Goal: Task Accomplishment & Management: Complete application form

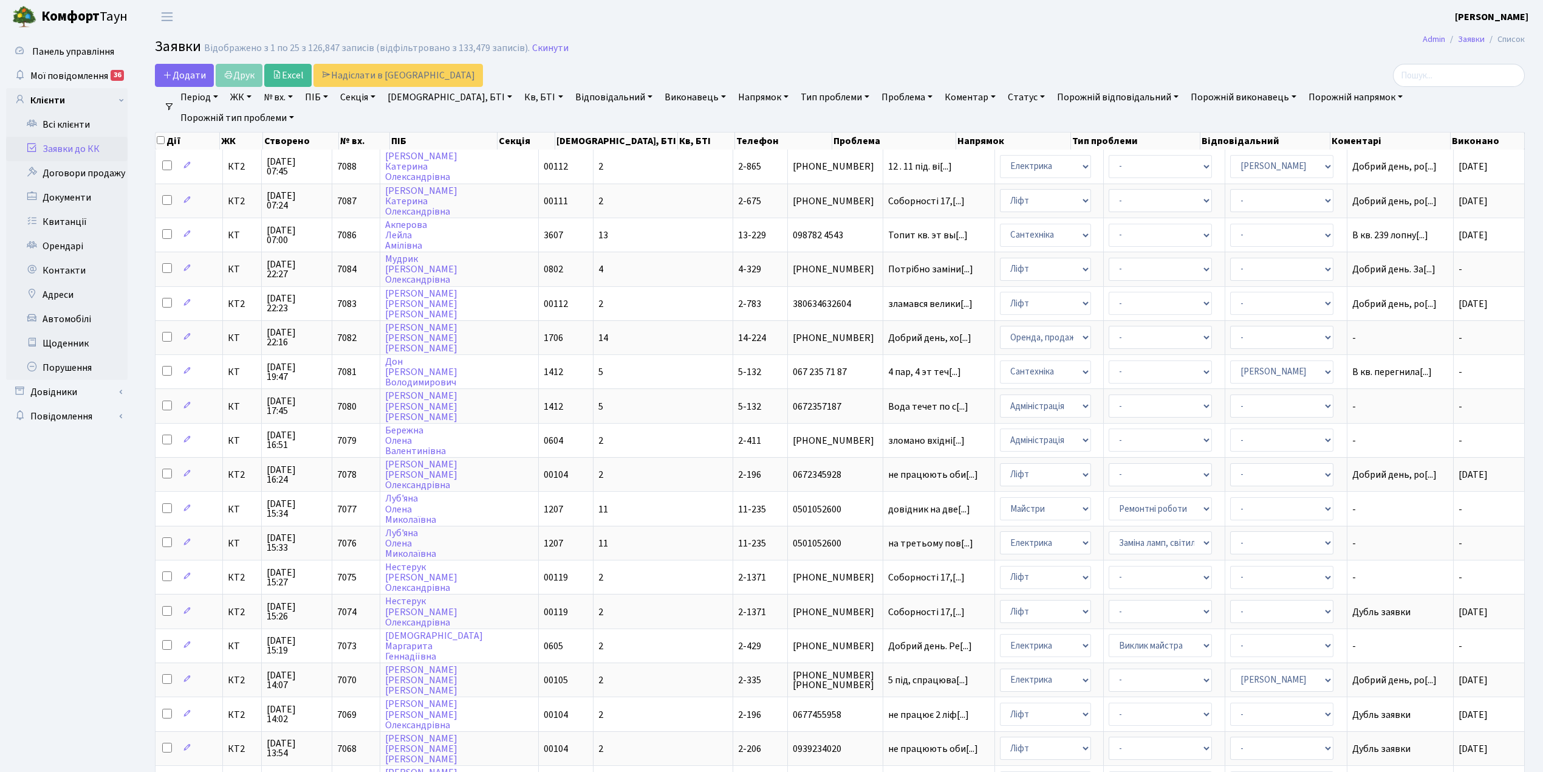
select select "25"
click at [193, 75] on span "Додати" at bounding box center [184, 75] width 43 height 13
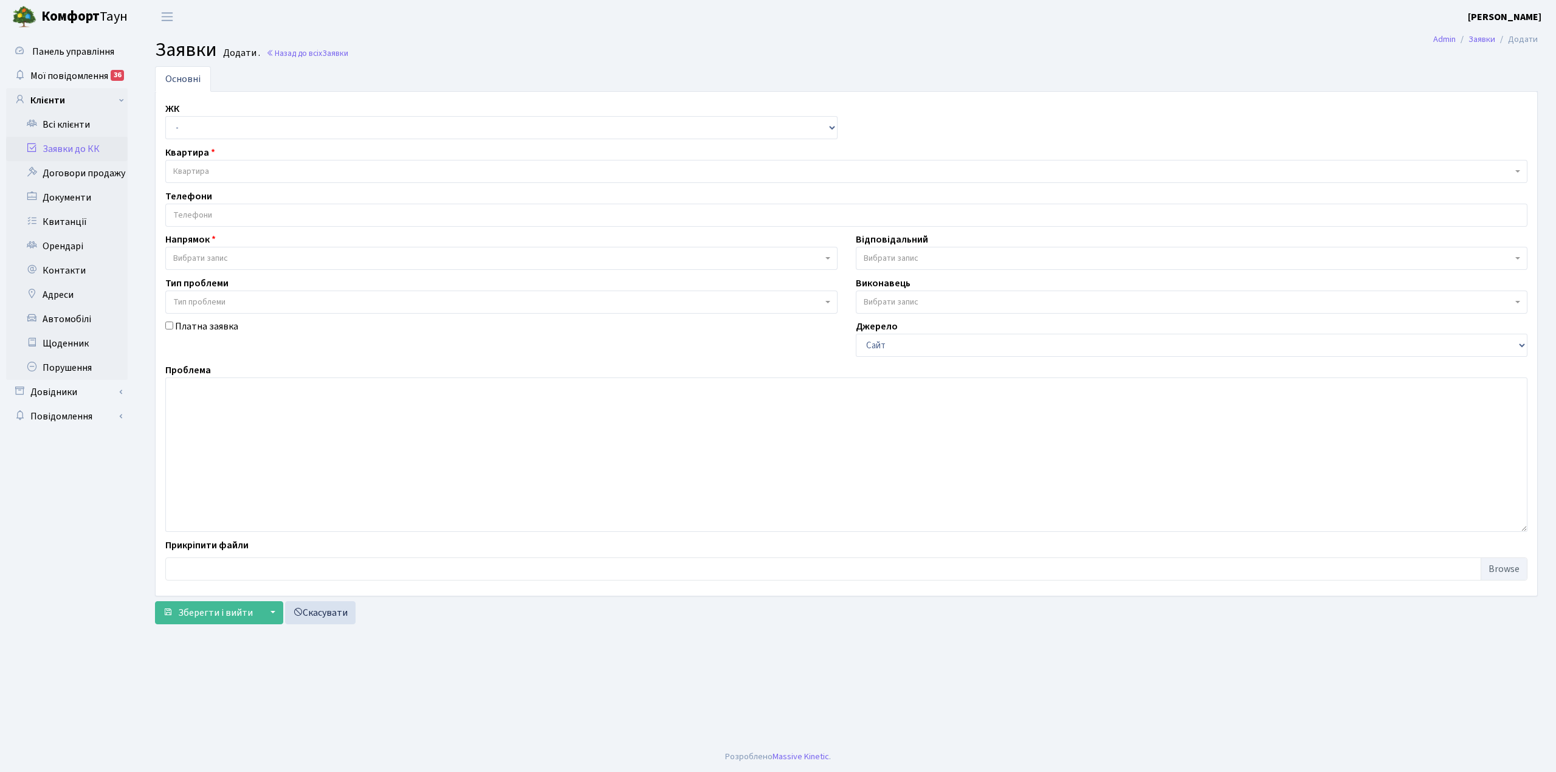
click at [196, 122] on select "- КТ, вул. Регенераторна, 4 КТ2, просп. Соборності, 17 КТ3, вул. Березнева, 16 …" at bounding box center [501, 127] width 672 height 23
select select "271"
click at [165, 117] on select "- КТ, вул. Регенераторна, 4 КТ2, просп. Соборності, 17 КТ3, вул. Березнева, 16 …" at bounding box center [501, 127] width 672 height 23
select select
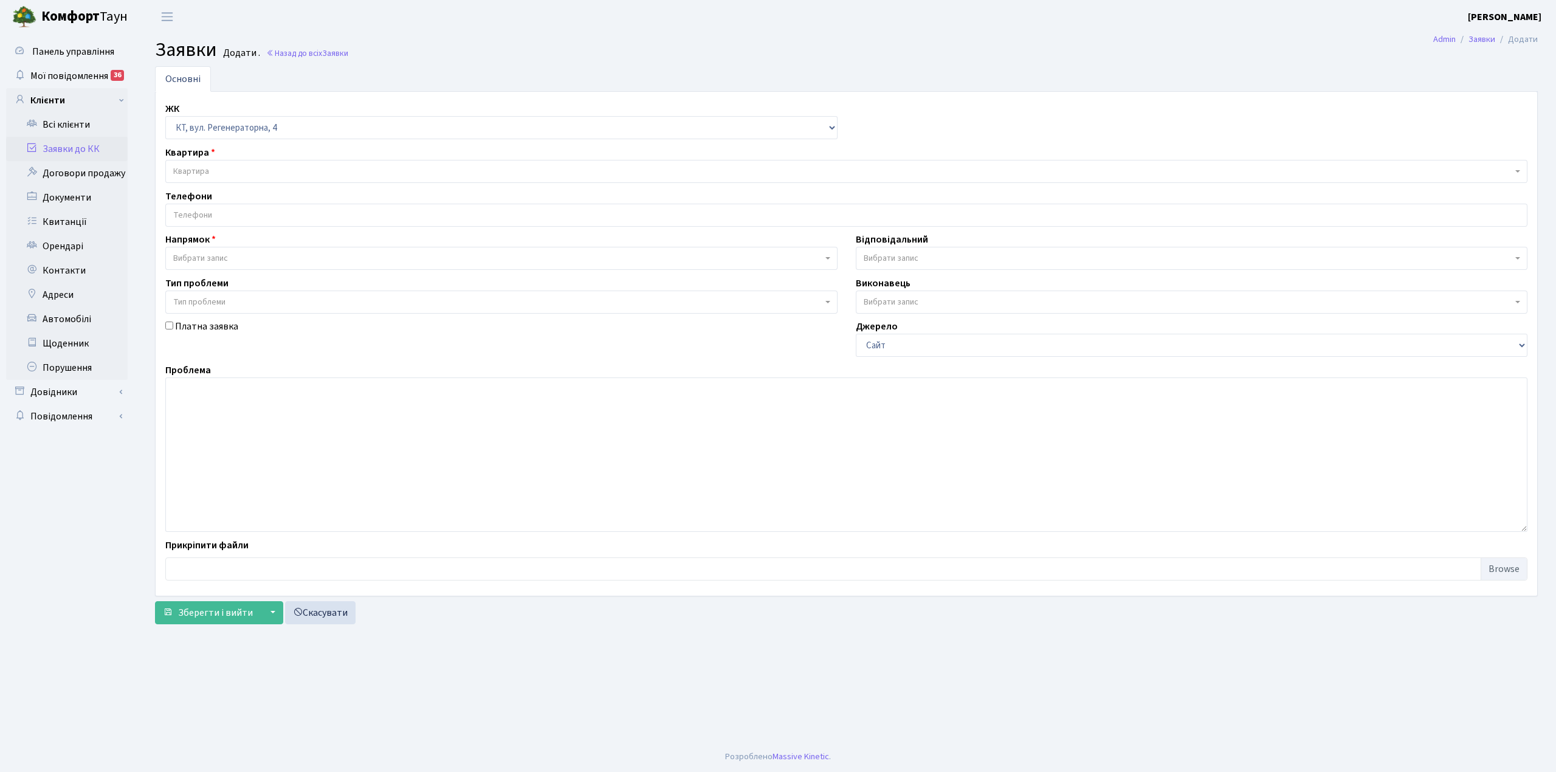
click at [201, 168] on span "Квартира" at bounding box center [191, 171] width 36 height 12
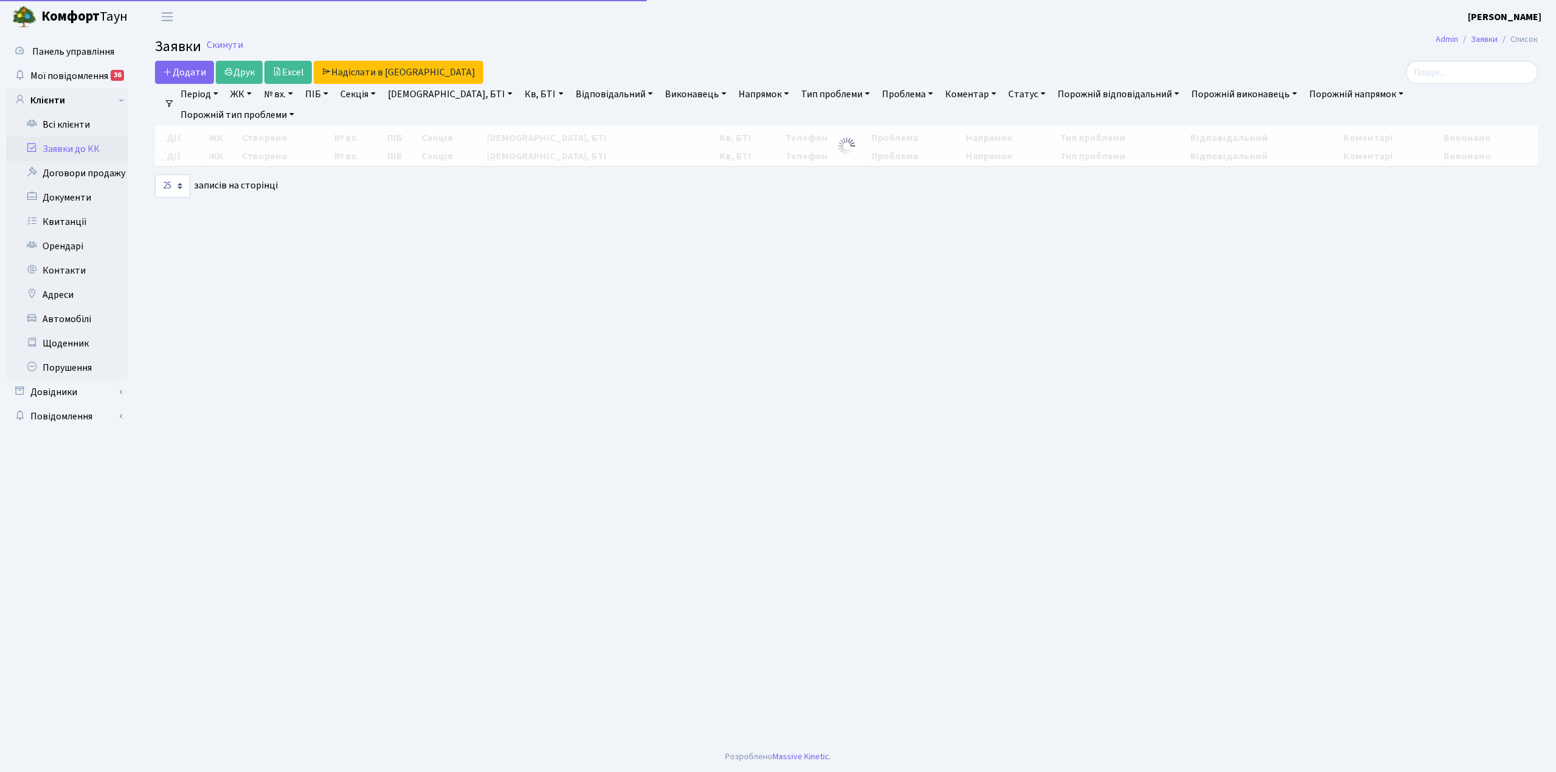
select select "25"
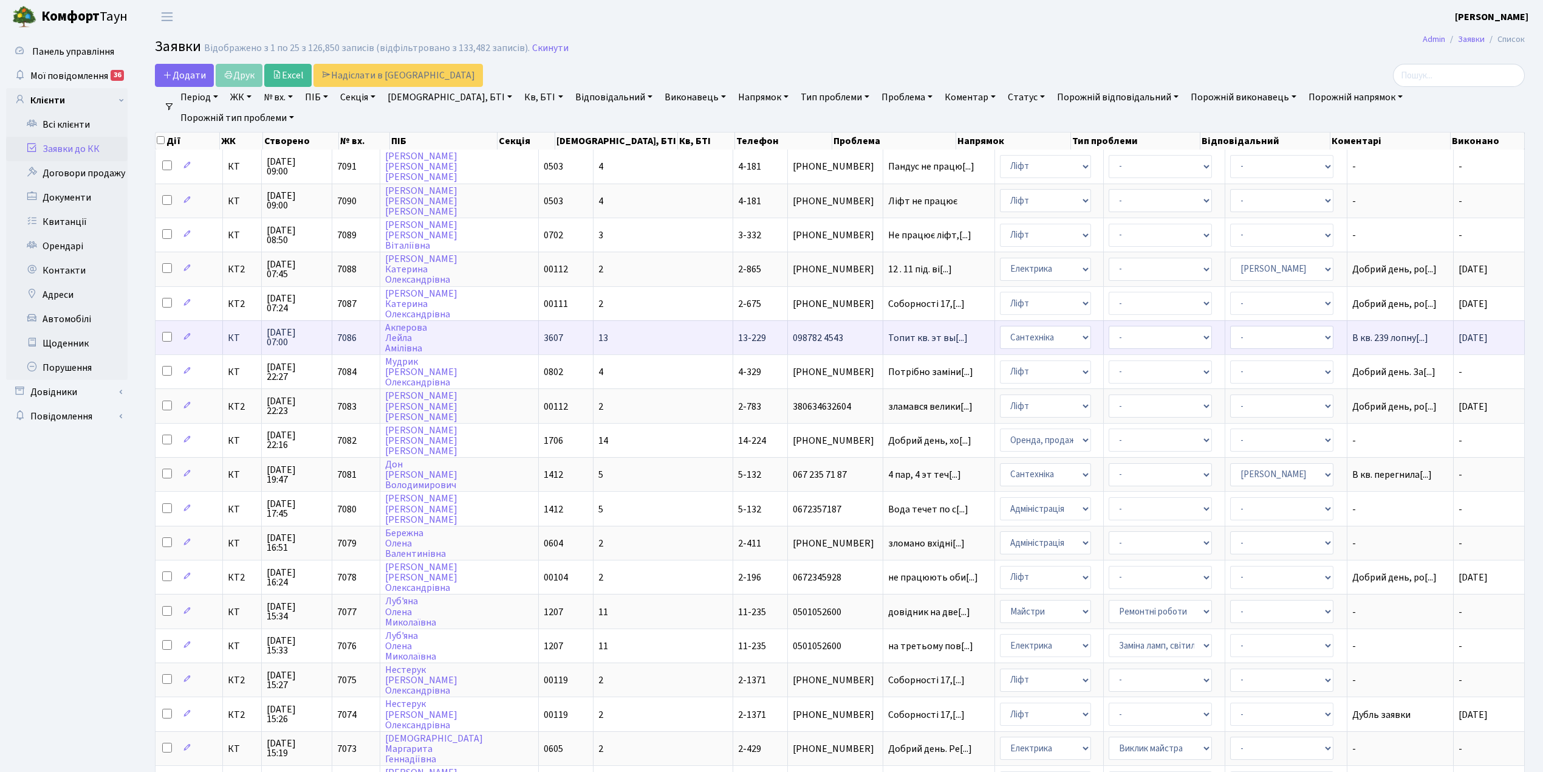
click at [1048, 326] on td "- Адміністрація Домофон, СКД Ліфт Майстри Сантехніка Економічний відділ Електри…" at bounding box center [1049, 337] width 109 height 34
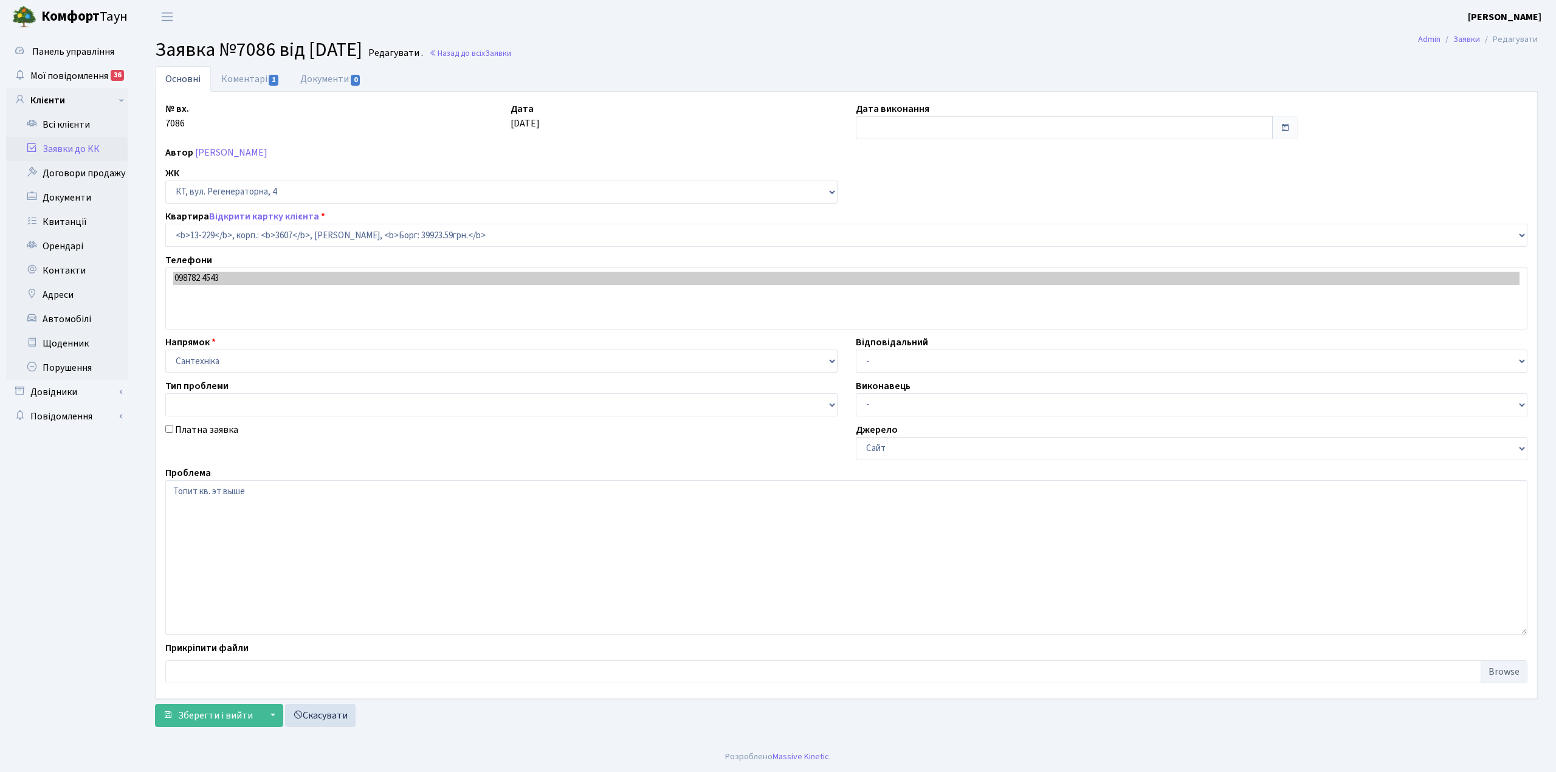
select select "7875"
type input "[DATE]"
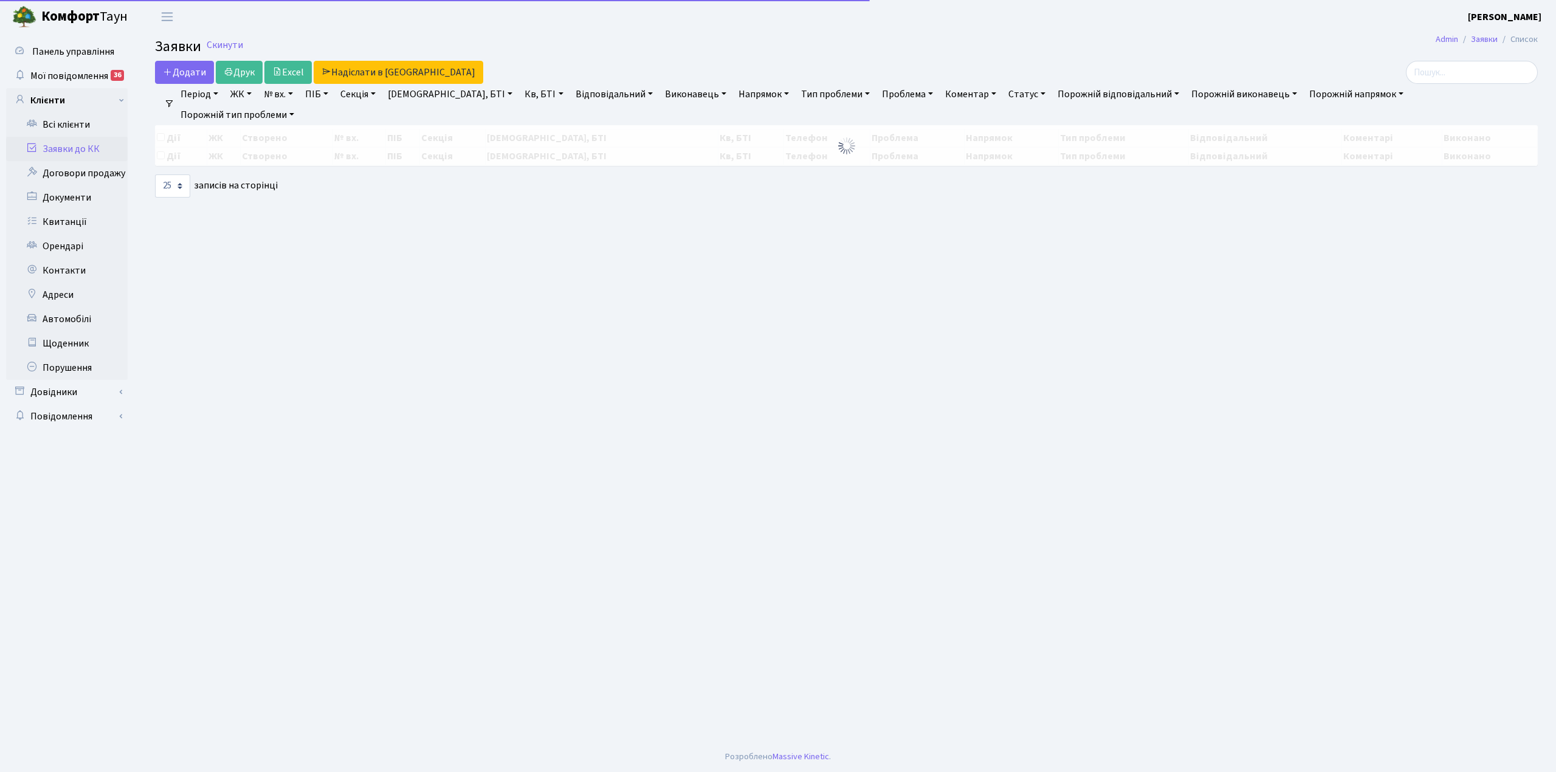
select select "25"
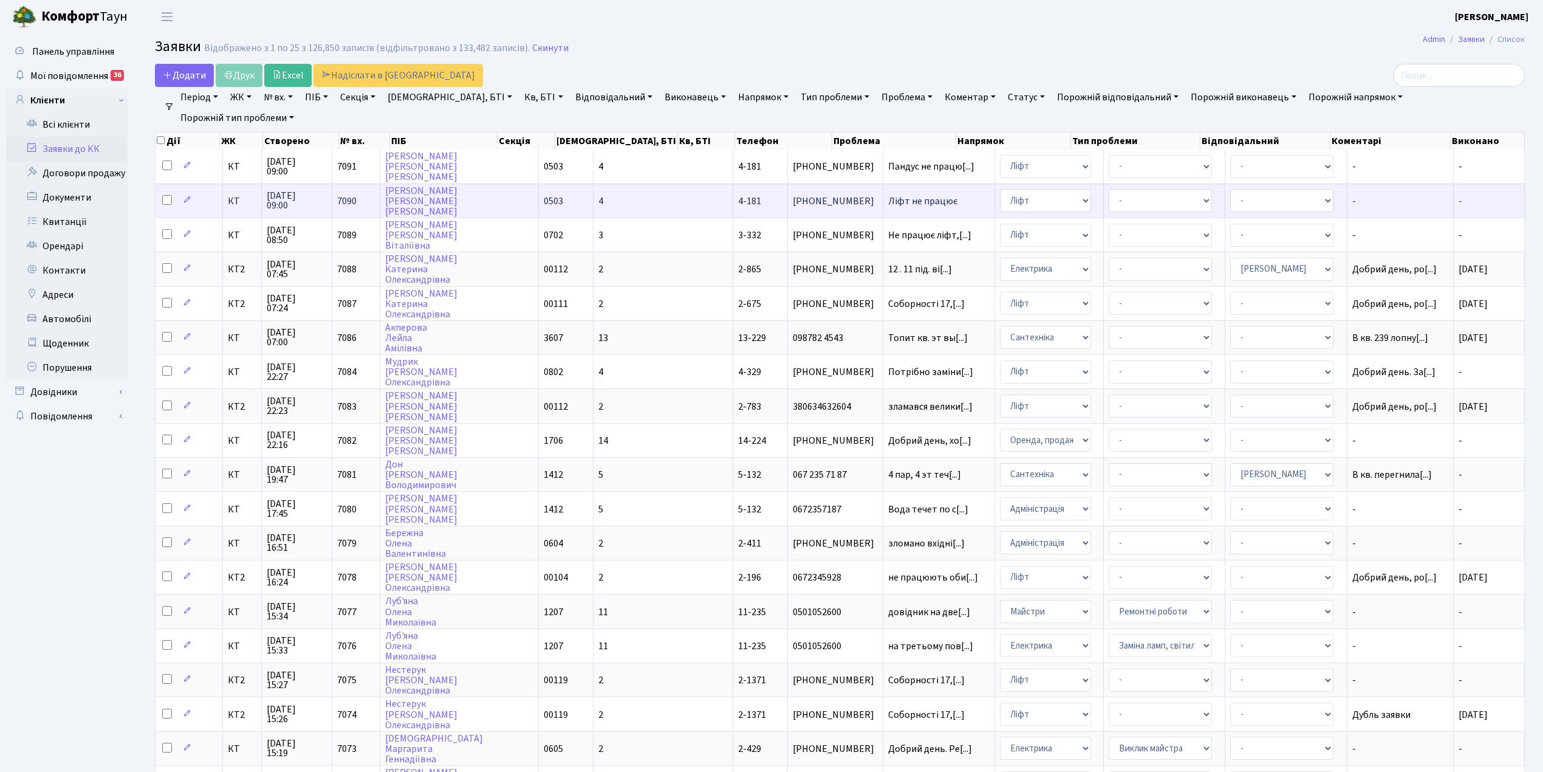
click at [608, 200] on td "4" at bounding box center [664, 201] width 140 height 34
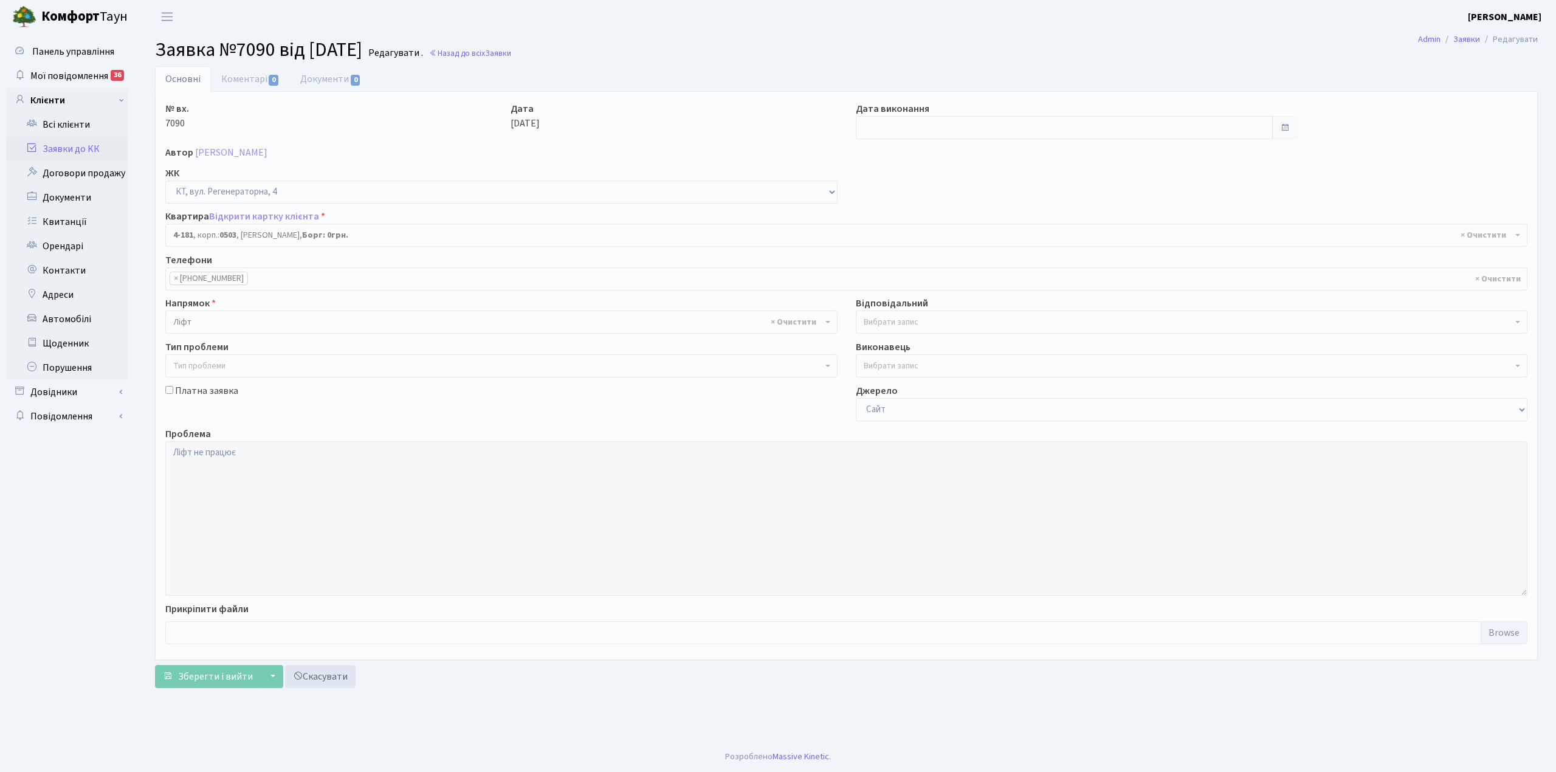
select select "1107"
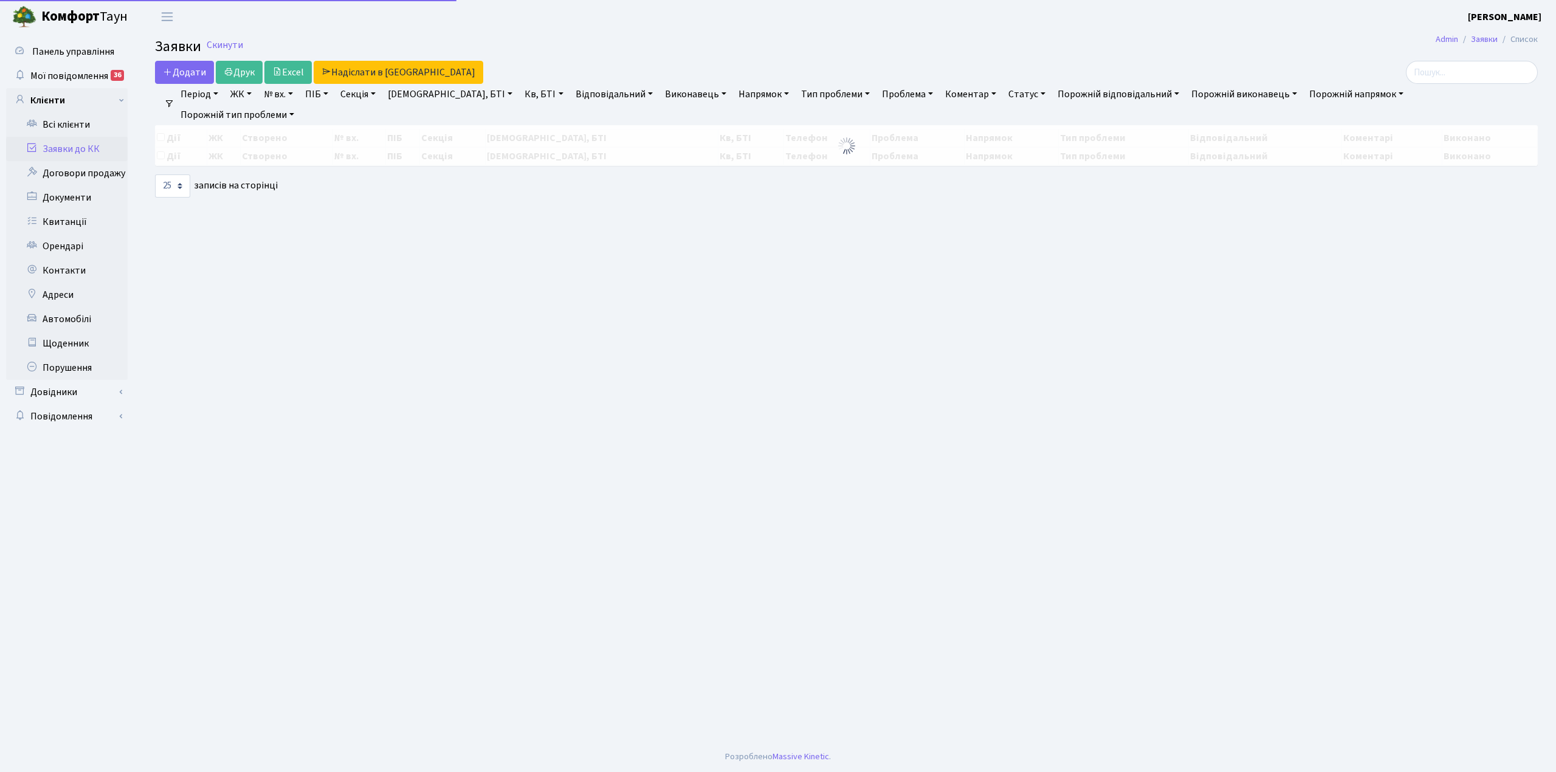
select select "25"
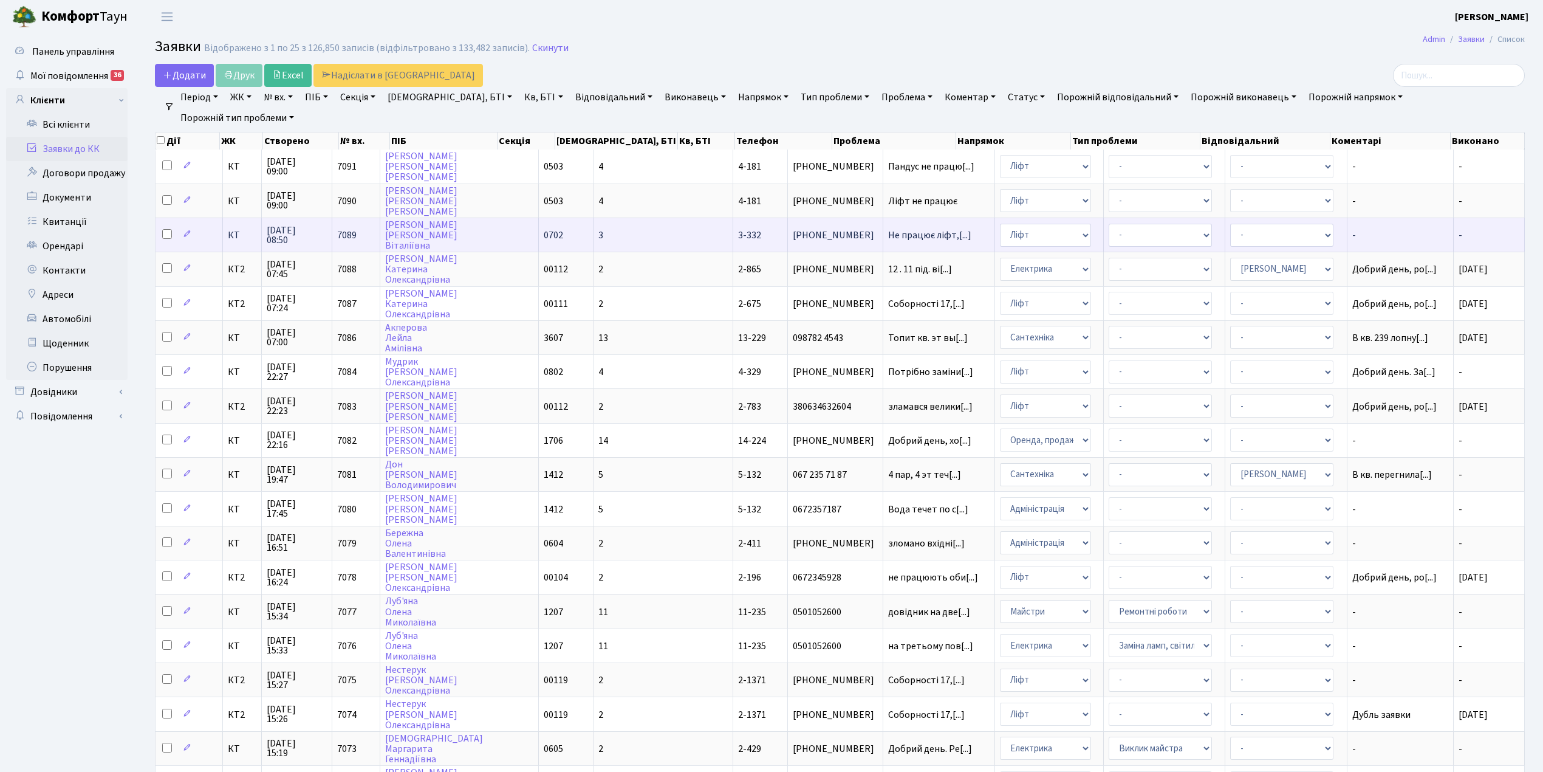
click at [613, 229] on td "3" at bounding box center [664, 235] width 140 height 34
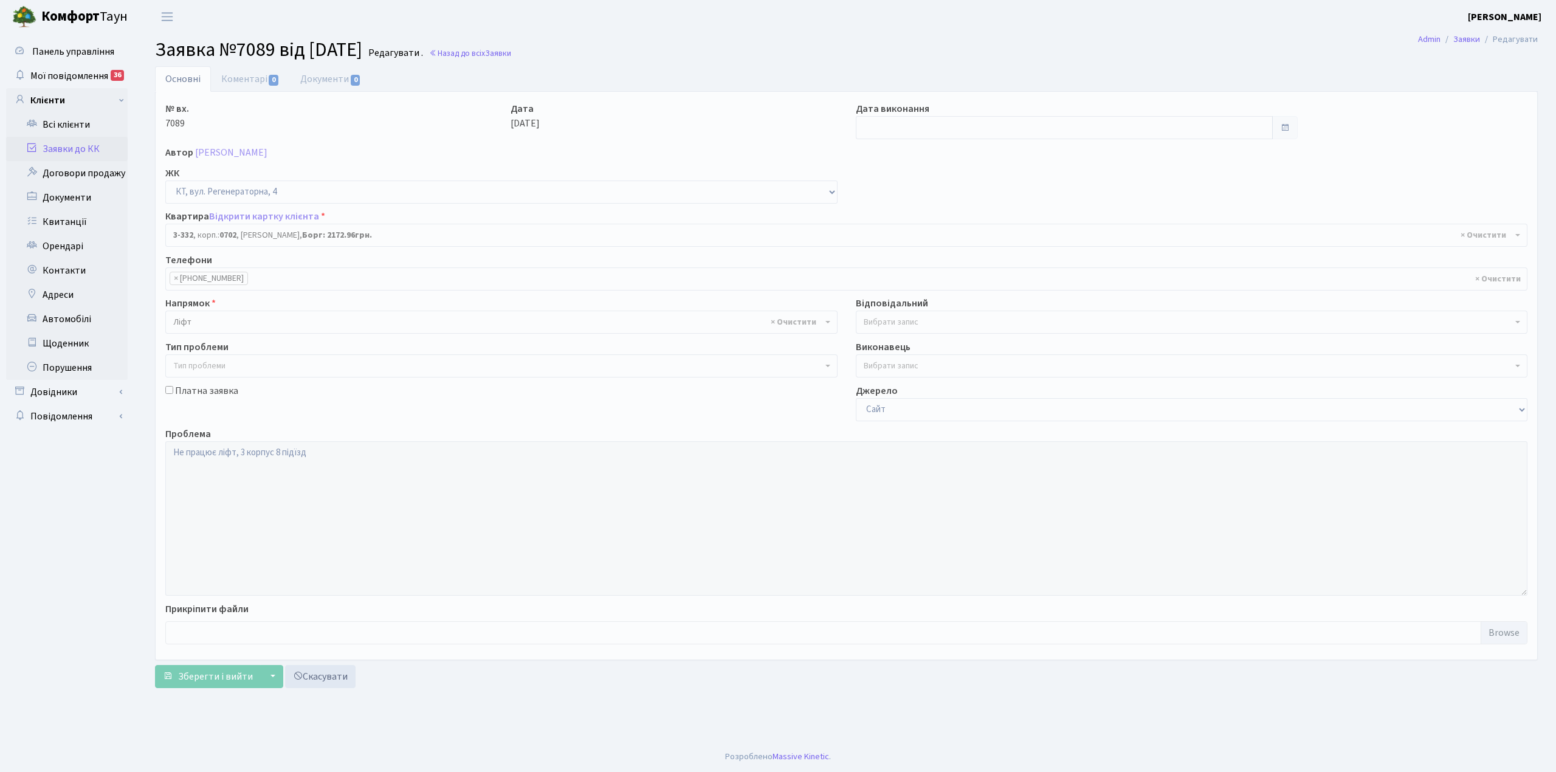
select select "1550"
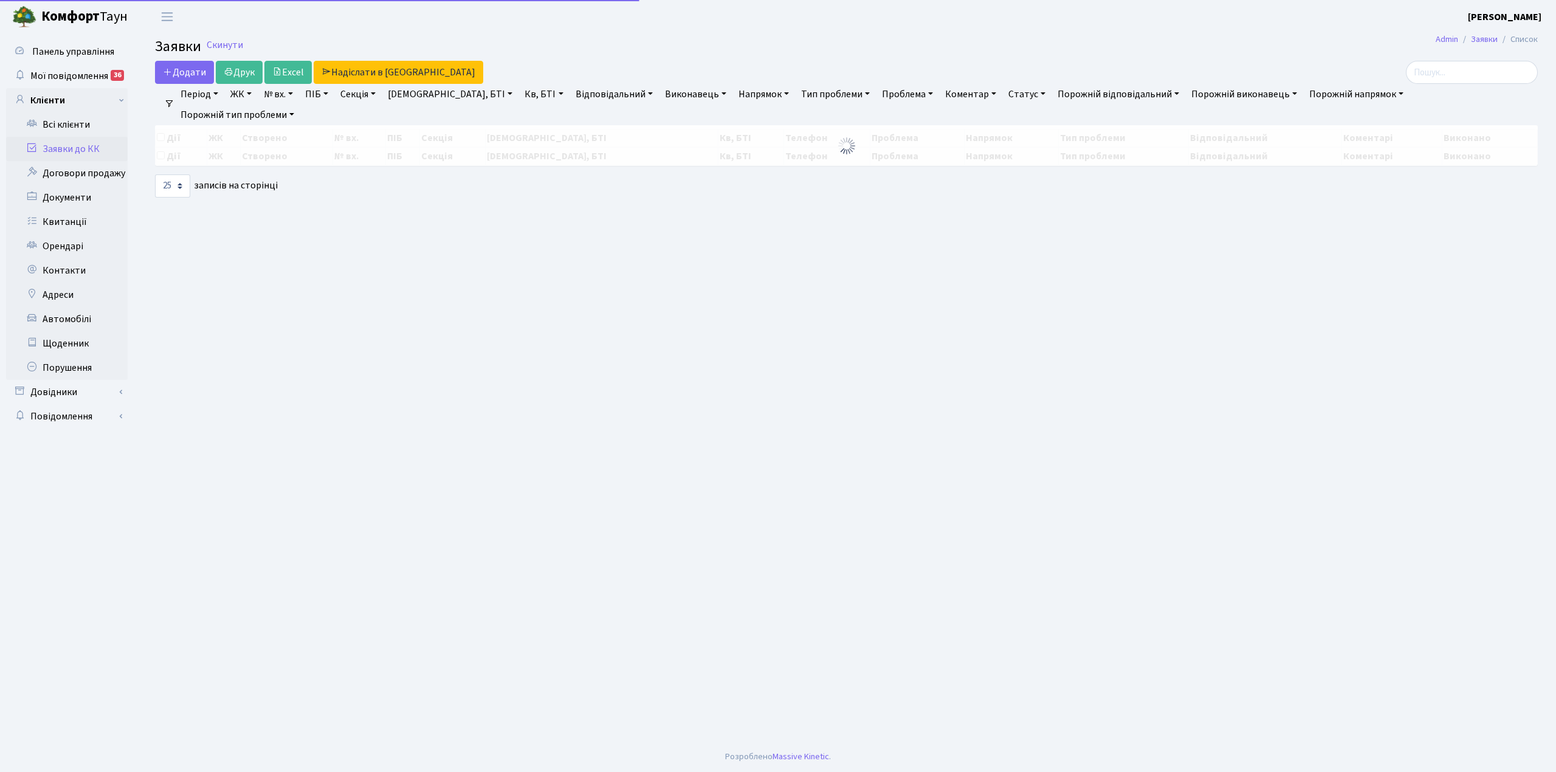
select select "25"
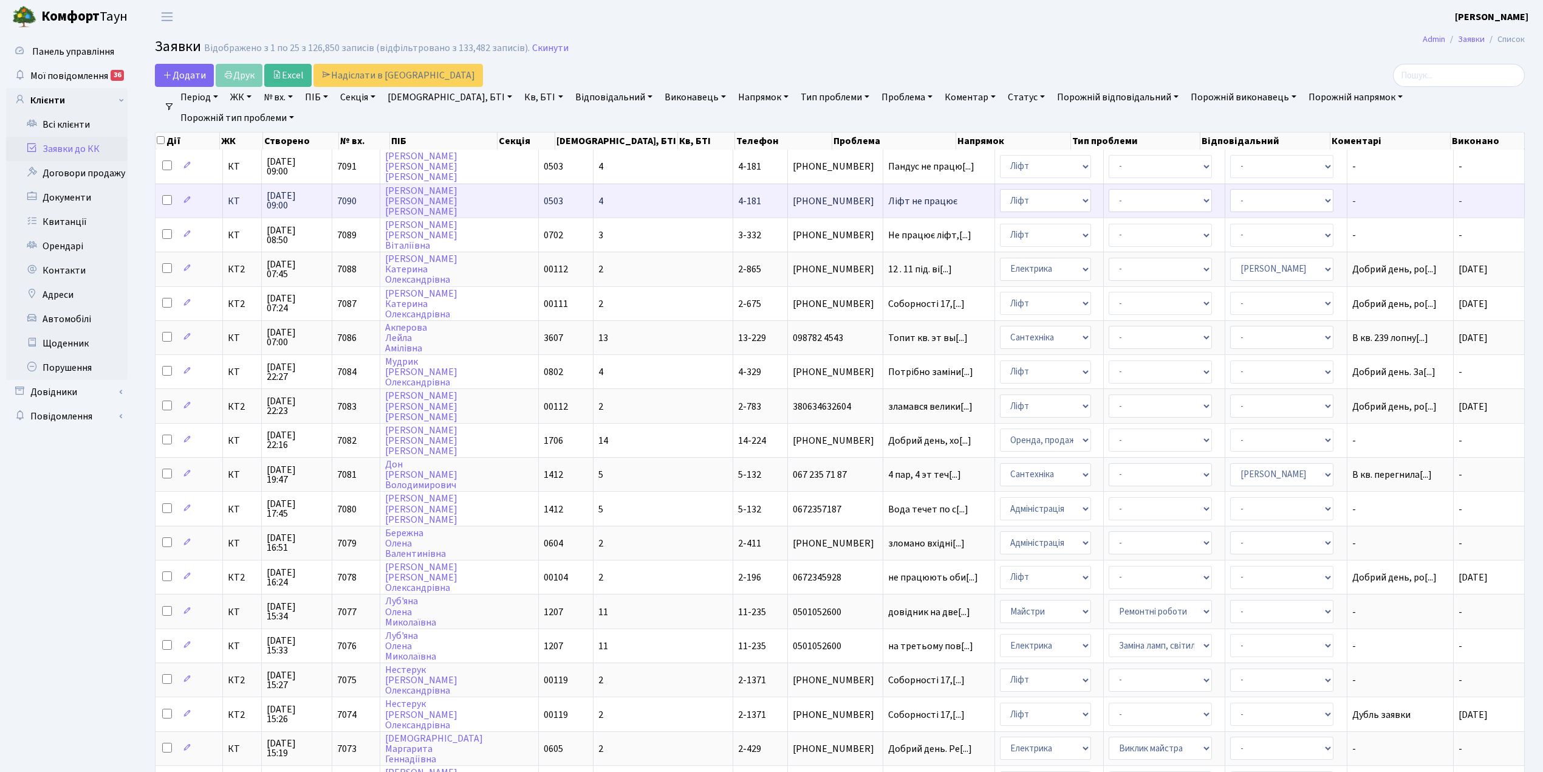
click at [599, 207] on td "4" at bounding box center [664, 201] width 140 height 34
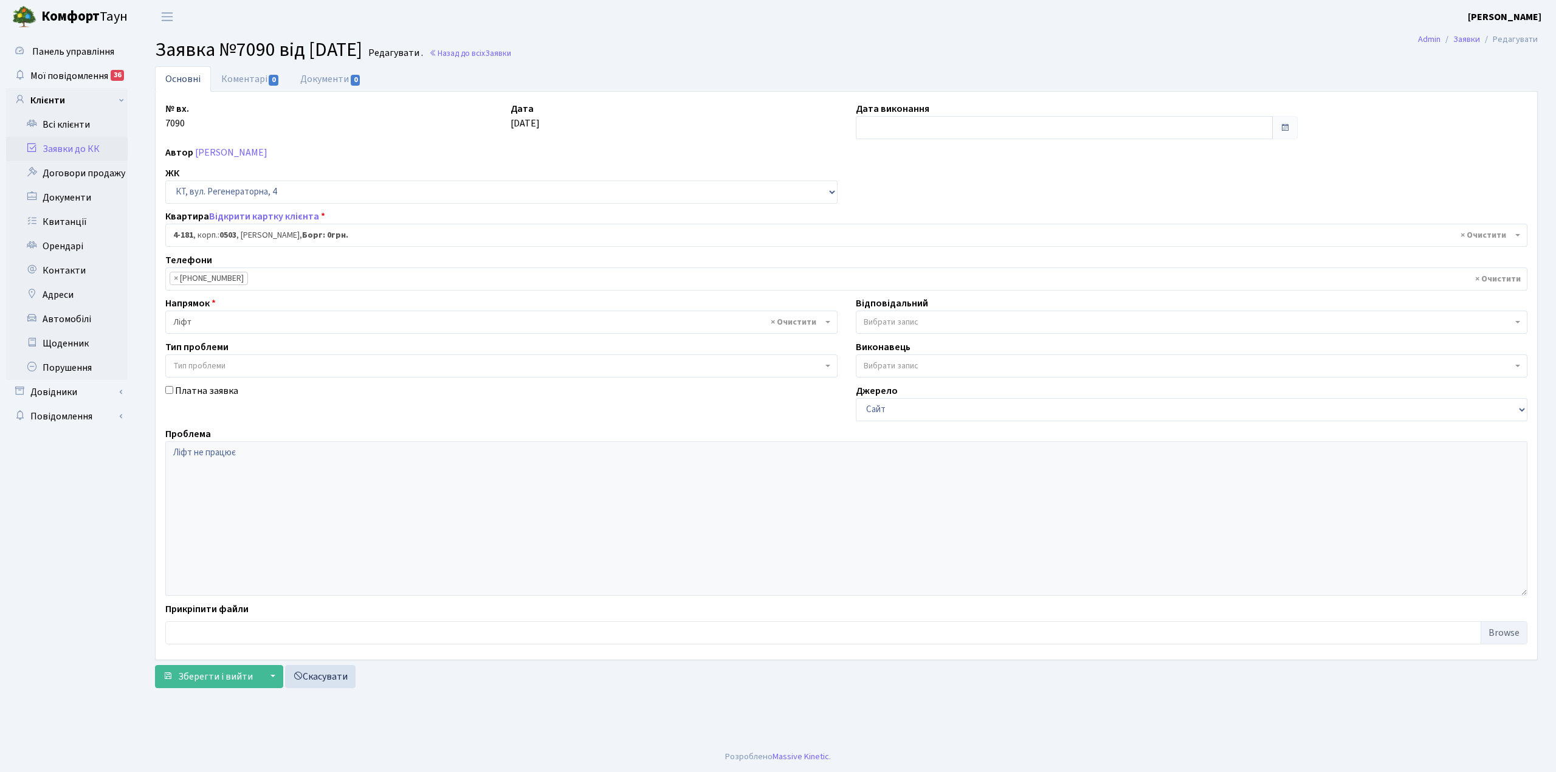
select select "1107"
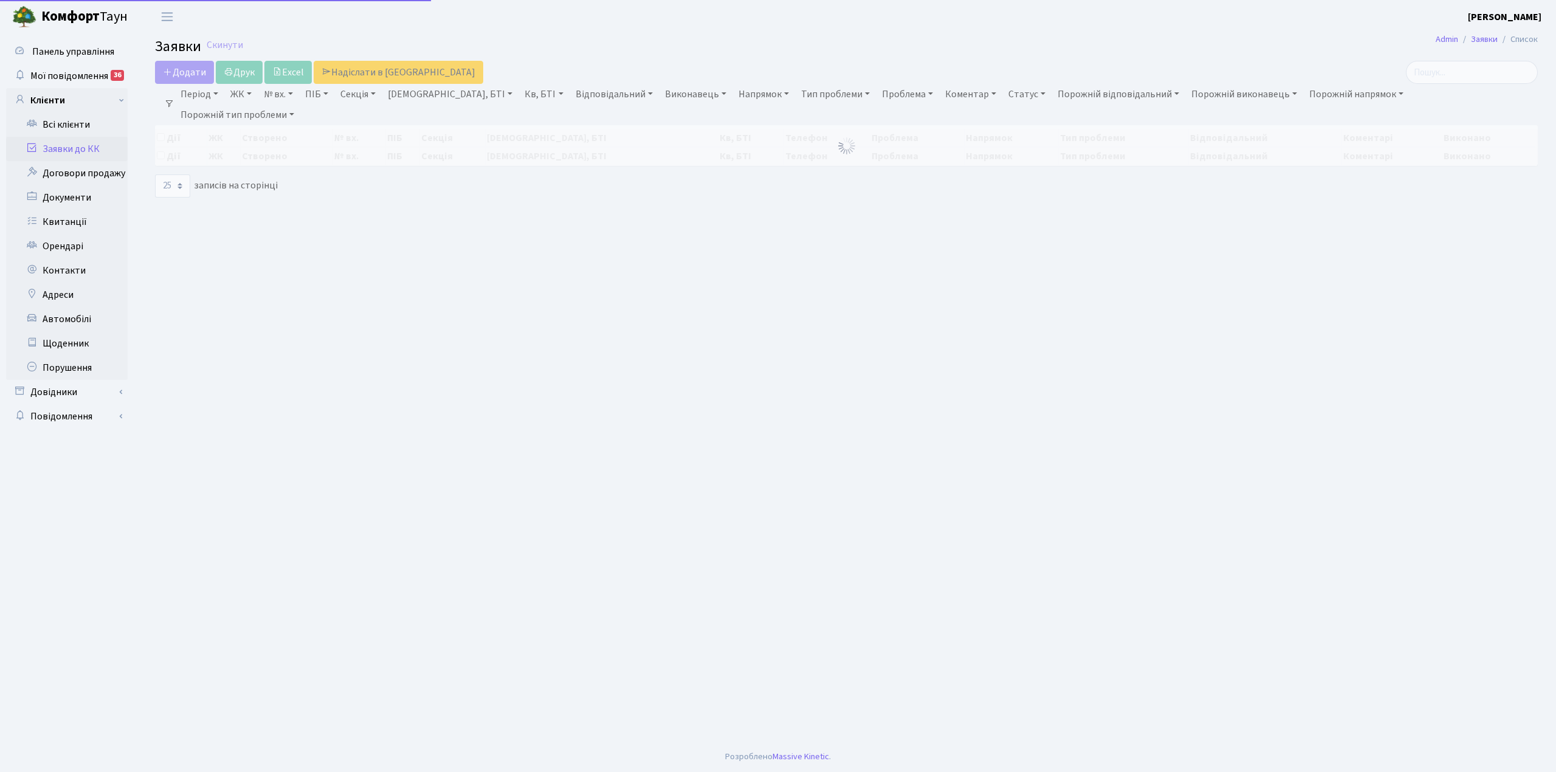
select select "25"
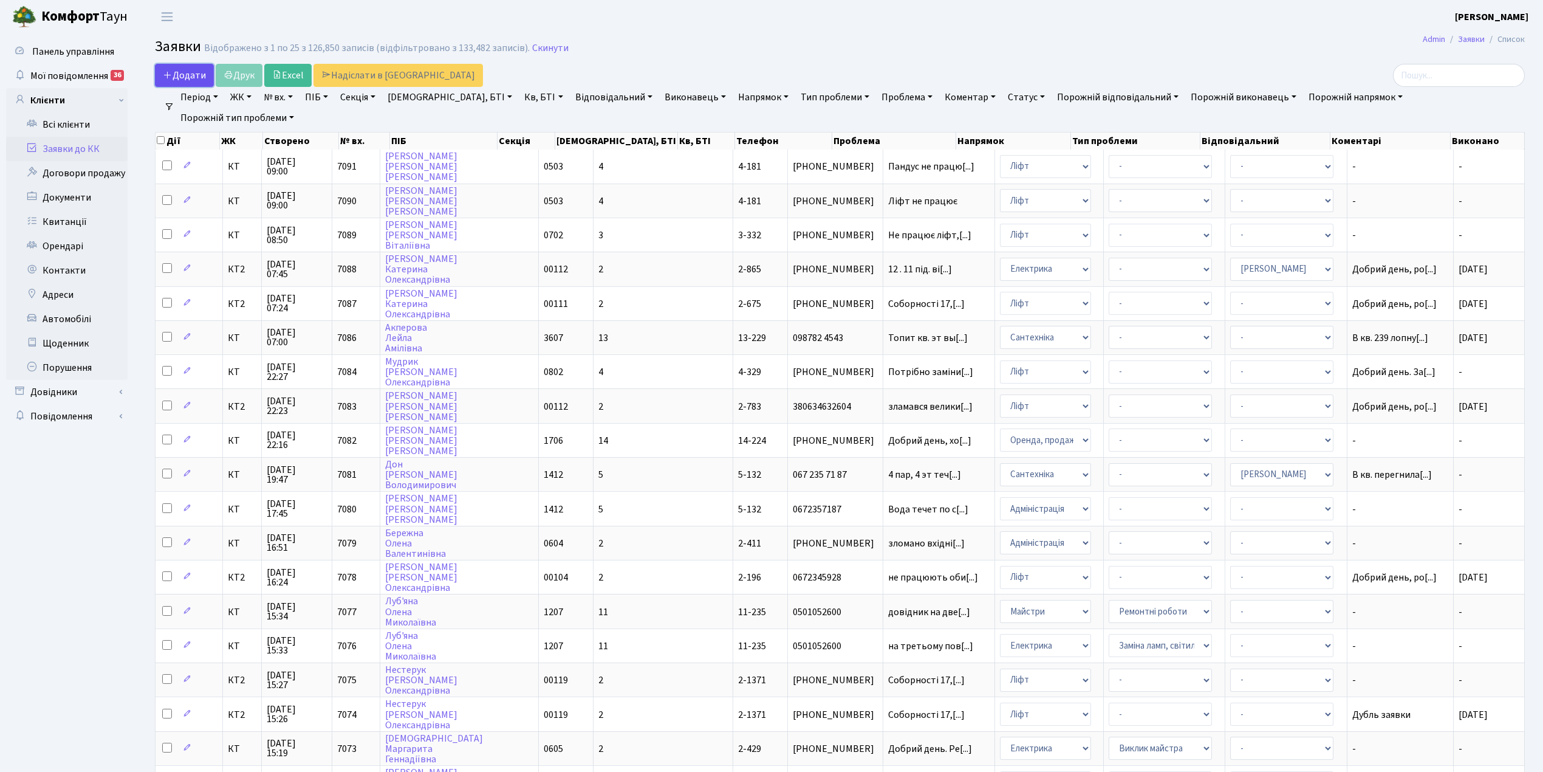
click at [184, 69] on span "Додати" at bounding box center [184, 75] width 43 height 13
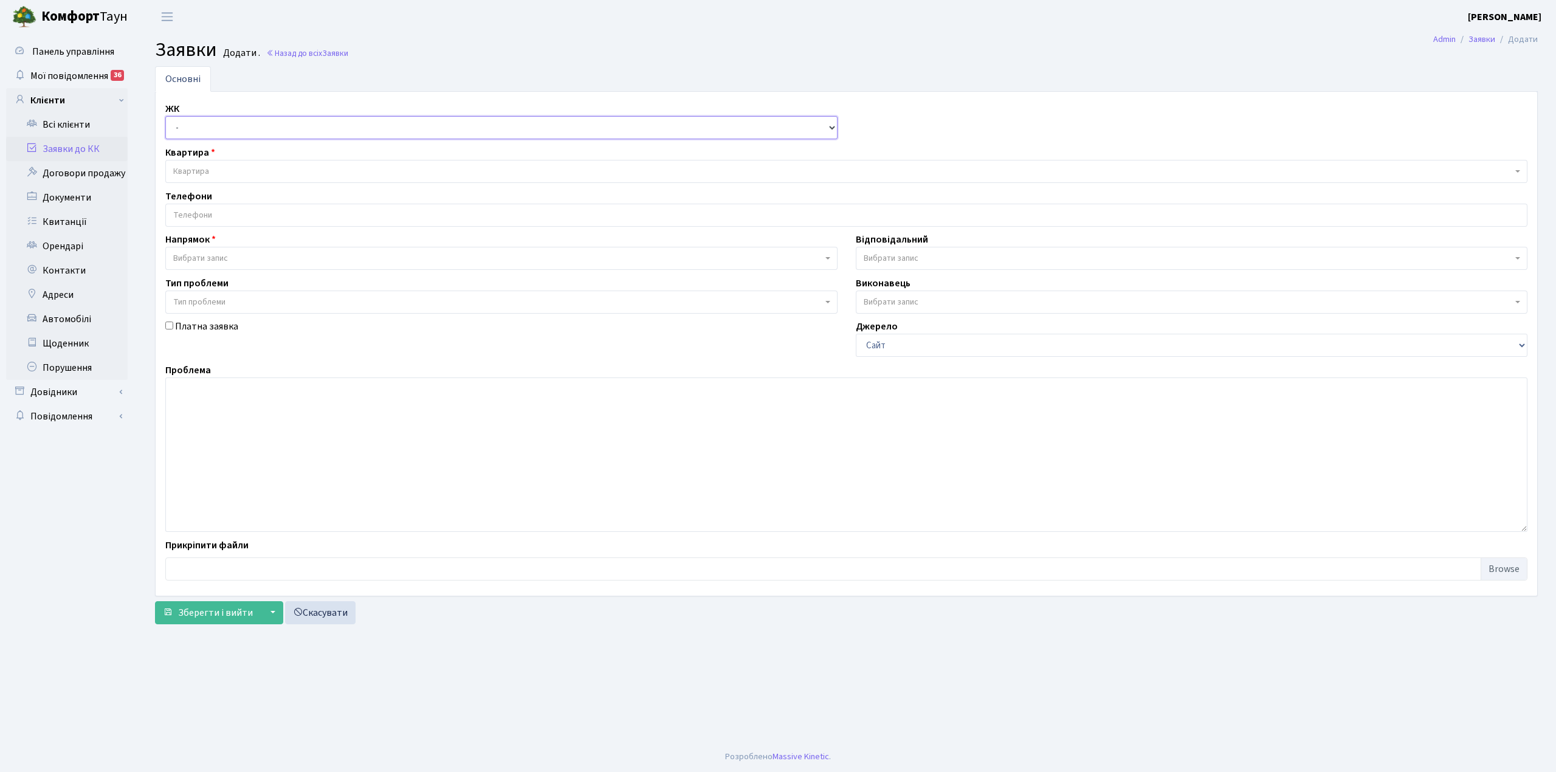
drag, startPoint x: 0, startPoint y: 0, endPoint x: 175, endPoint y: 125, distance: 215.2
click at [175, 125] on select "- КТ, вул. Регенераторна, 4 КТ2, просп. Соборності, 17 КТ3, вул. Березнева, 16 …" at bounding box center [501, 127] width 672 height 23
select select "271"
click at [165, 117] on select "- КТ, вул. Регенераторна, 4 КТ2, просп. Соборності, 17 КТ3, вул. Березнева, 16 …" at bounding box center [501, 127] width 672 height 23
select select
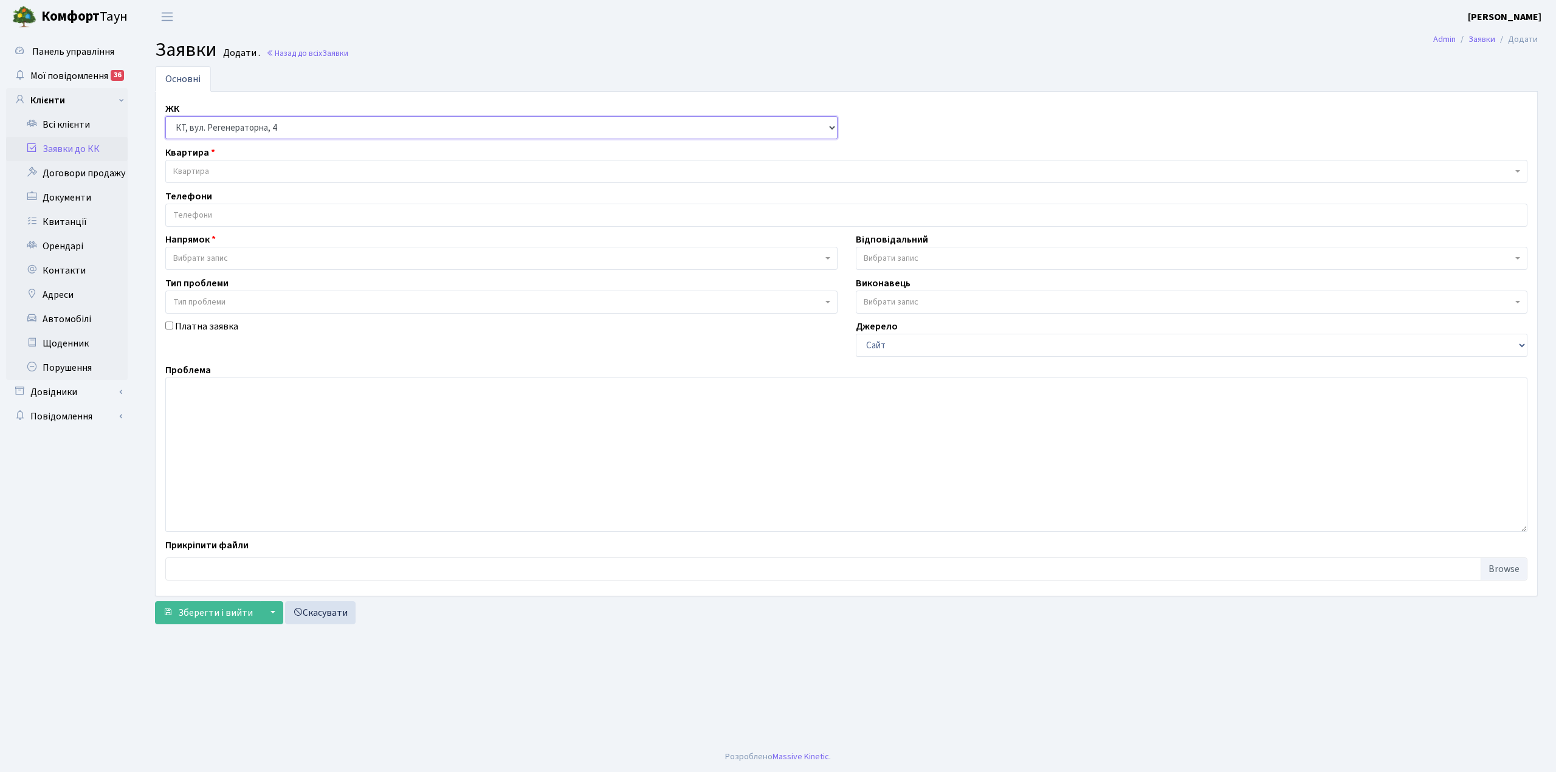
select select
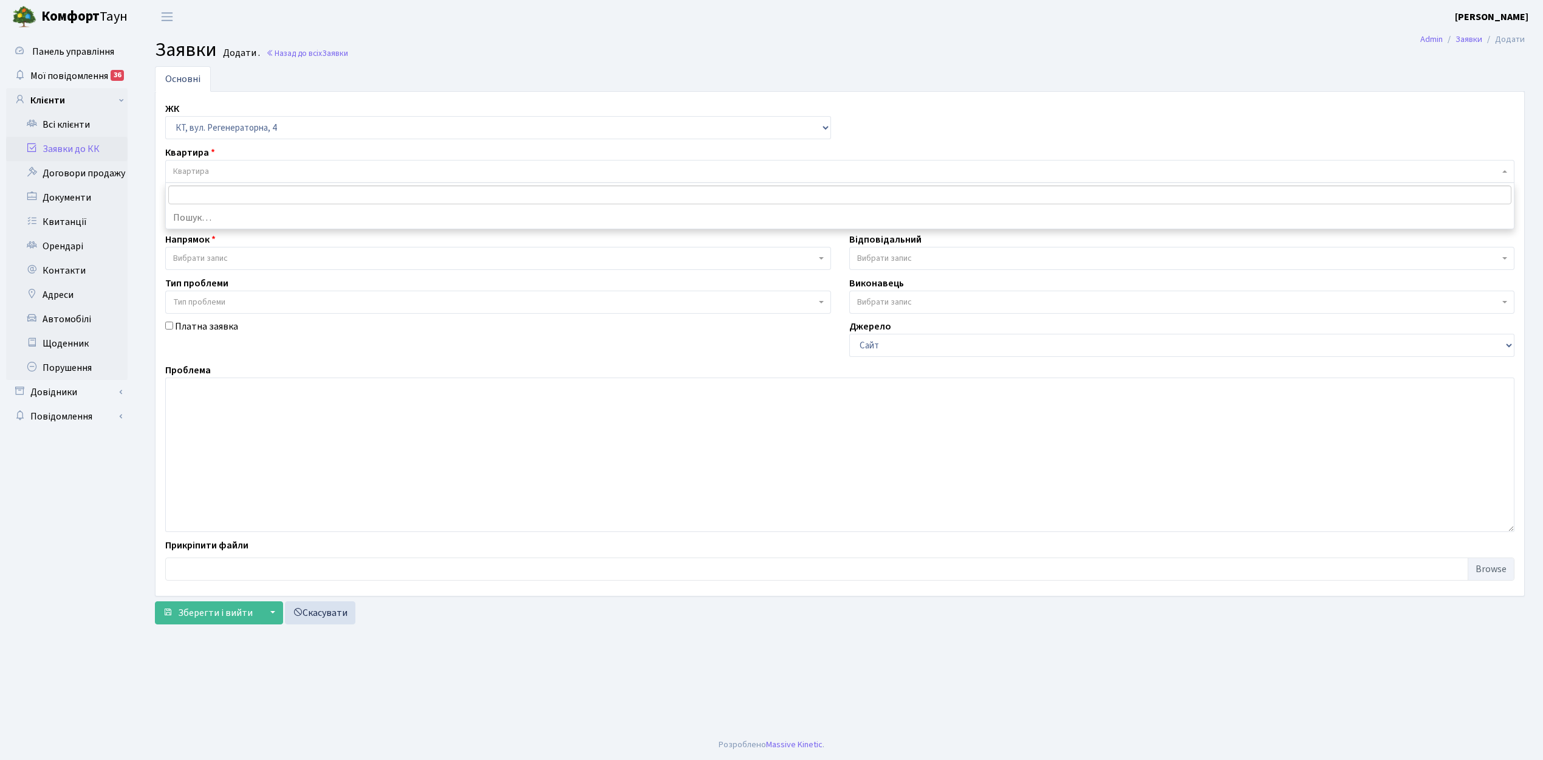
click at [221, 173] on span "Квартира" at bounding box center [836, 171] width 1326 height 12
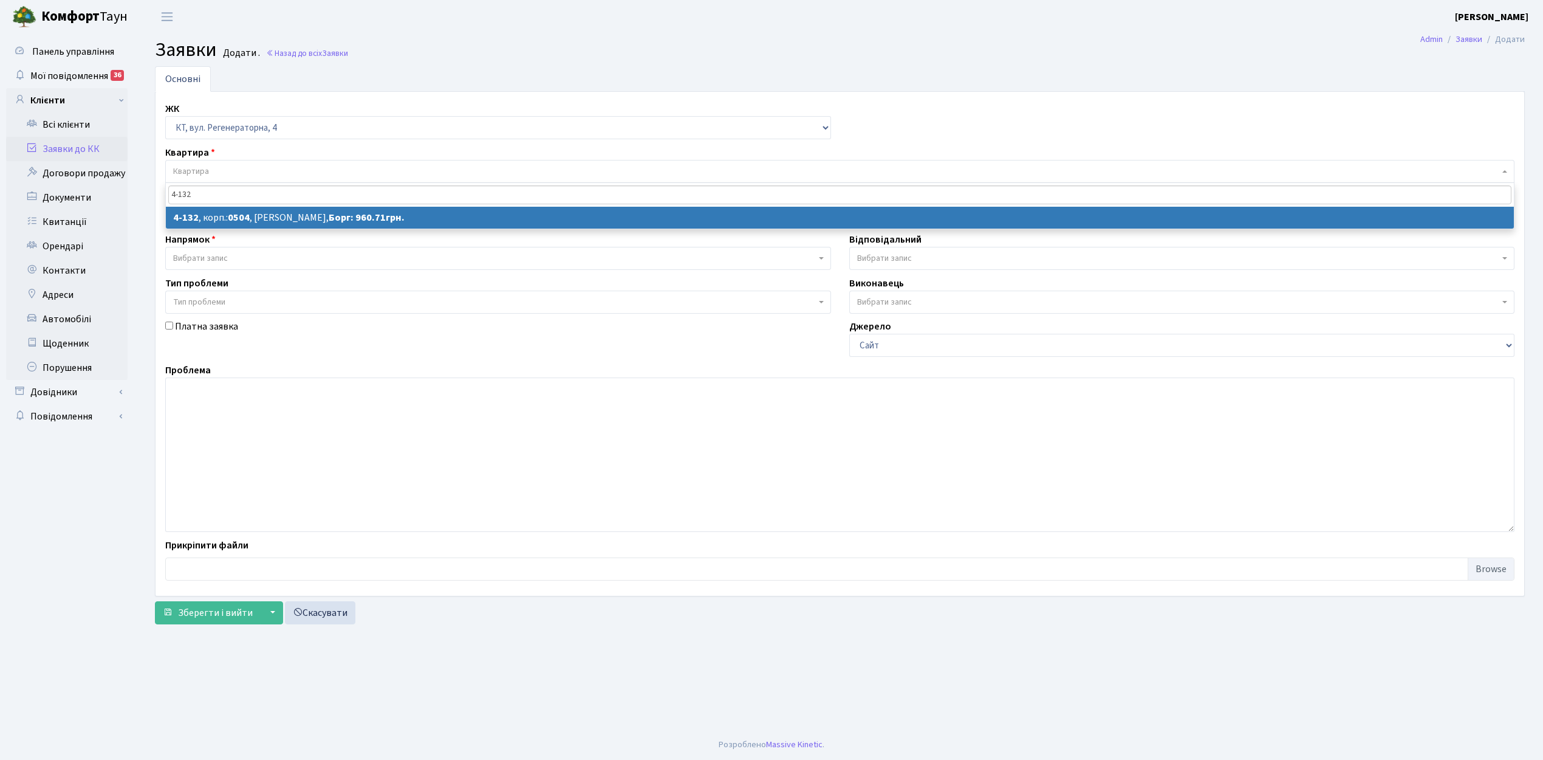
type input "4-132"
select select
select select "1131"
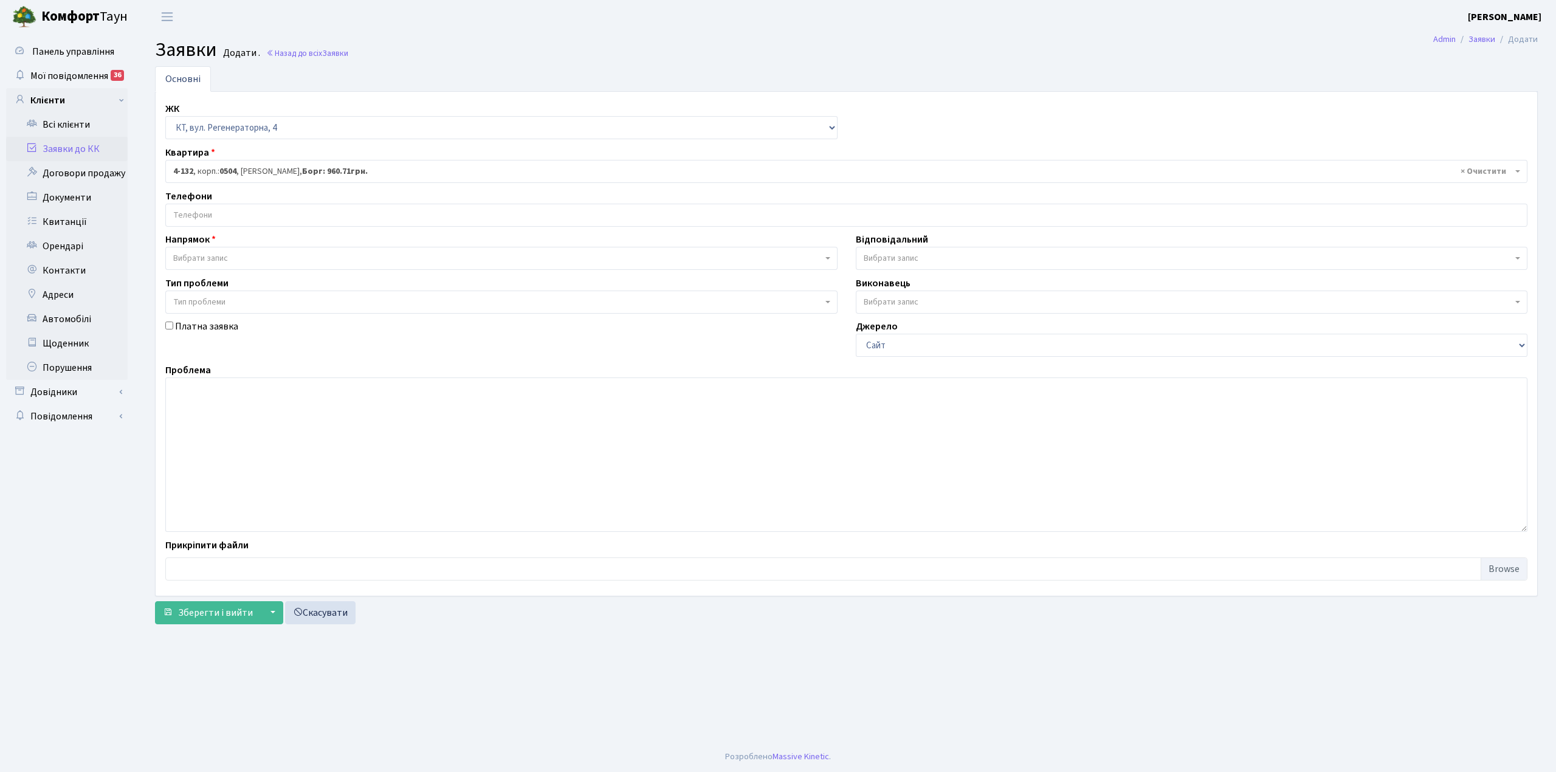
select select
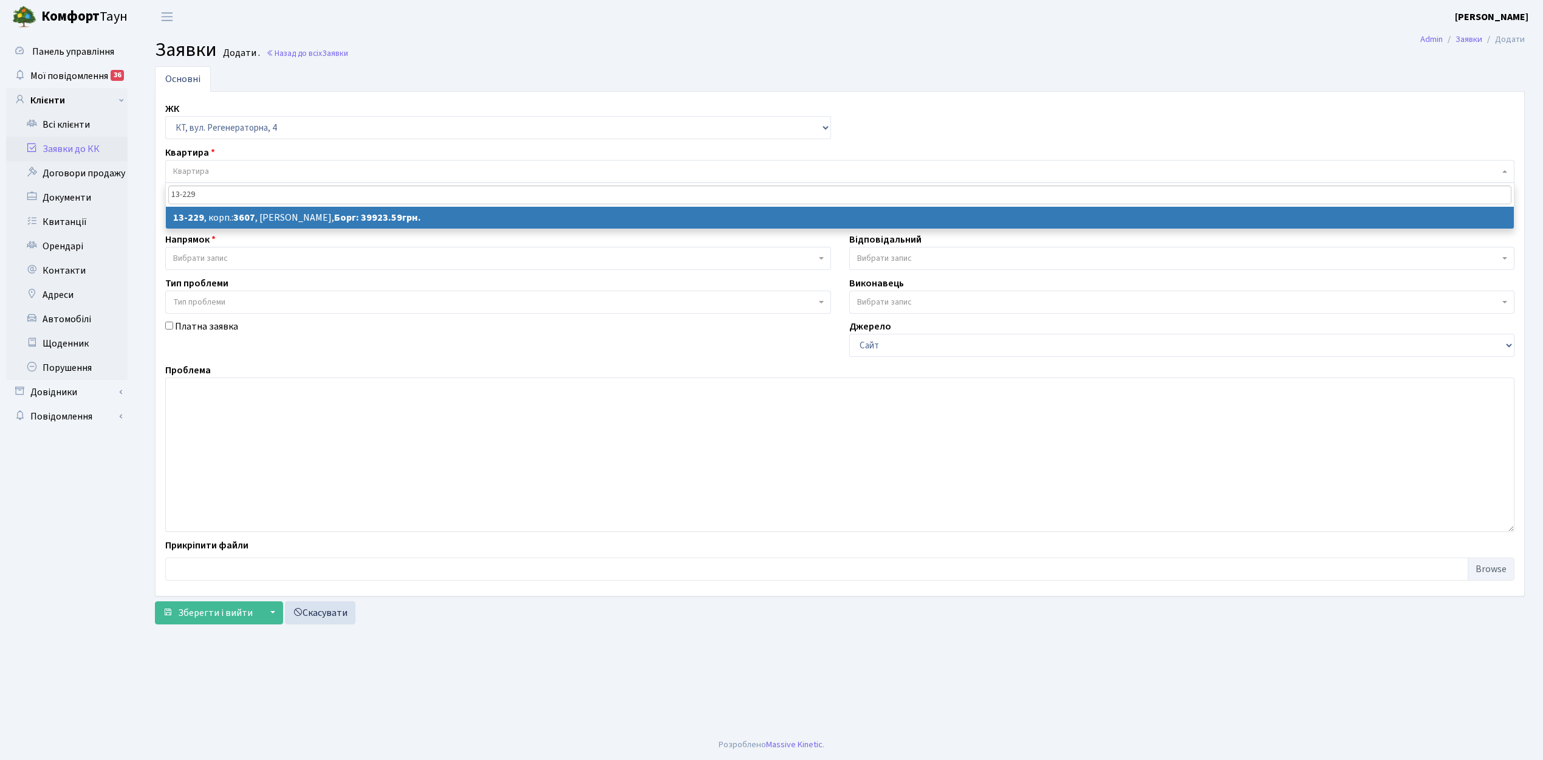
type input "13-229"
select select
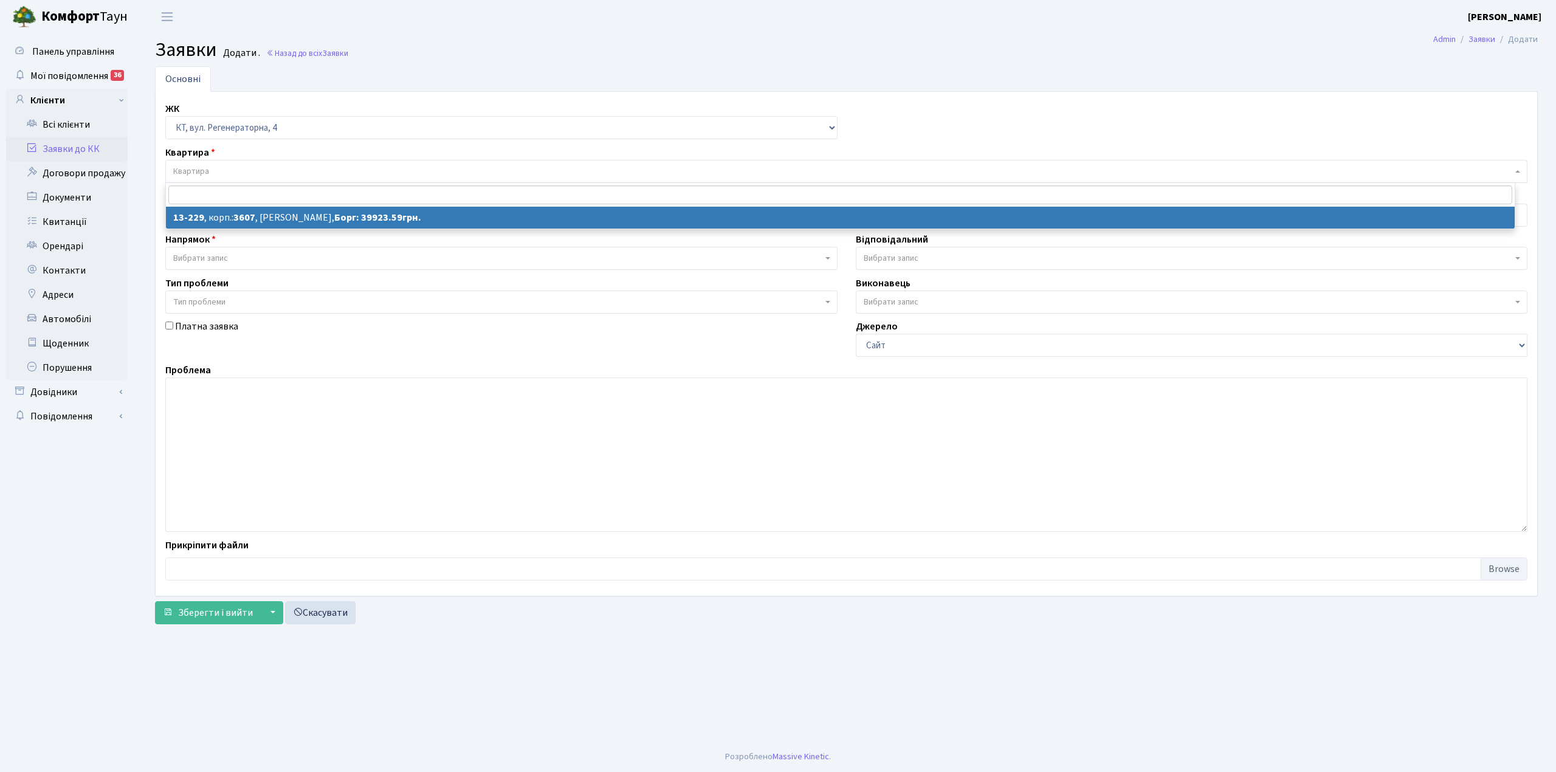
select select "7875"
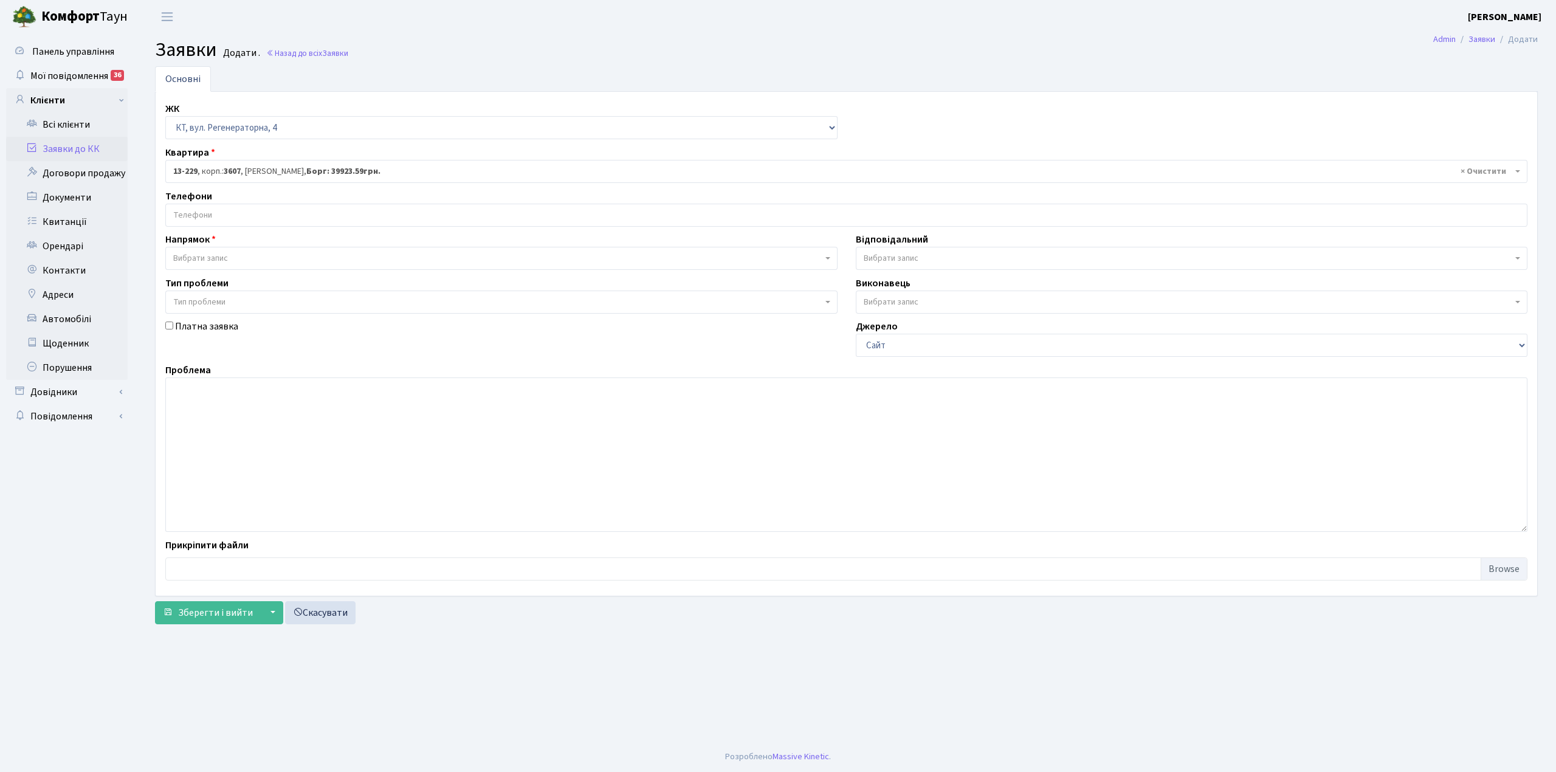
click at [193, 211] on input "search" at bounding box center [846, 215] width 1360 height 22
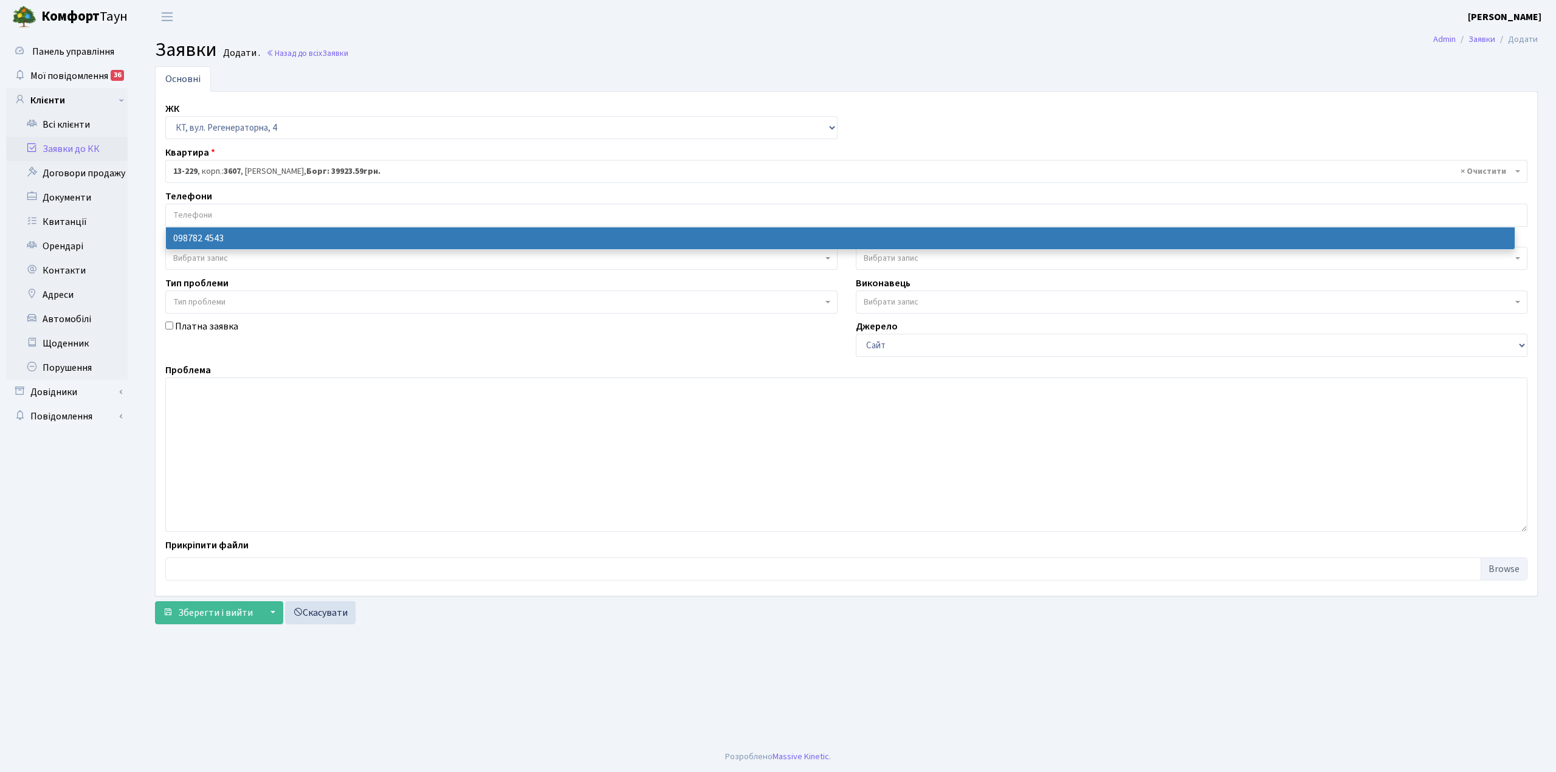
select select "117226"
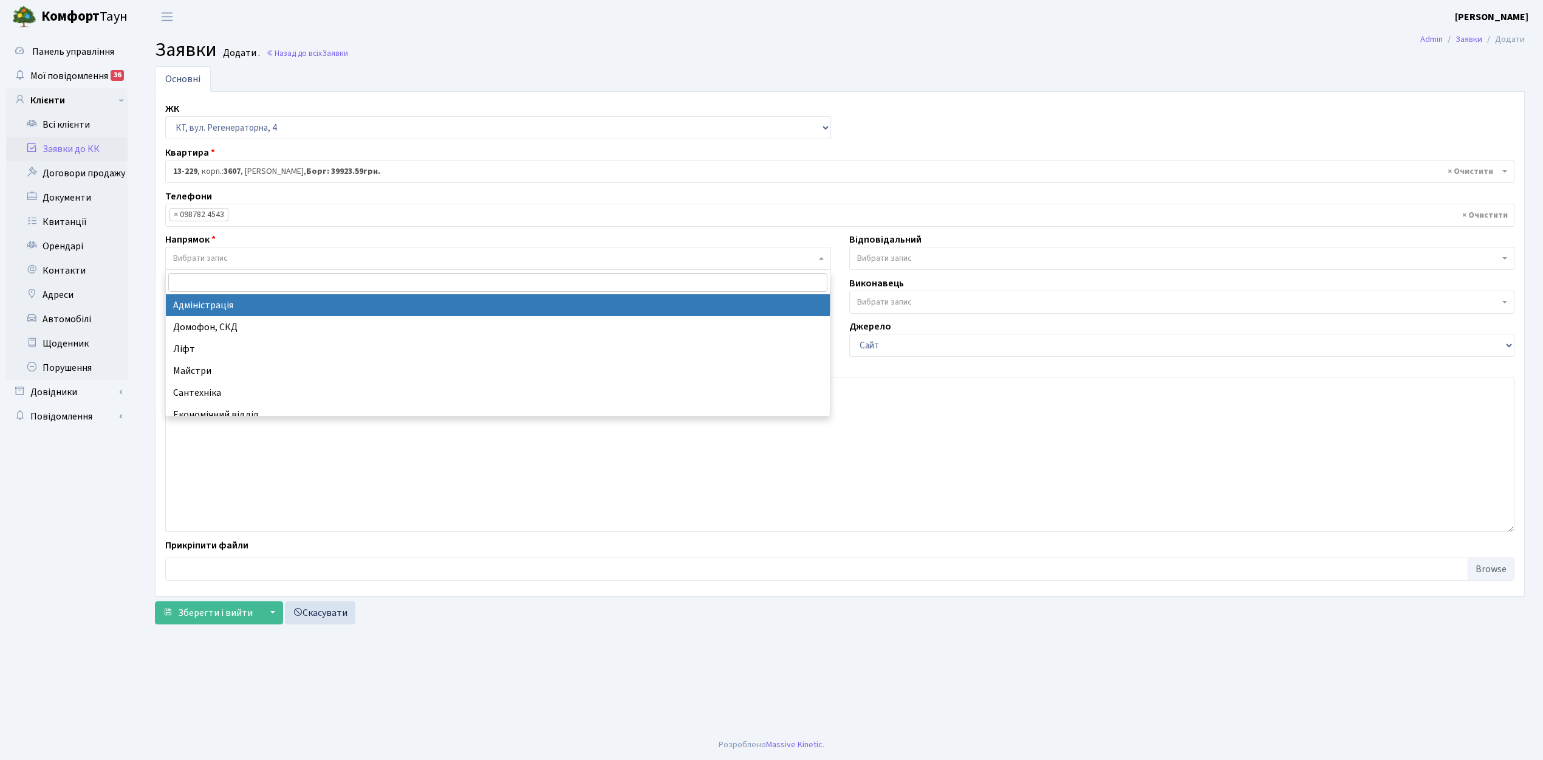
click at [226, 258] on span "Вибрати запис" at bounding box center [200, 258] width 55 height 12
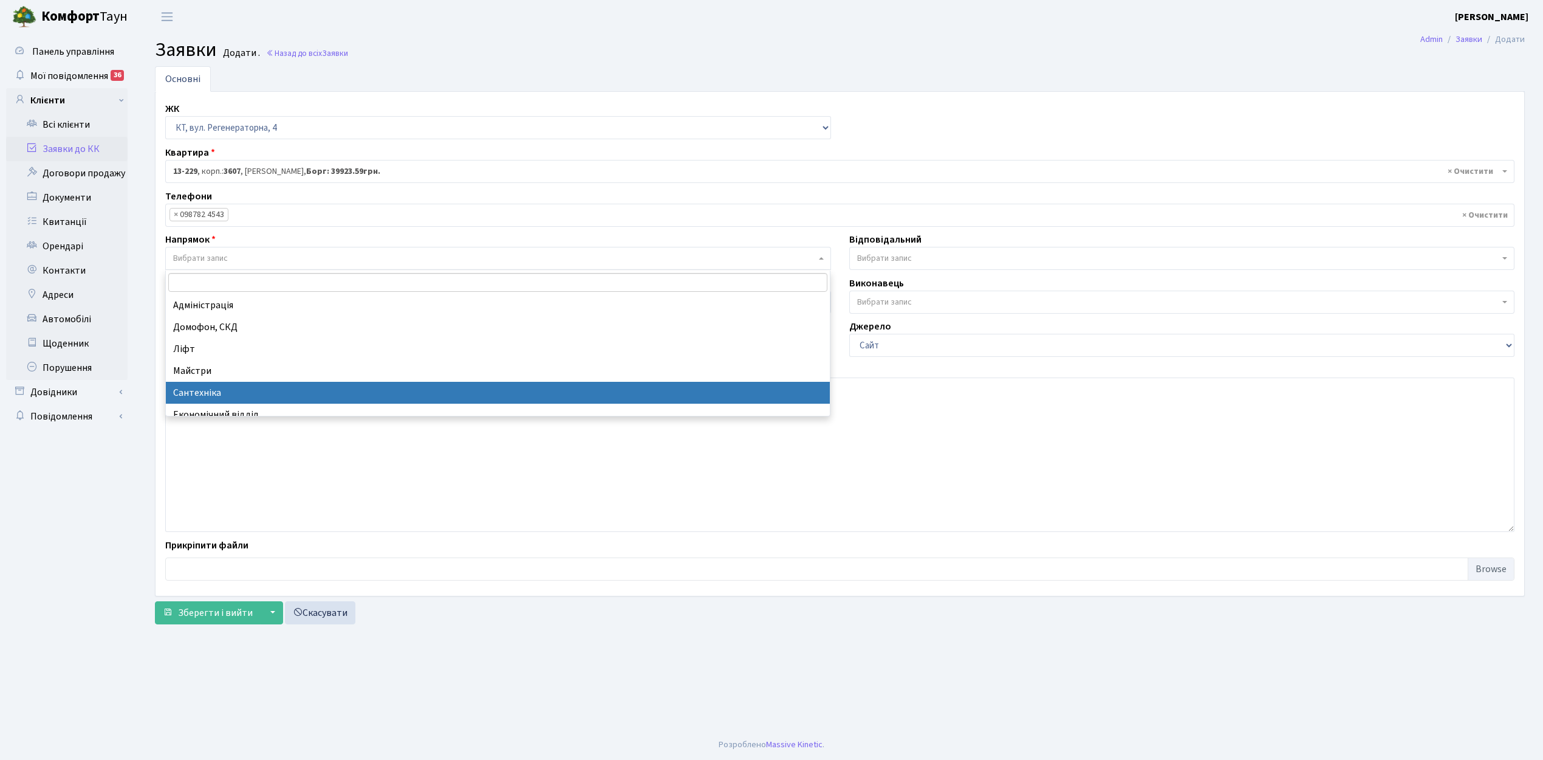
select select "2"
select select
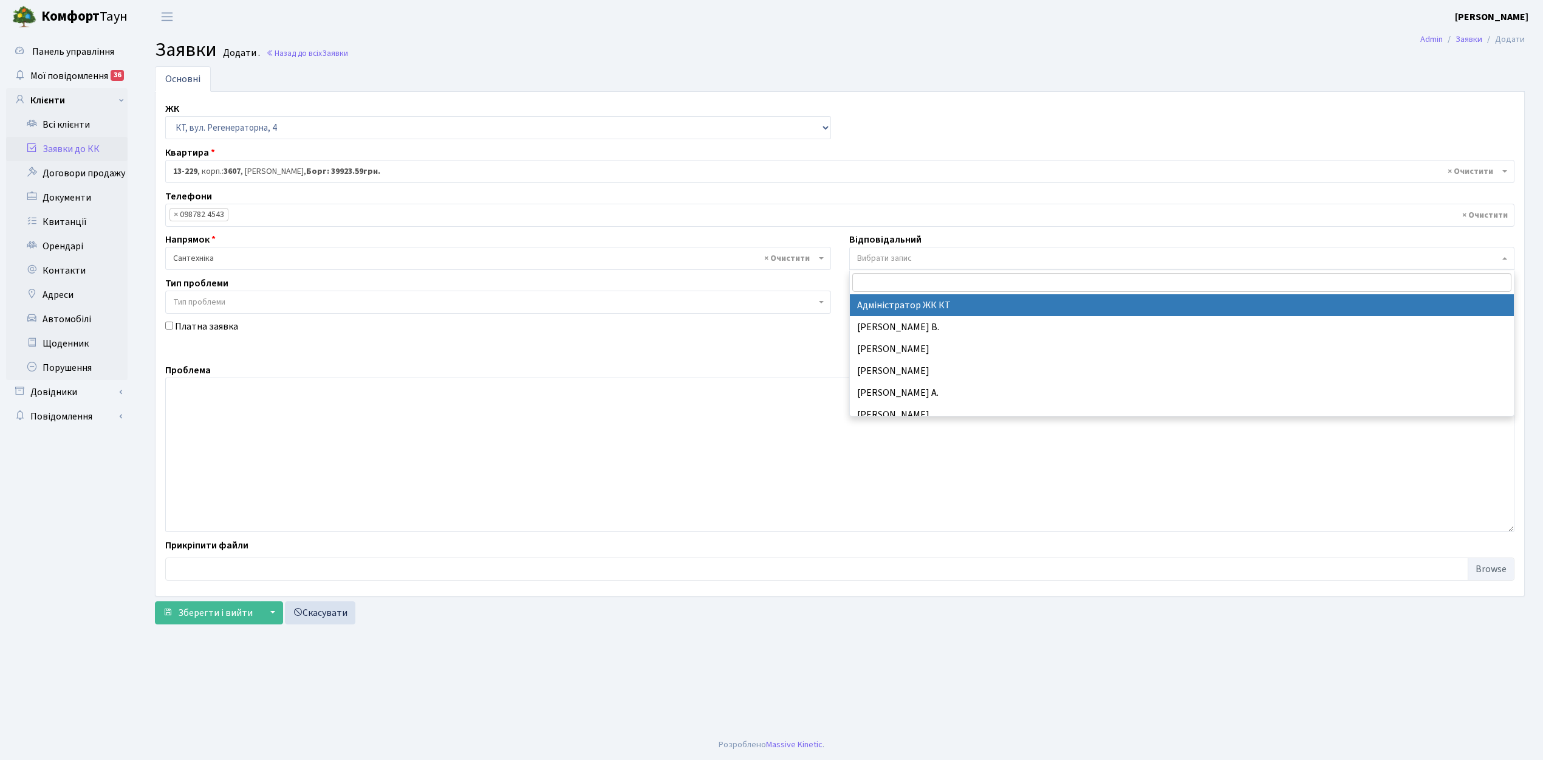
click at [888, 256] on span "Вибрати запис" at bounding box center [884, 258] width 55 height 12
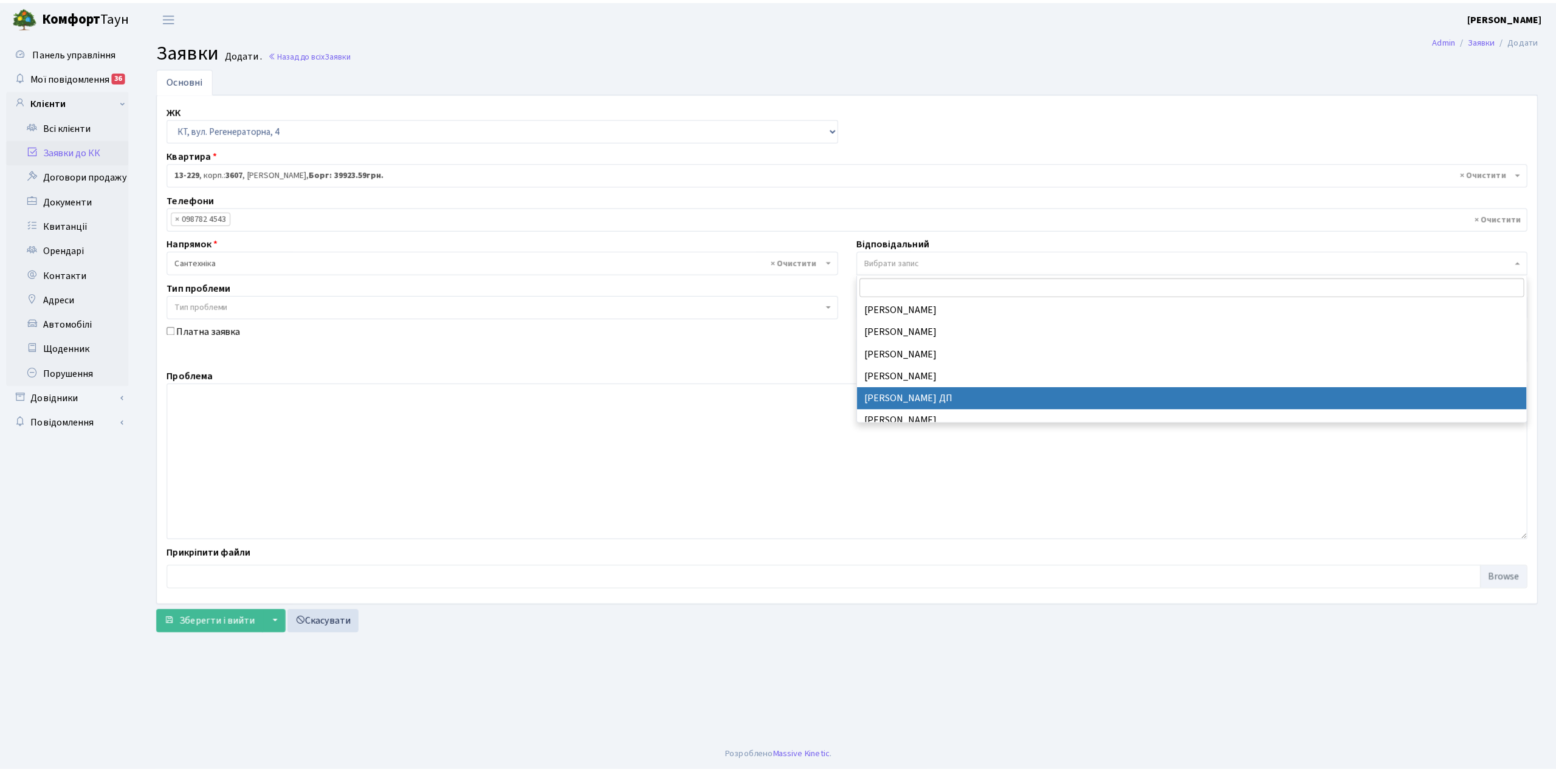
scroll to position [563, 0]
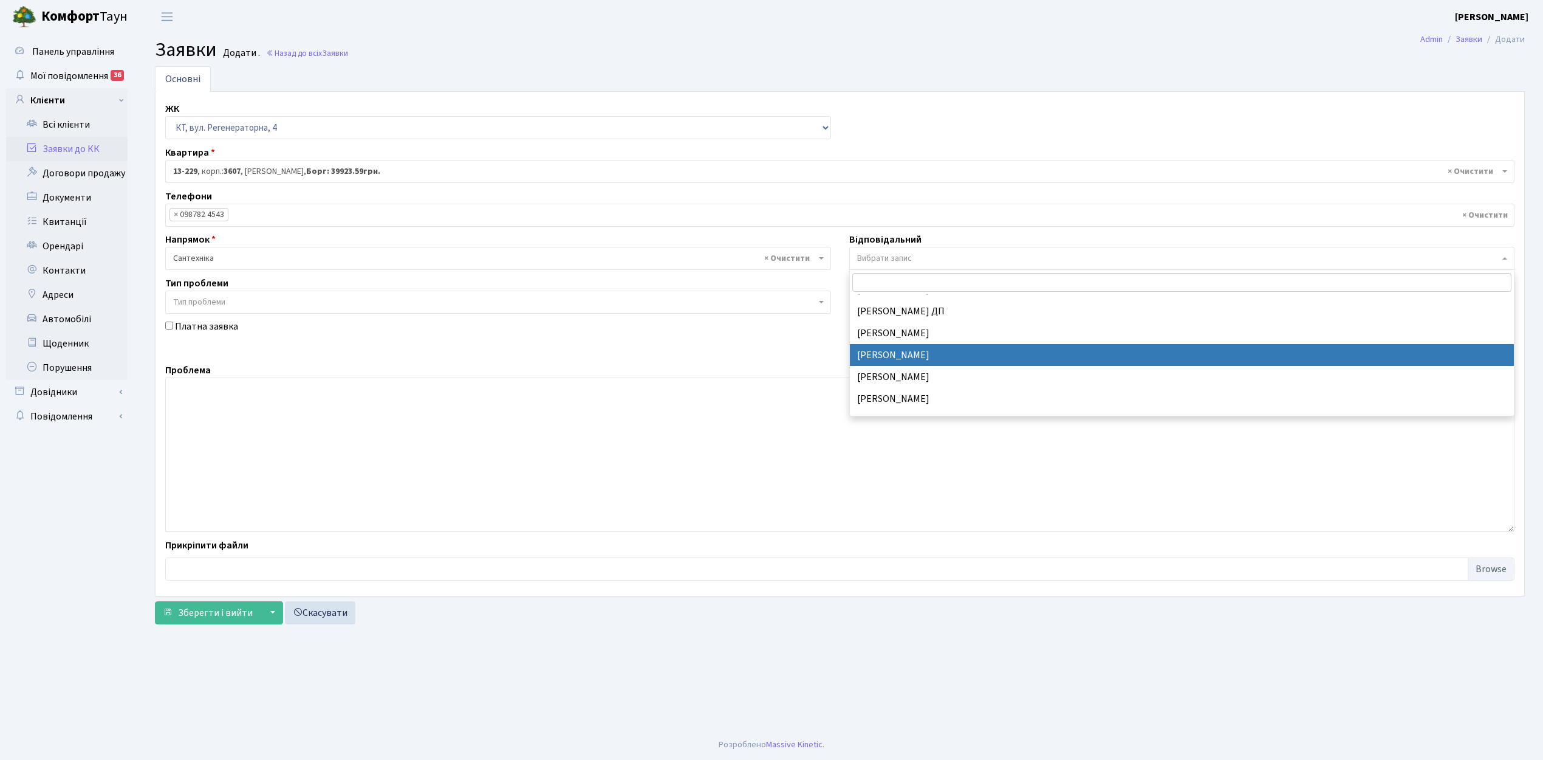
select select "67"
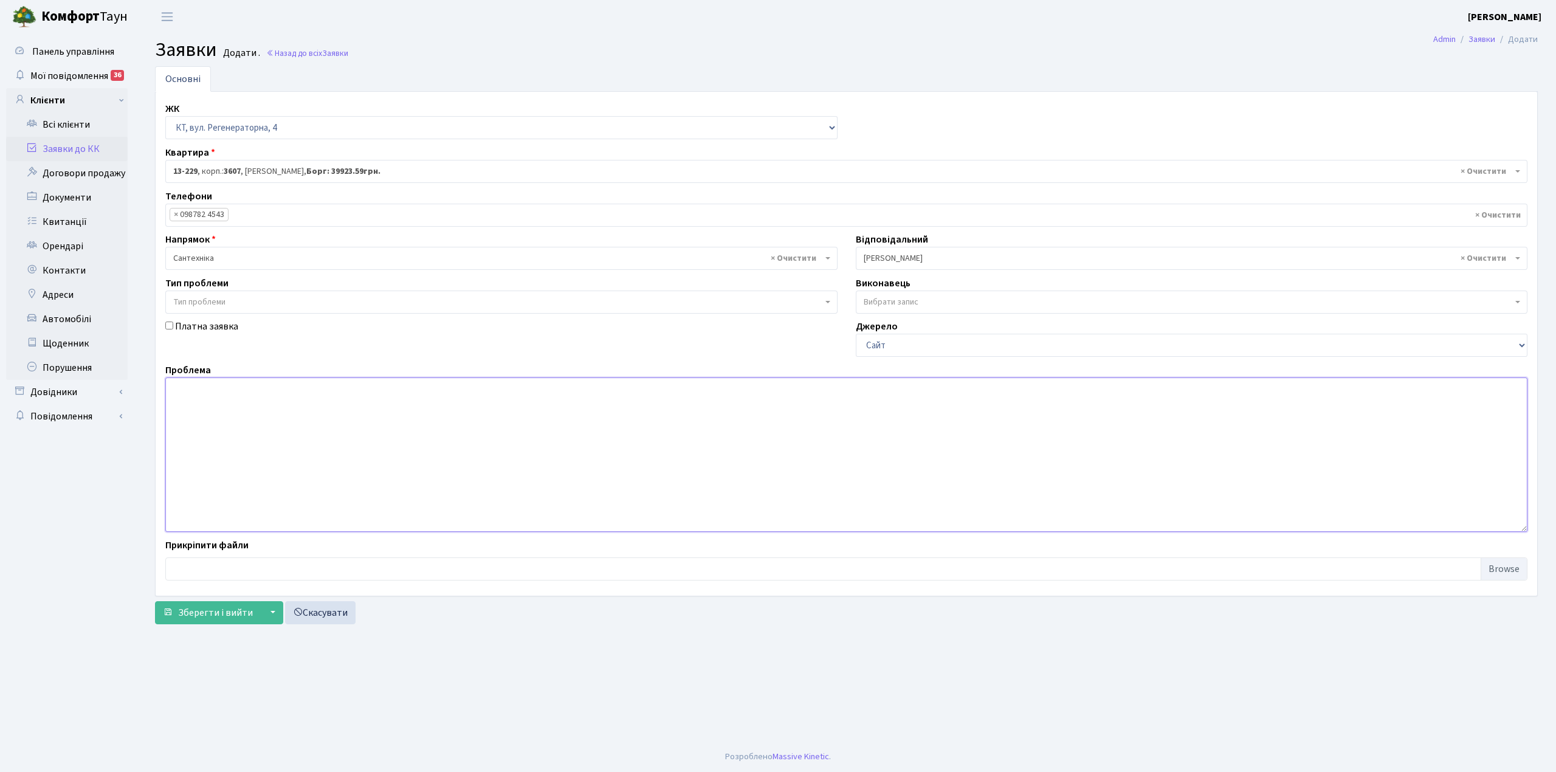
click at [173, 389] on textarea at bounding box center [846, 454] width 1362 height 154
type textarea "Скласти акт залиття з-к № 7084"
click at [233, 623] on button "Зберегти і вийти" at bounding box center [208, 612] width 106 height 23
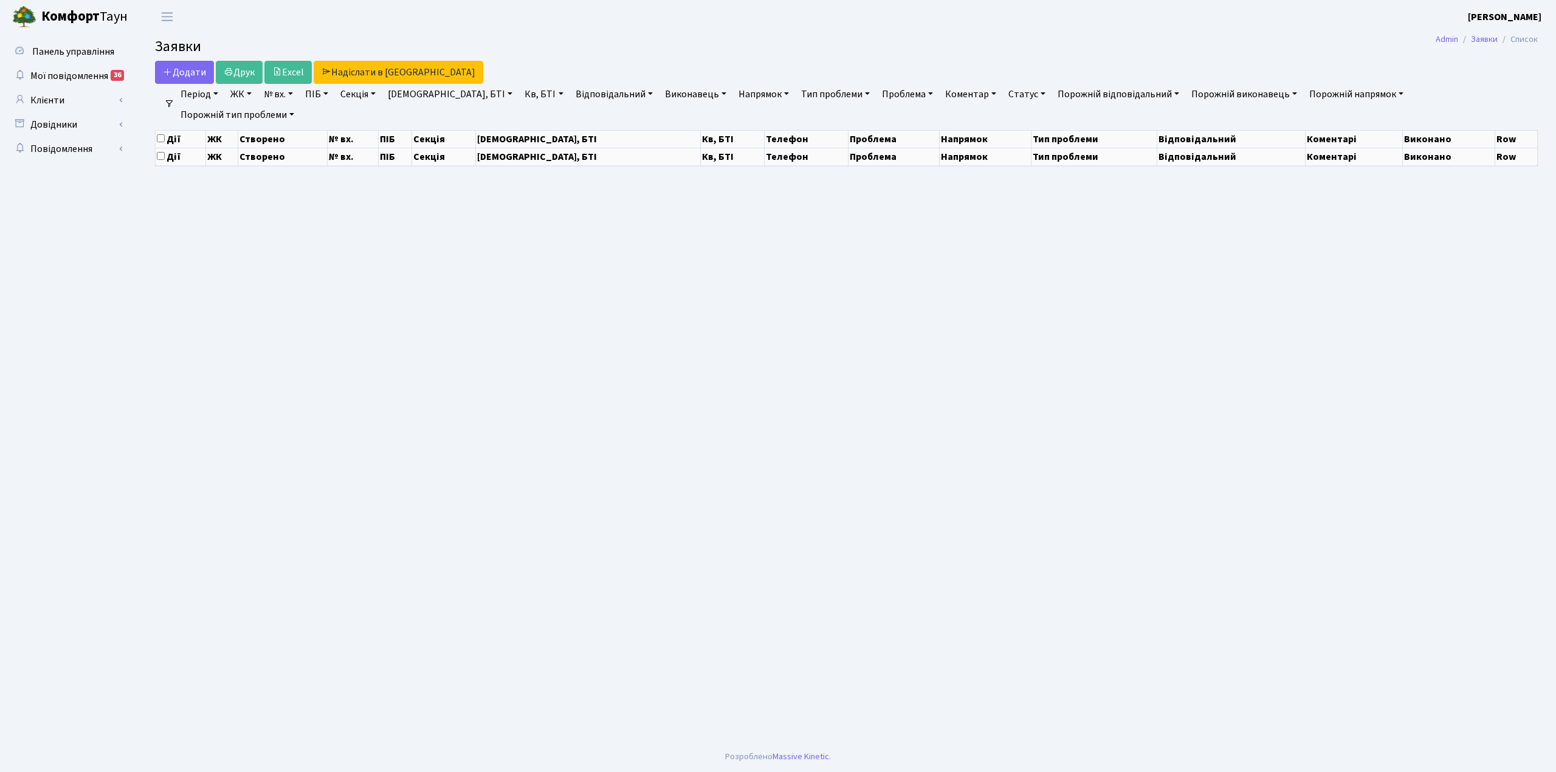
select select "25"
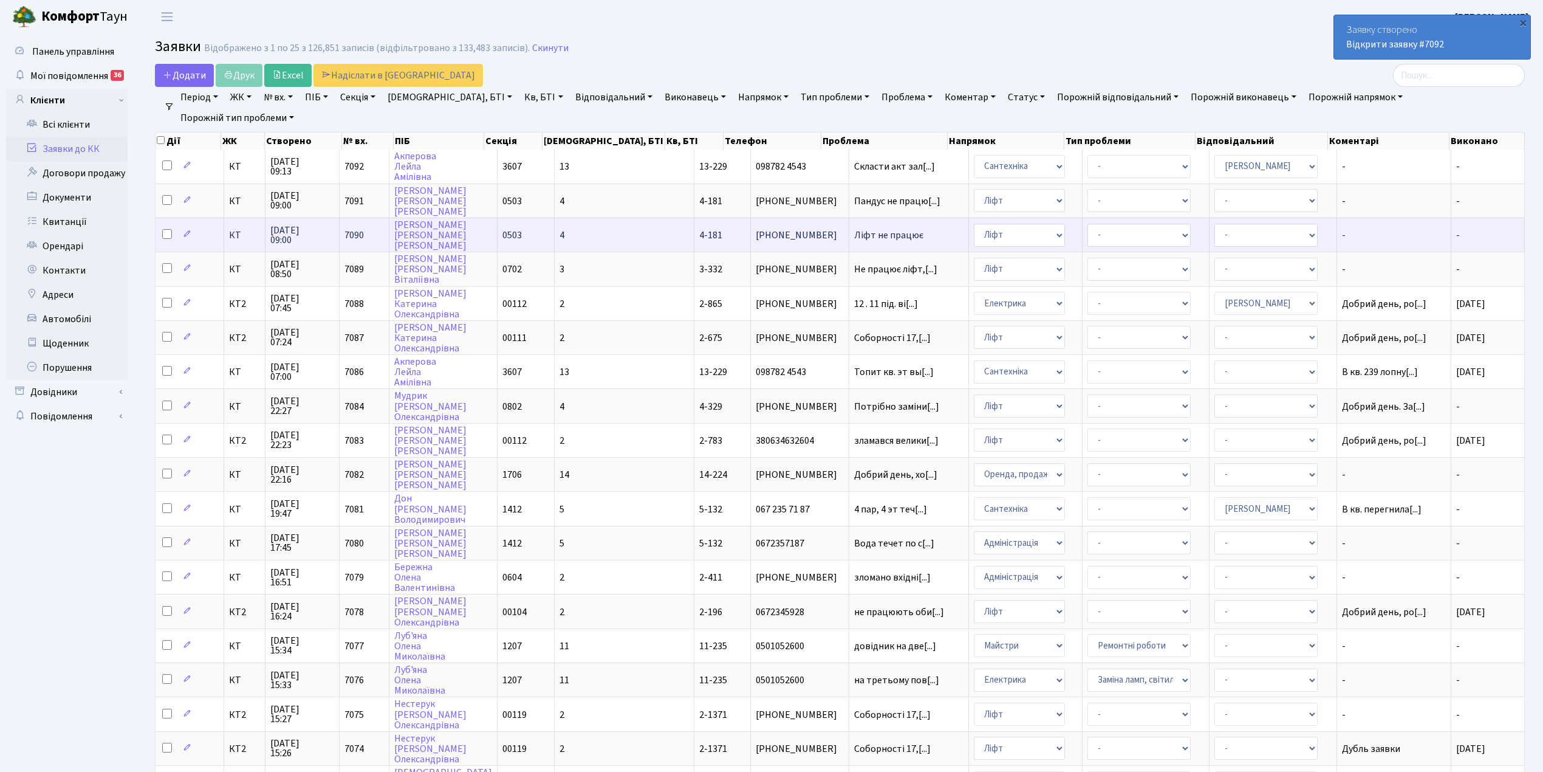
click at [597, 228] on td "4" at bounding box center [625, 235] width 140 height 34
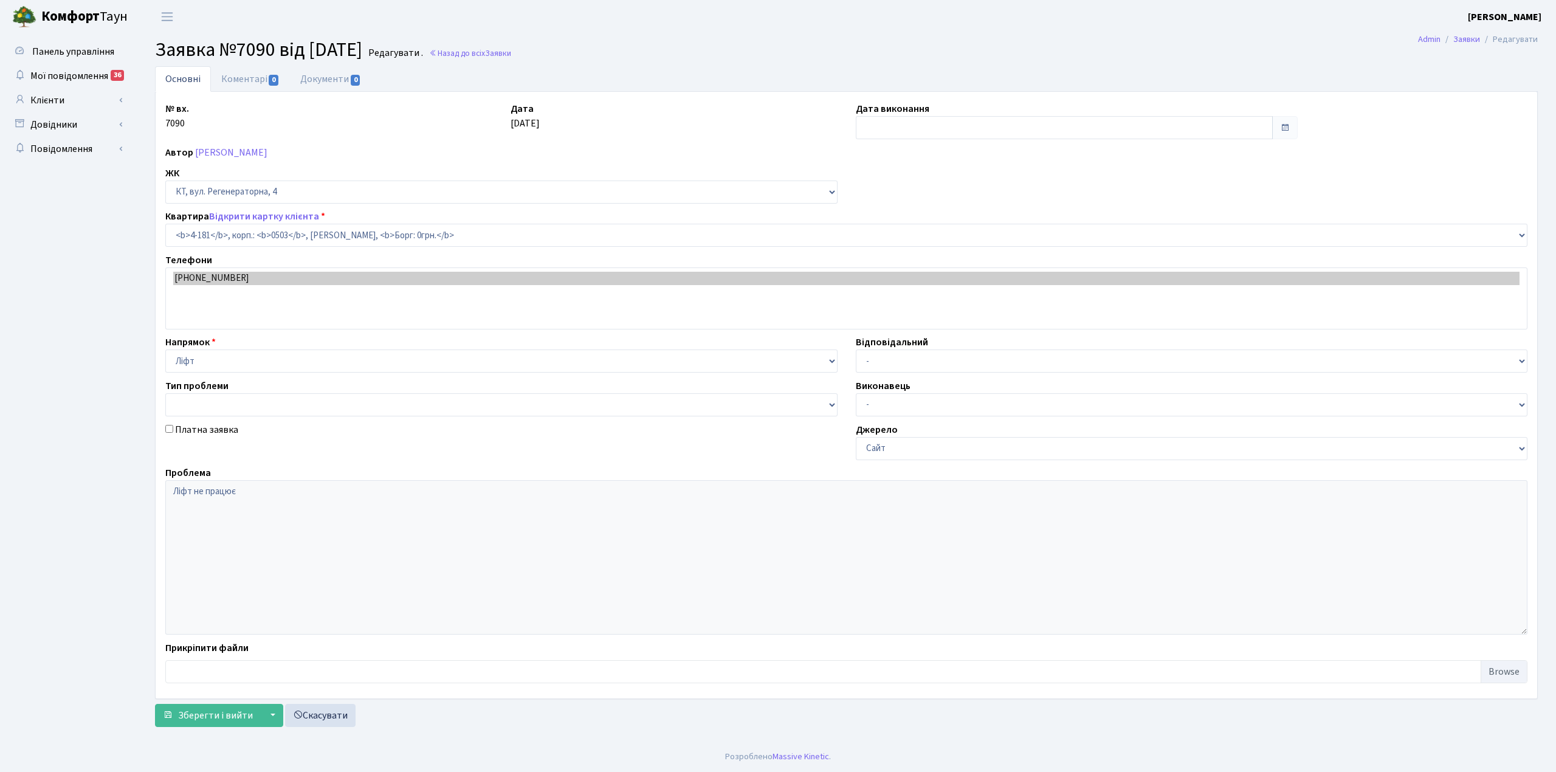
select select "1107"
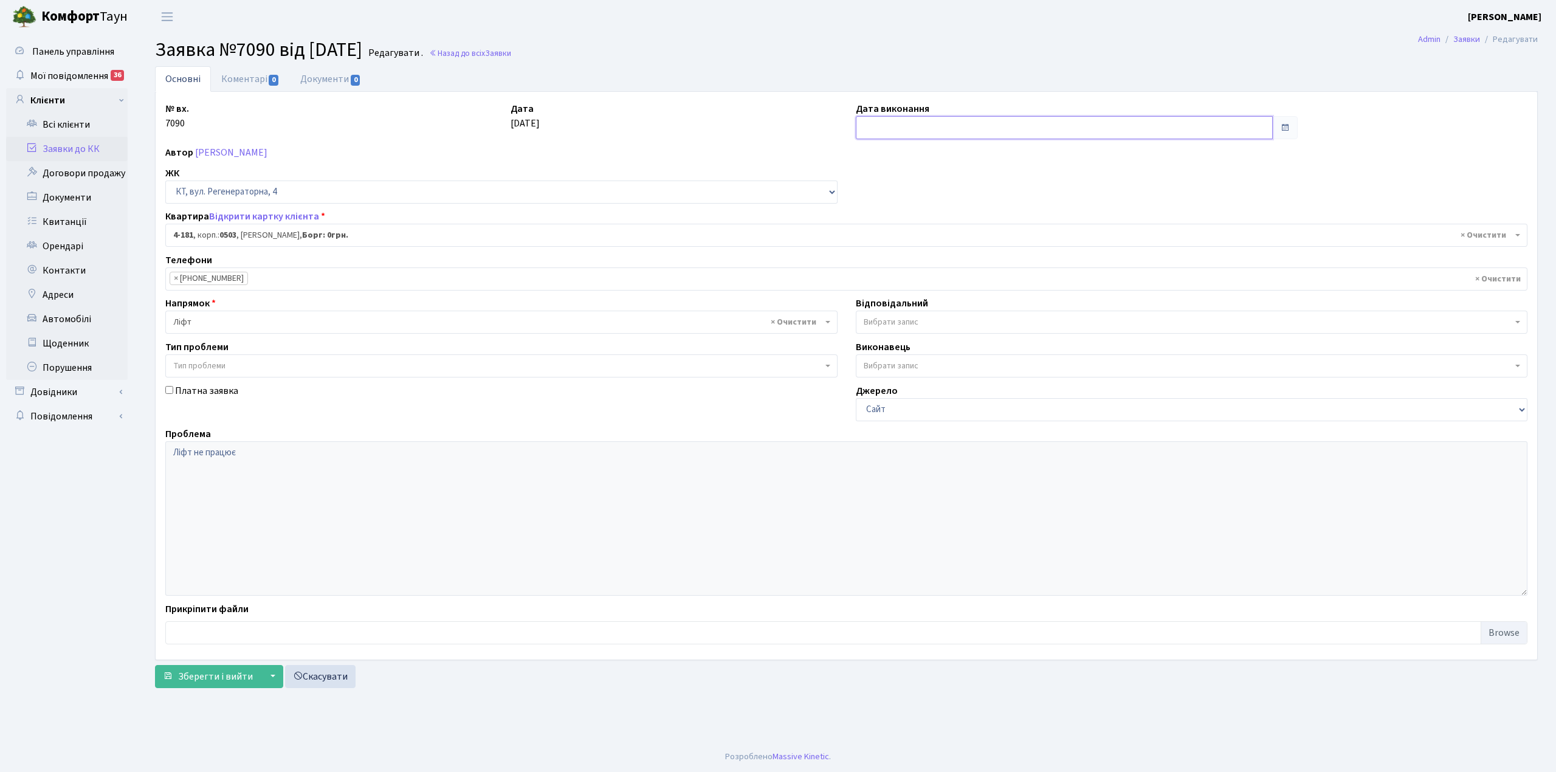
click at [910, 128] on input "text" at bounding box center [1064, 127] width 417 height 23
click at [869, 247] on td "18" at bounding box center [868, 245] width 18 height 18
type input "[DATE]"
click at [236, 74] on link "Коментарі 0" at bounding box center [250, 78] width 79 height 25
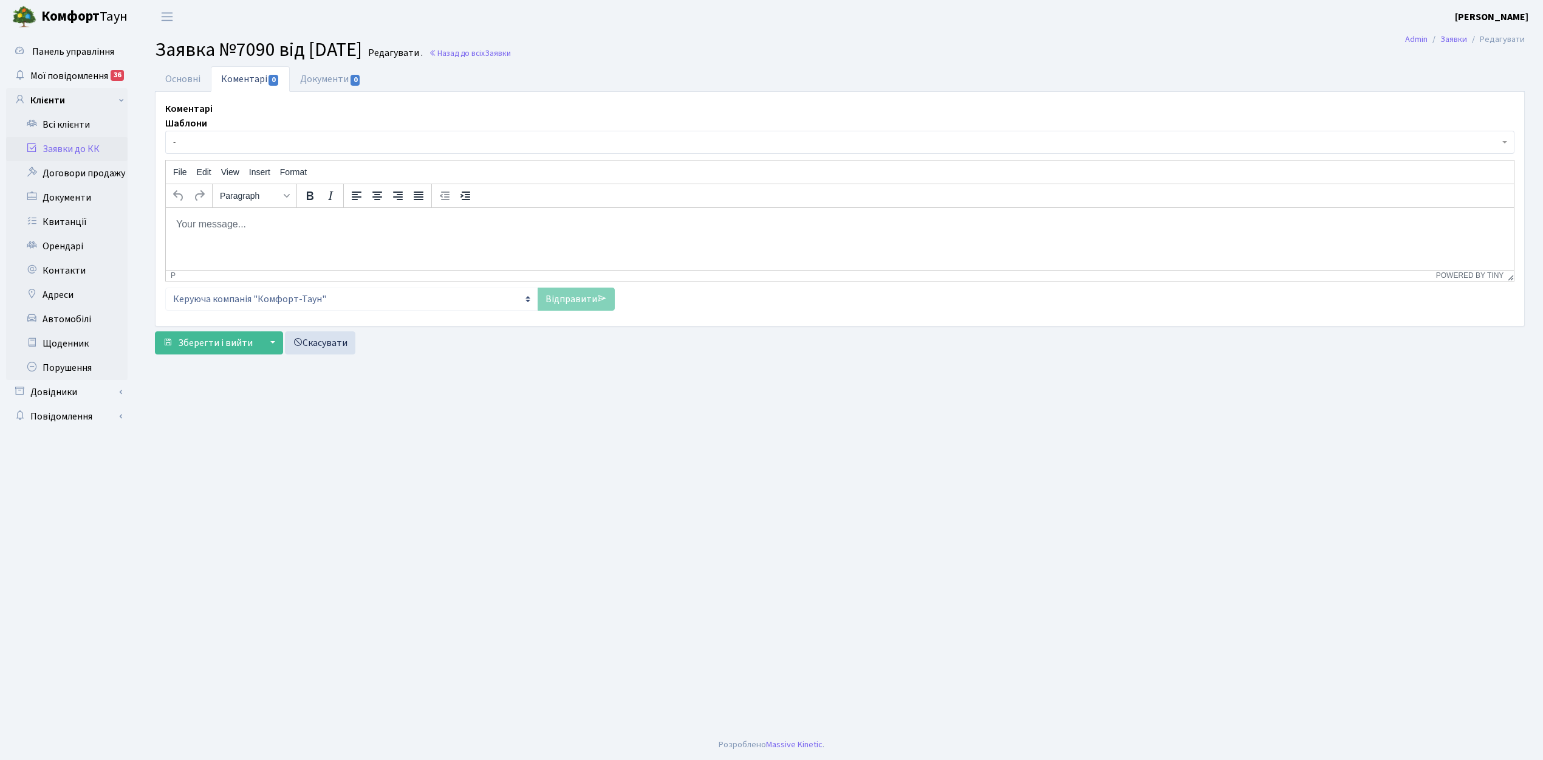
click at [217, 134] on span "-" at bounding box center [840, 142] width 1350 height 23
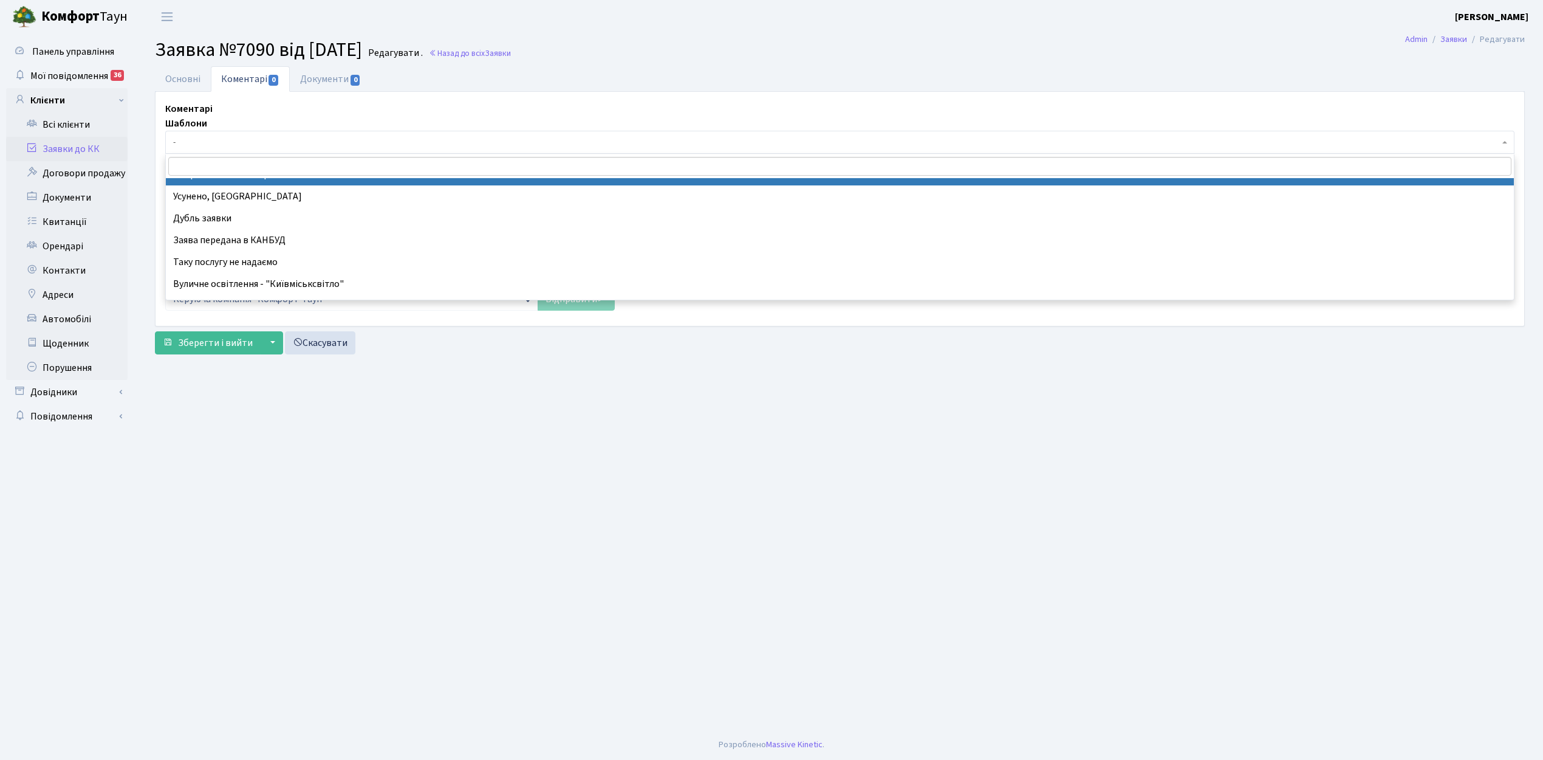
scroll to position [162, 0]
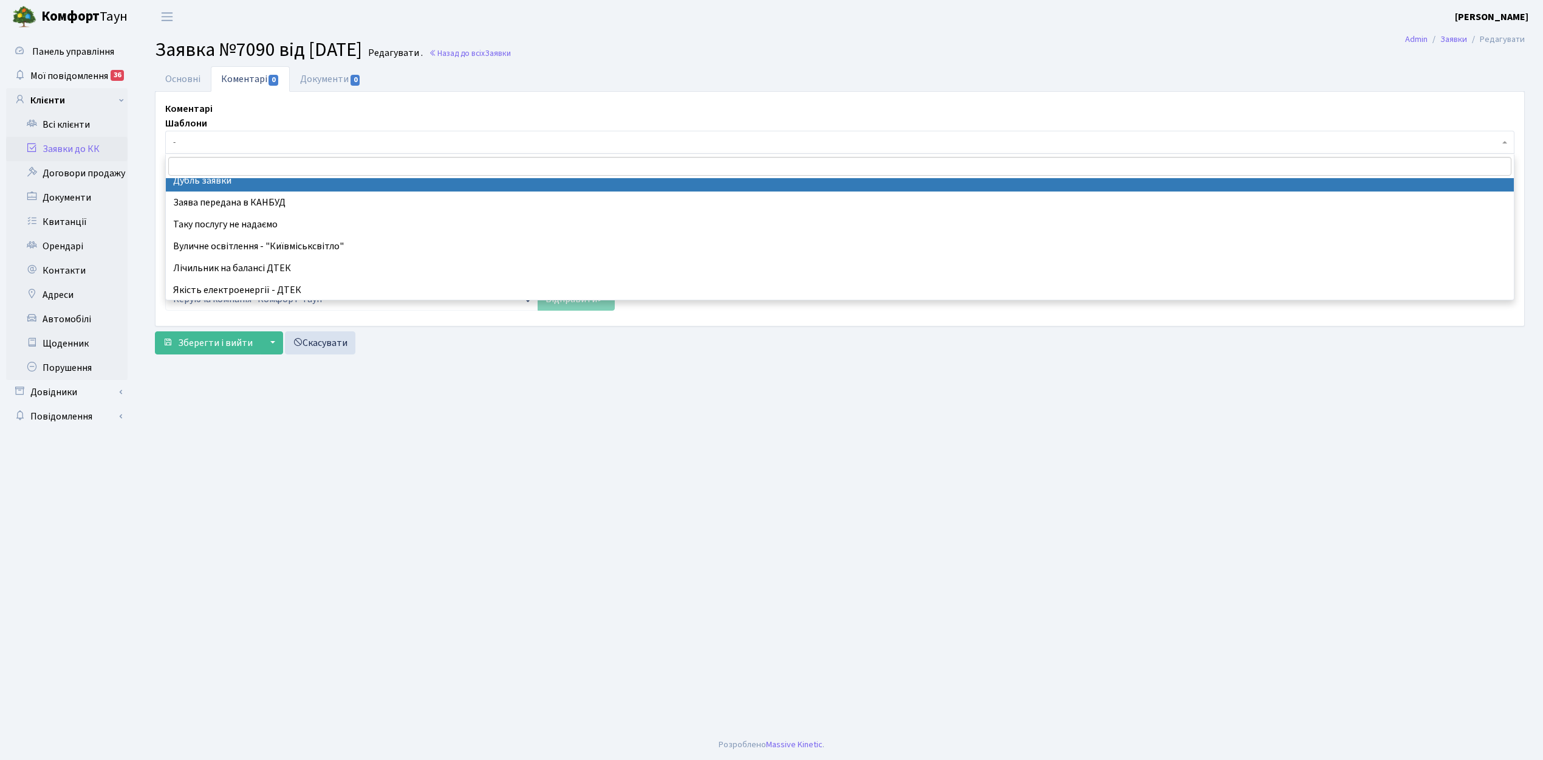
click at [237, 176] on span at bounding box center [840, 166] width 1348 height 24
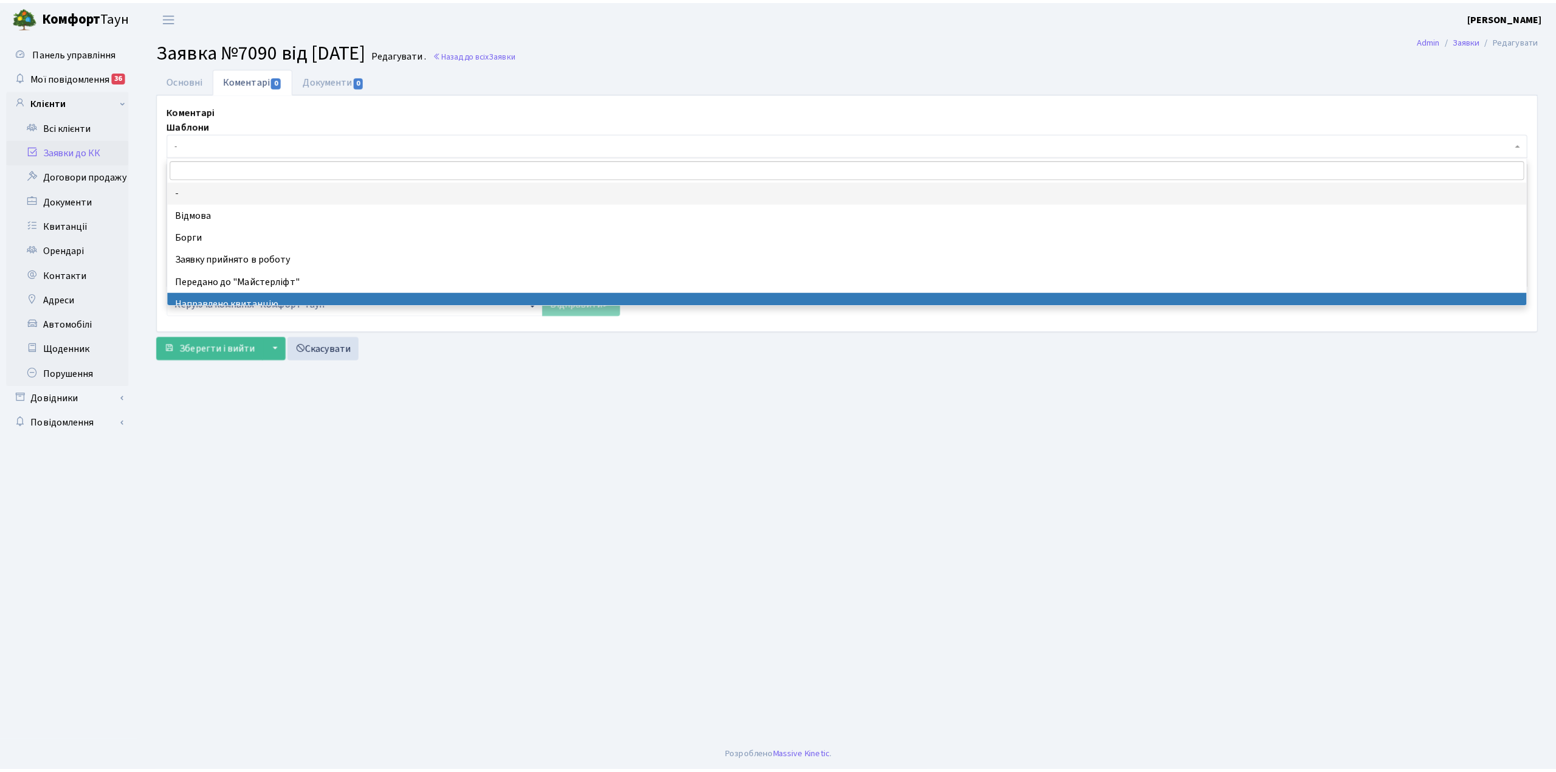
scroll to position [81, 0]
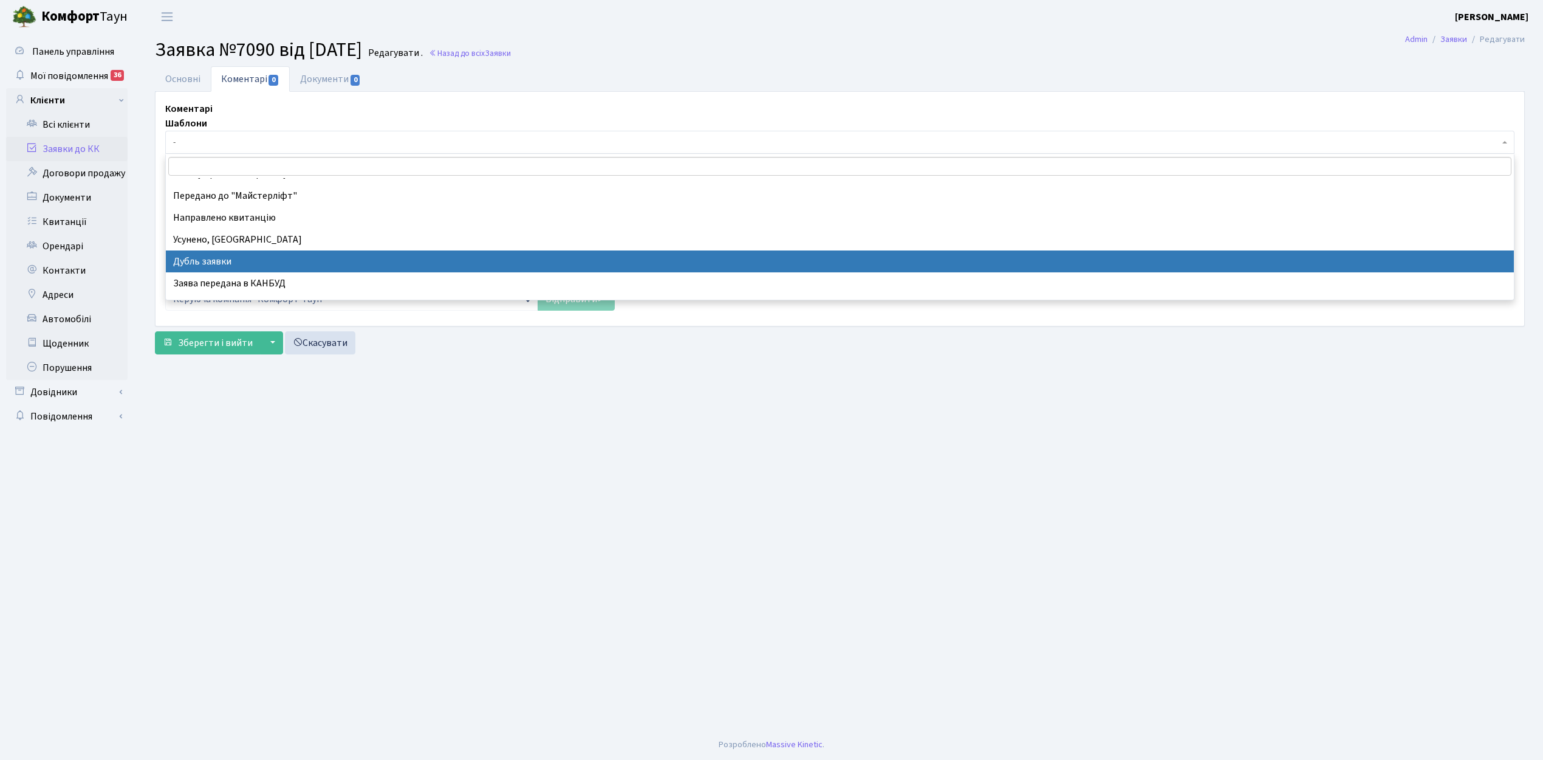
select select "17"
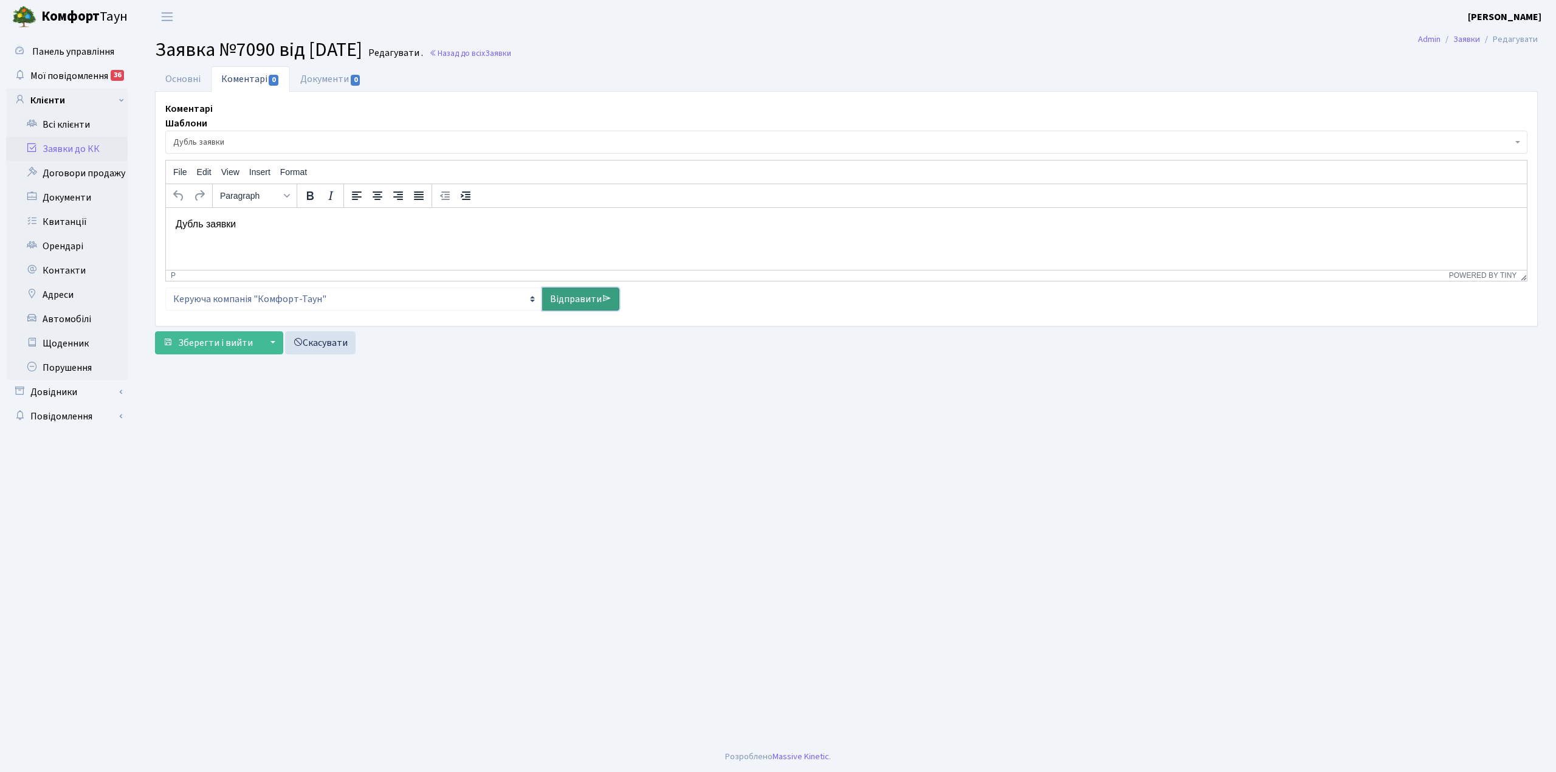
click at [565, 301] on link "Відправити" at bounding box center [580, 298] width 77 height 23
select select
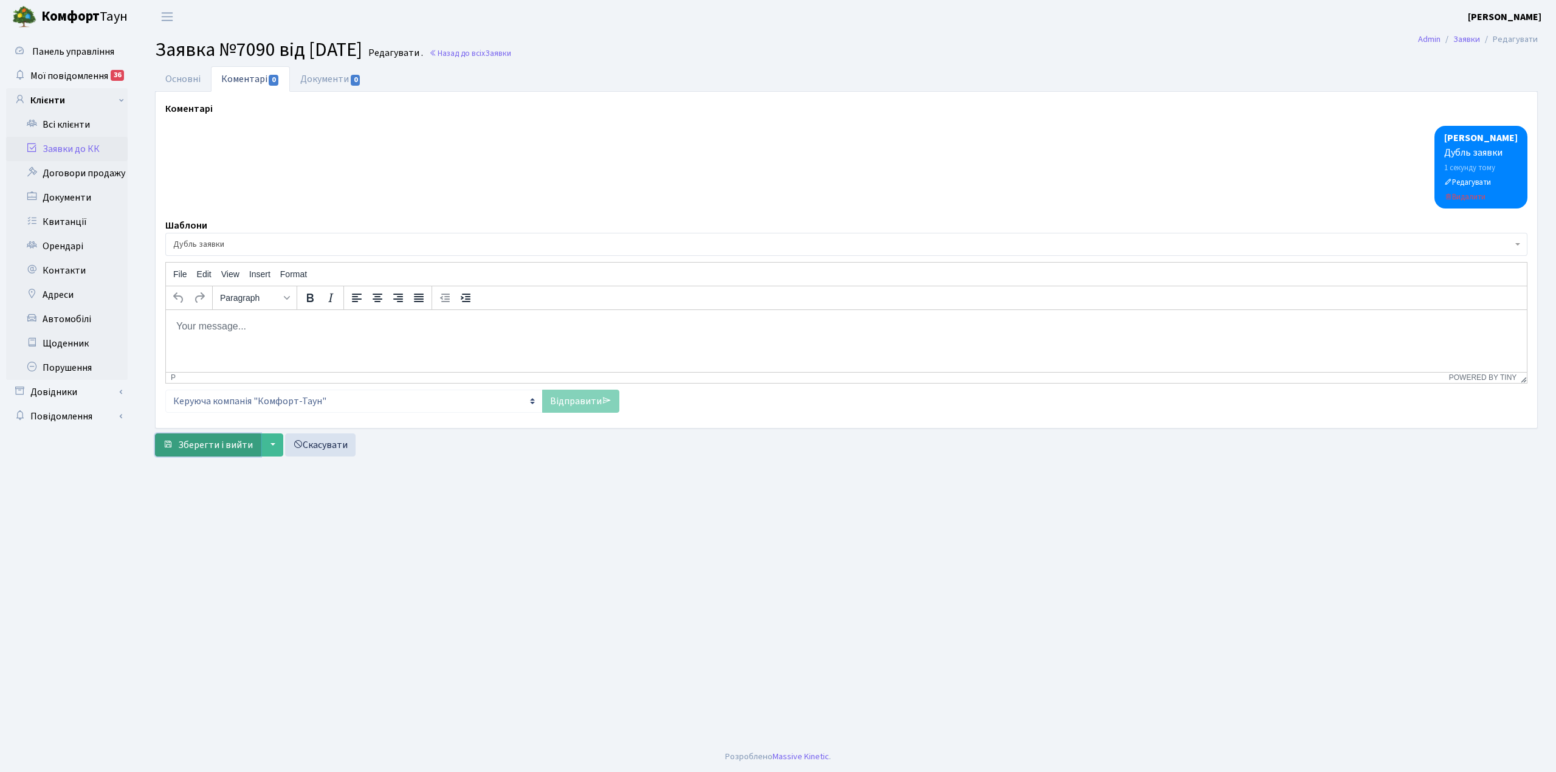
click at [181, 445] on span "Зберегти і вийти" at bounding box center [215, 444] width 75 height 13
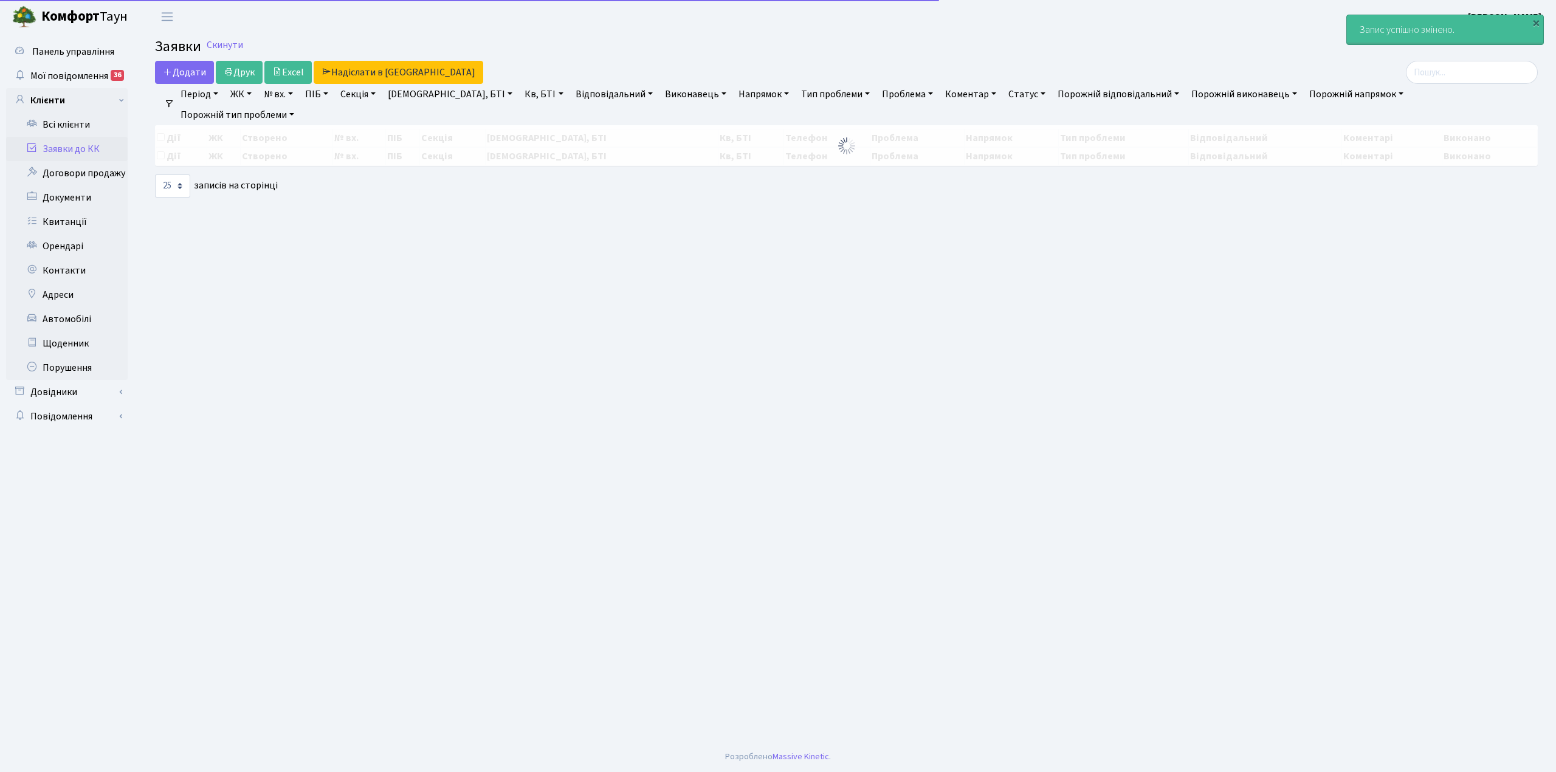
select select "25"
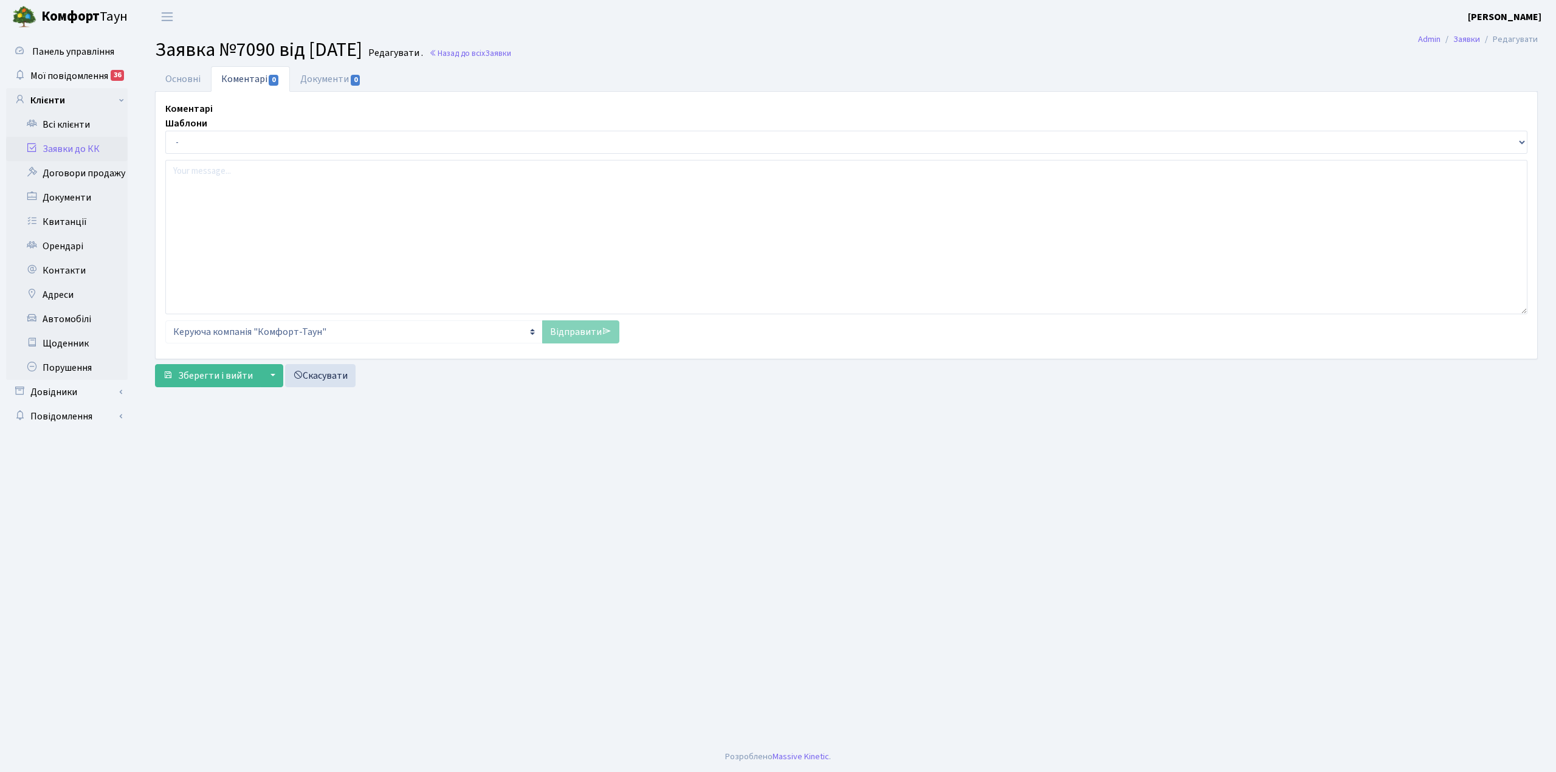
select select "1107"
click at [188, 78] on link "Основні" at bounding box center [183, 78] width 56 height 25
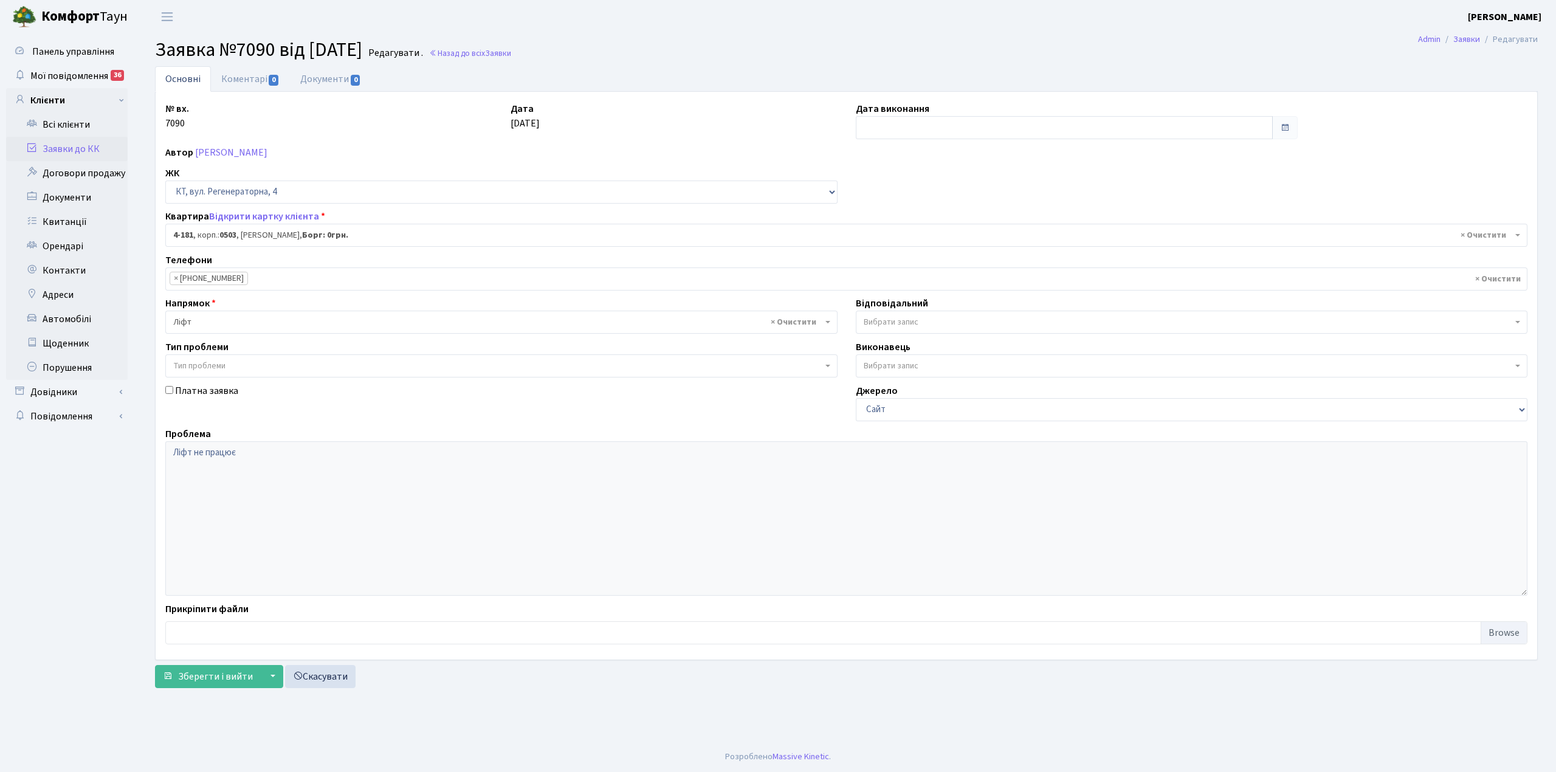
click at [188, 78] on link "Основні" at bounding box center [183, 79] width 56 height 26
click at [246, 80] on link "Коментарі 0" at bounding box center [250, 78] width 79 height 25
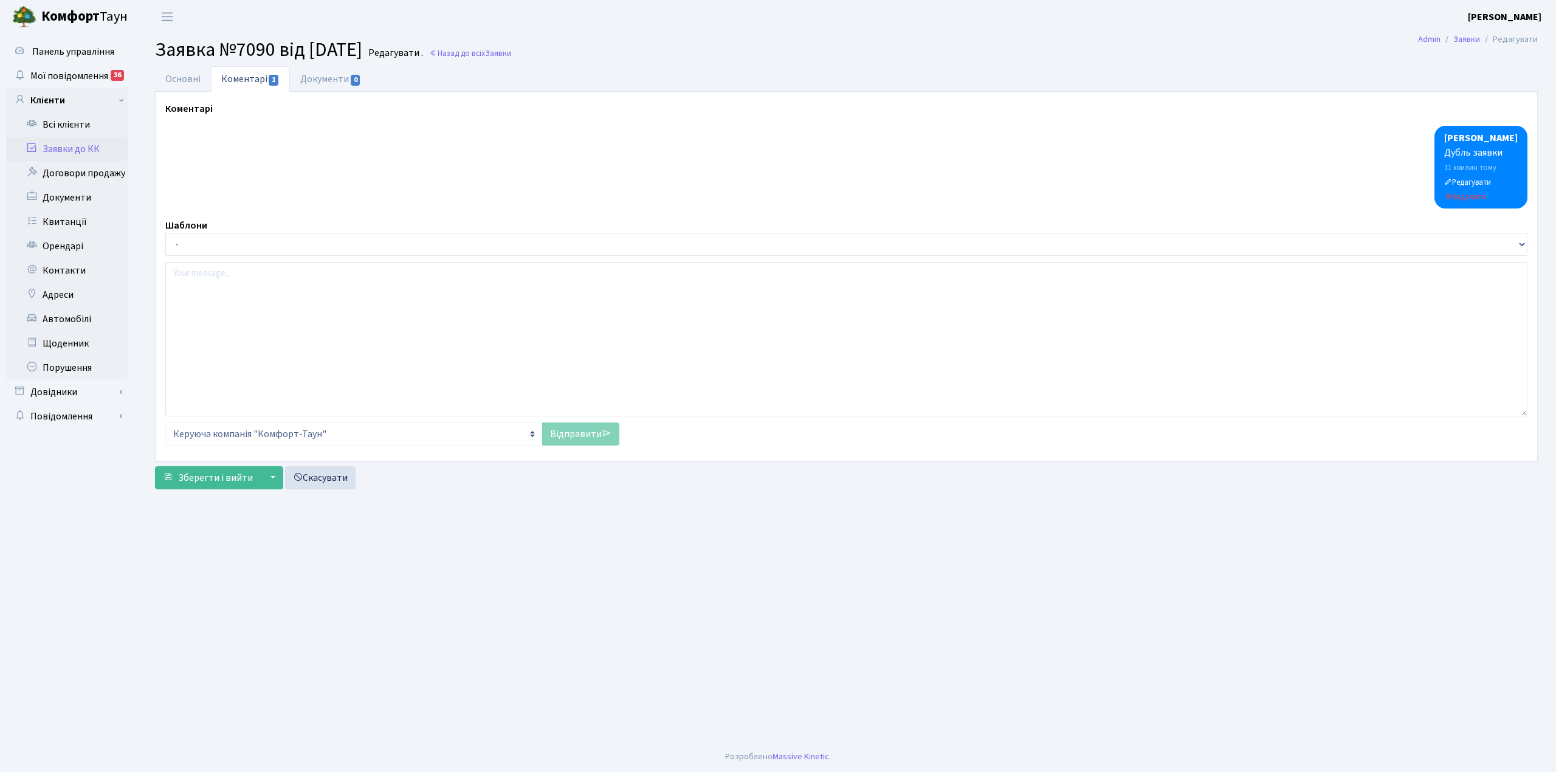
select select "1107"
type input "[DATE]"
click at [192, 77] on link "Основні" at bounding box center [183, 78] width 56 height 25
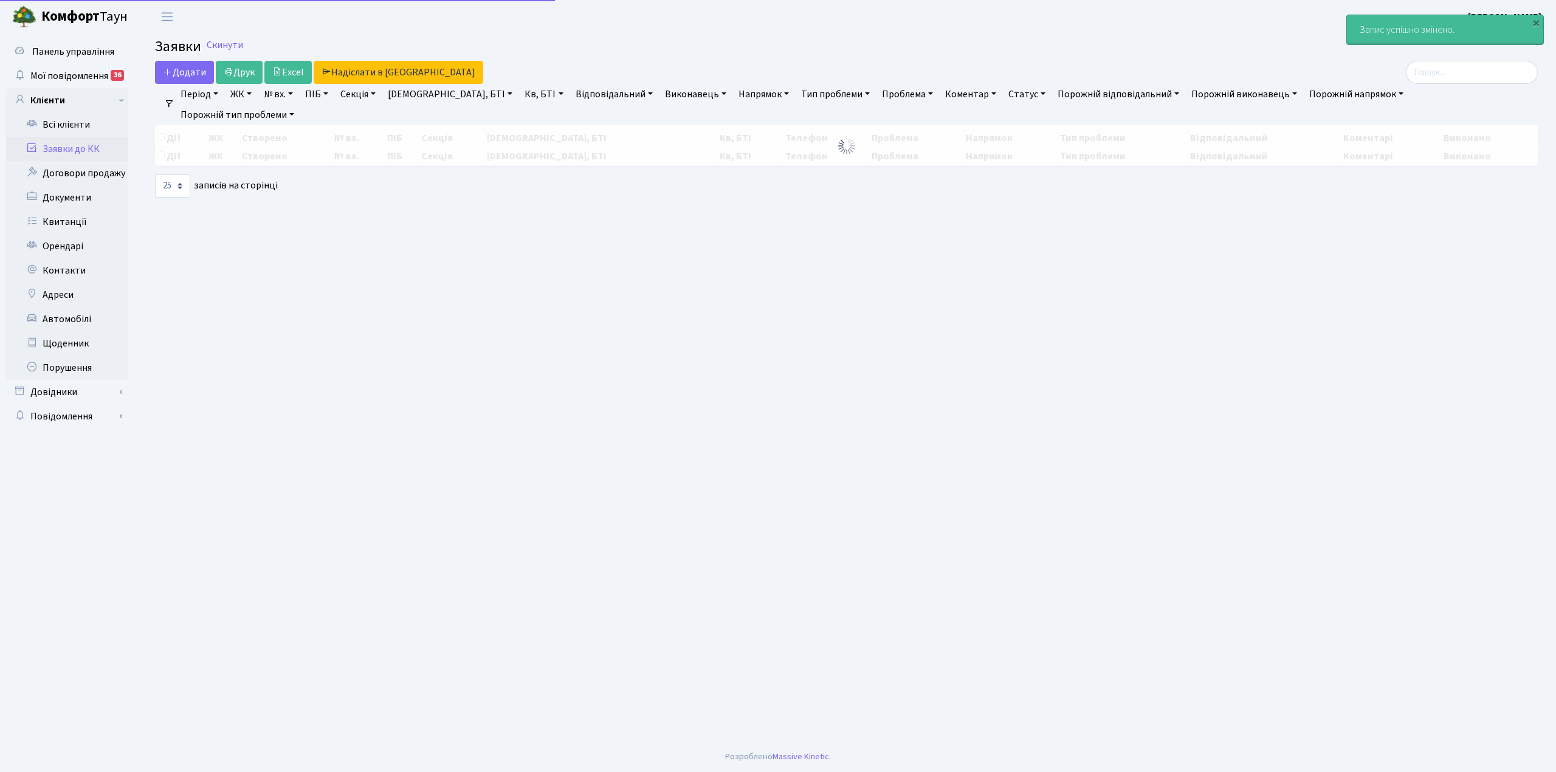
select select "25"
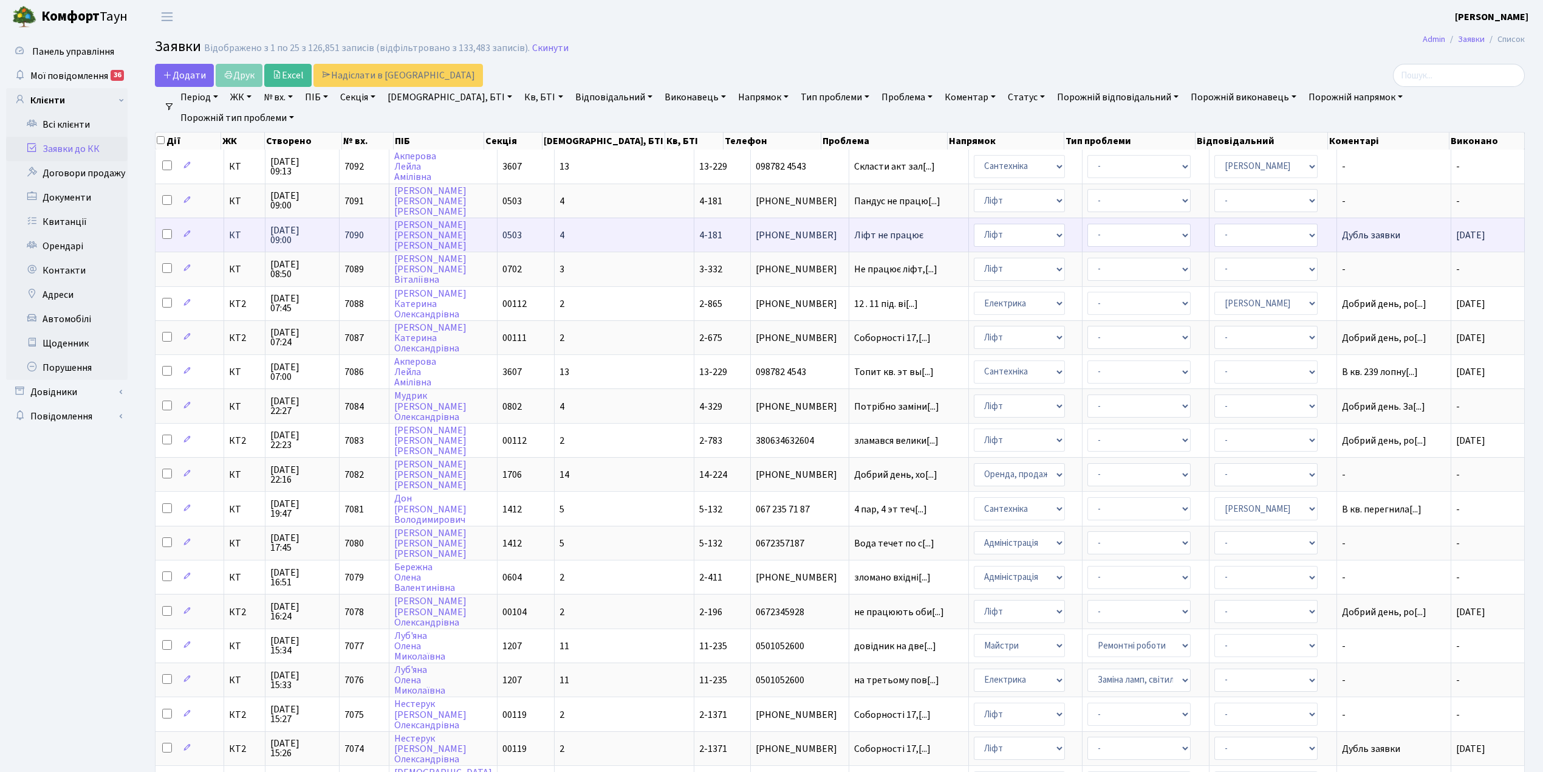
click at [854, 232] on span "Ліфт не працює" at bounding box center [908, 235] width 109 height 10
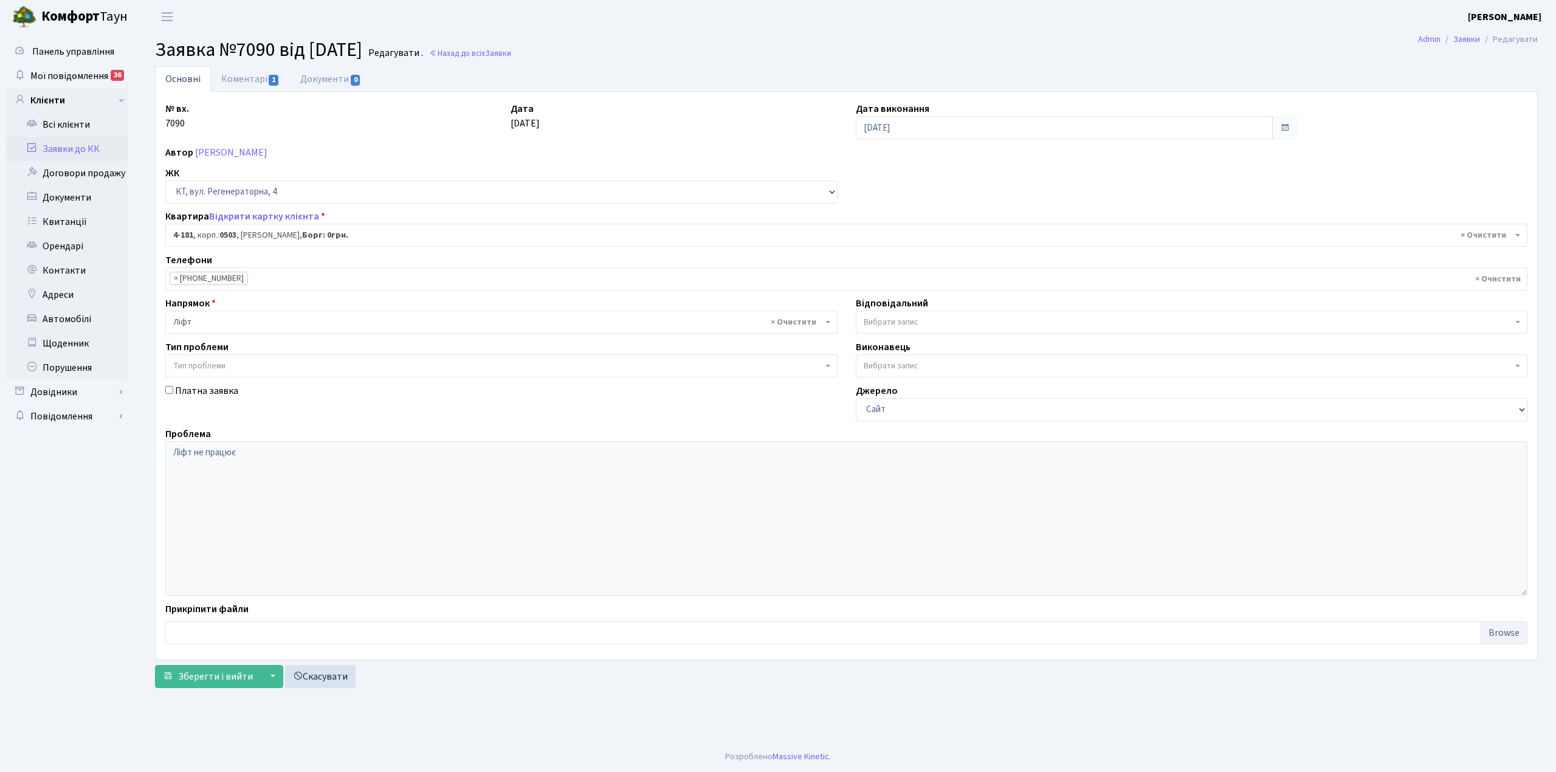
select select "1107"
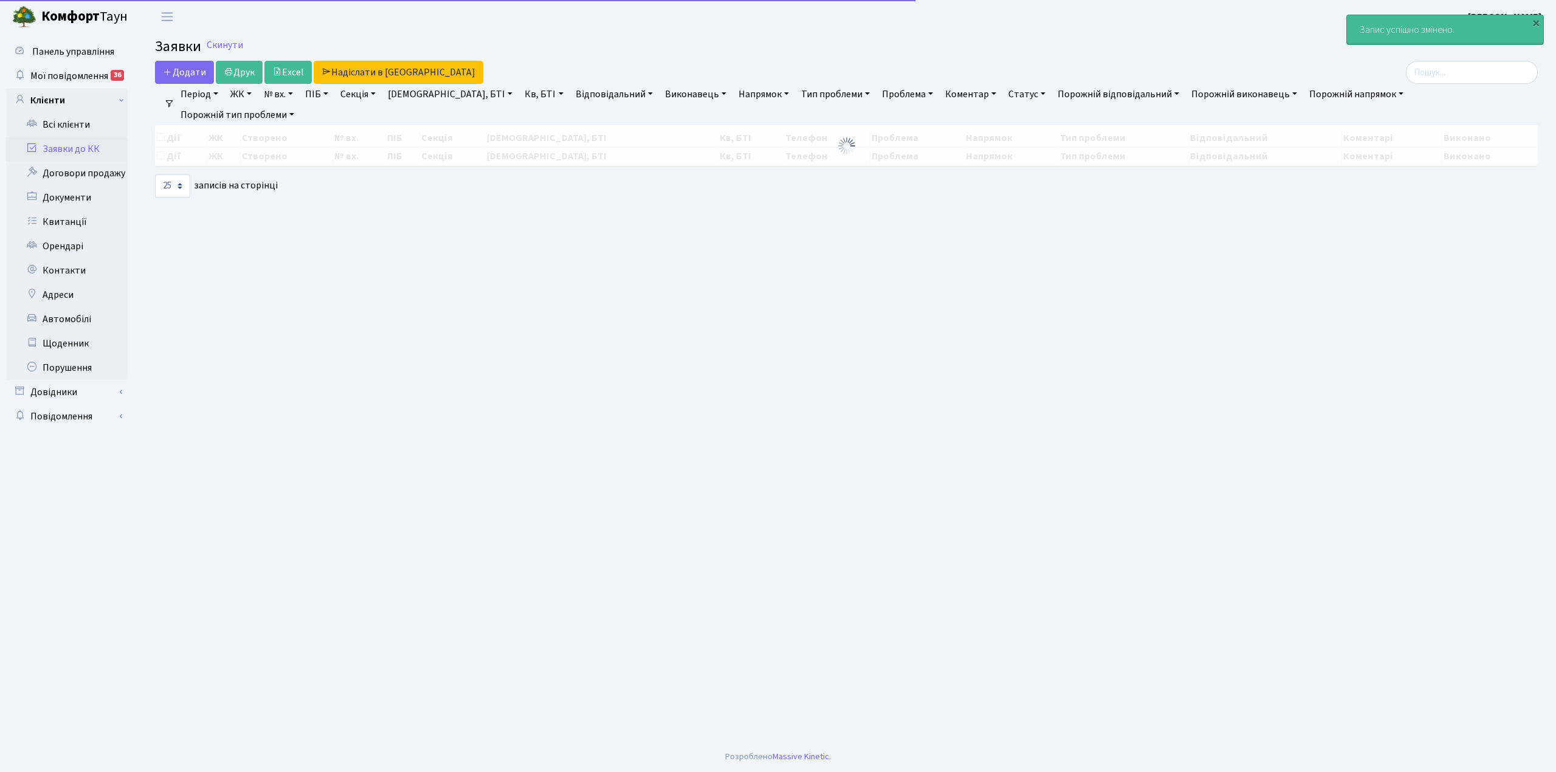
select select "25"
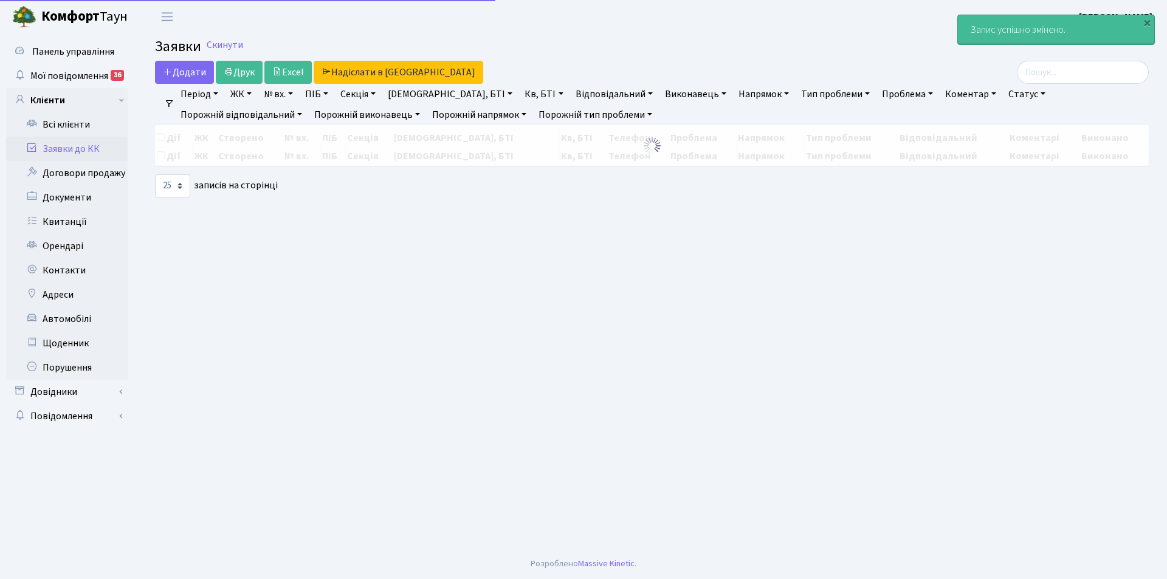
select select "25"
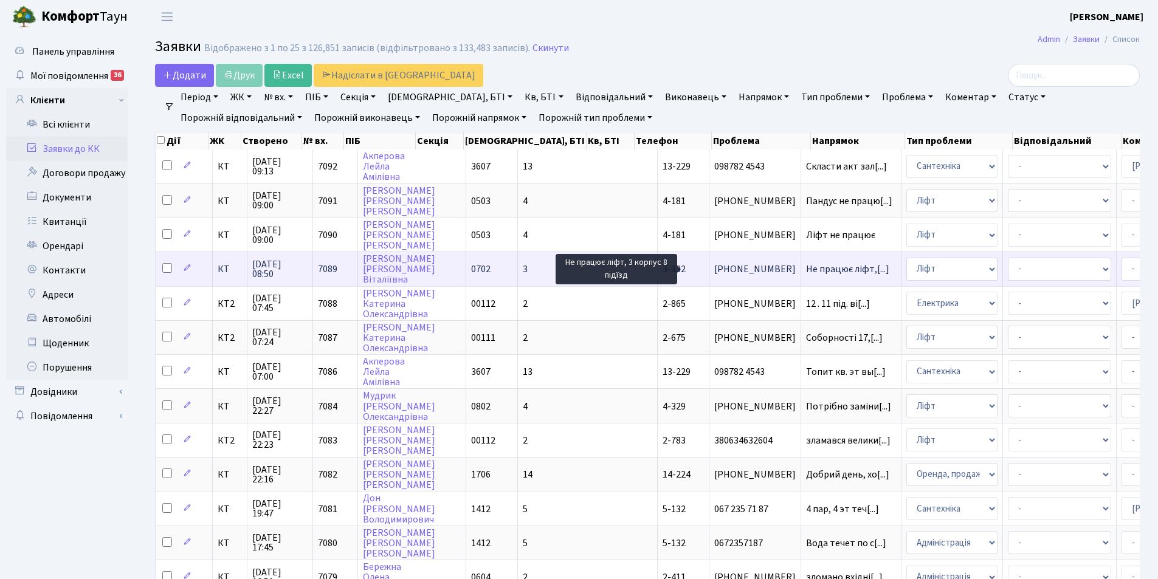
click at [806, 271] on span "Не працює ліфт,[...]" at bounding box center [847, 268] width 83 height 13
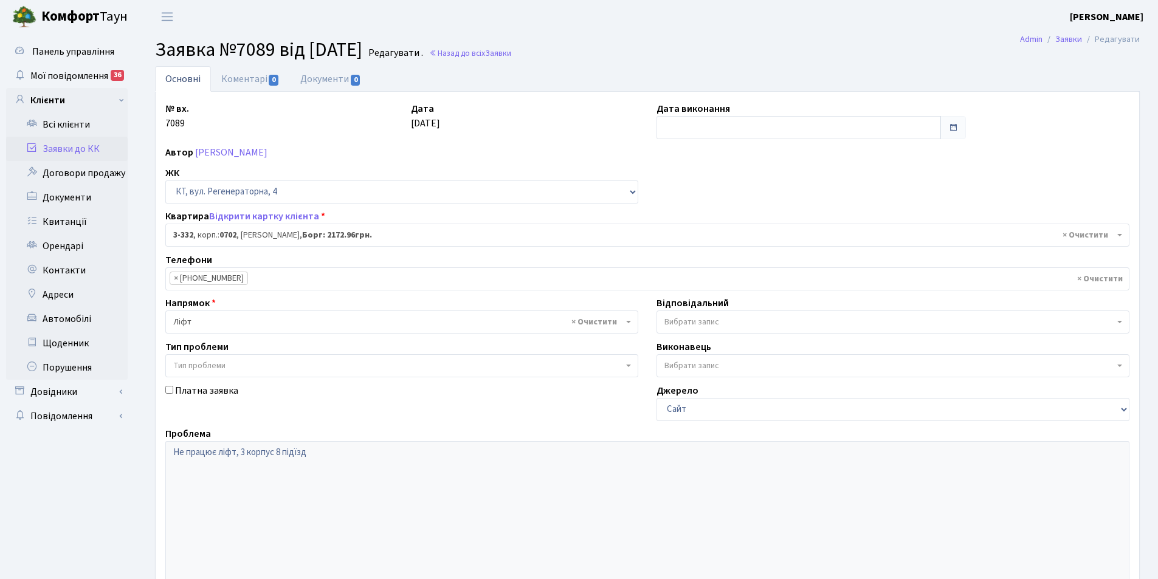
select select "1550"
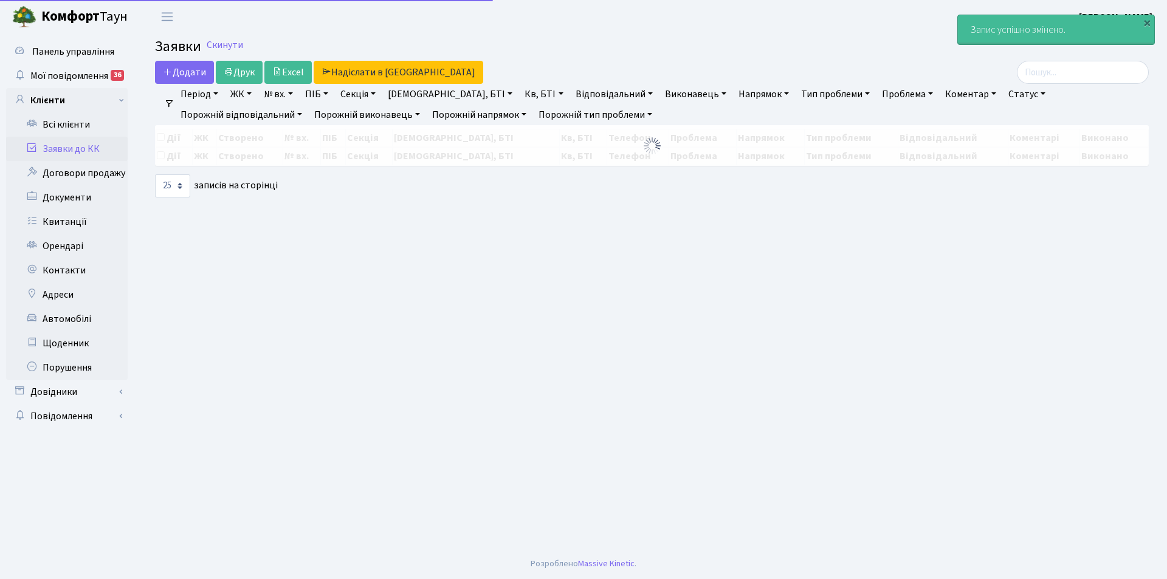
select select "25"
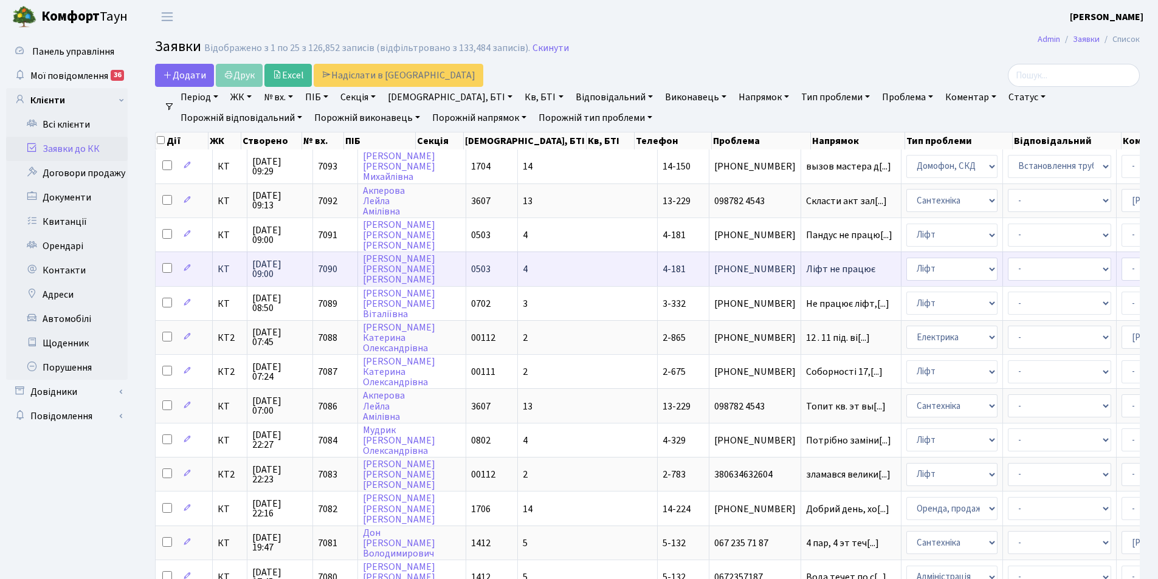
click at [806, 270] on span "Ліфт не працює" at bounding box center [851, 269] width 90 height 10
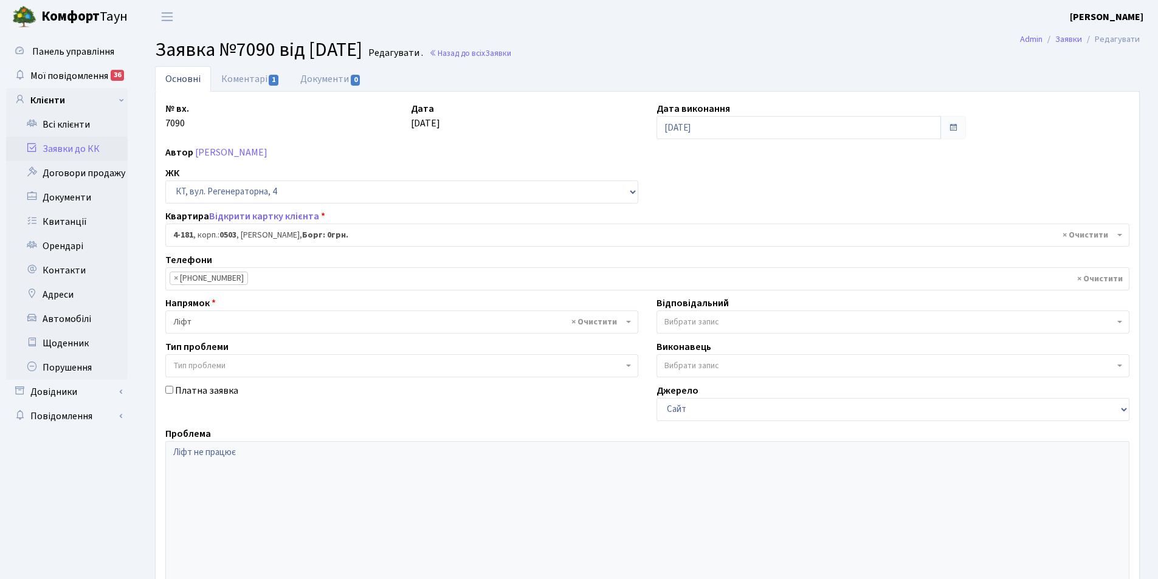
select select "1107"
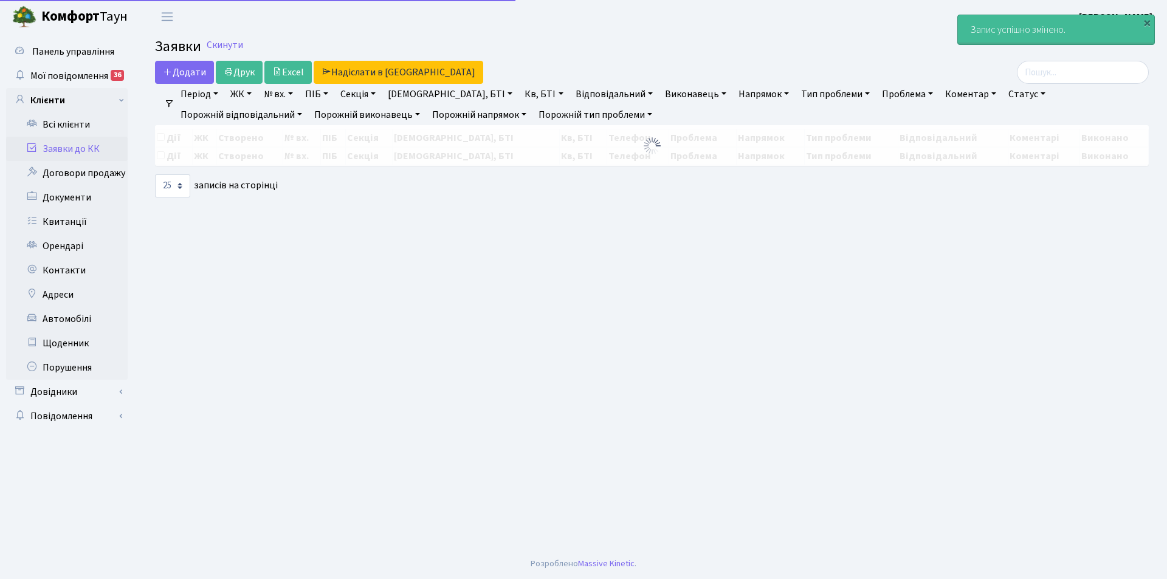
select select "25"
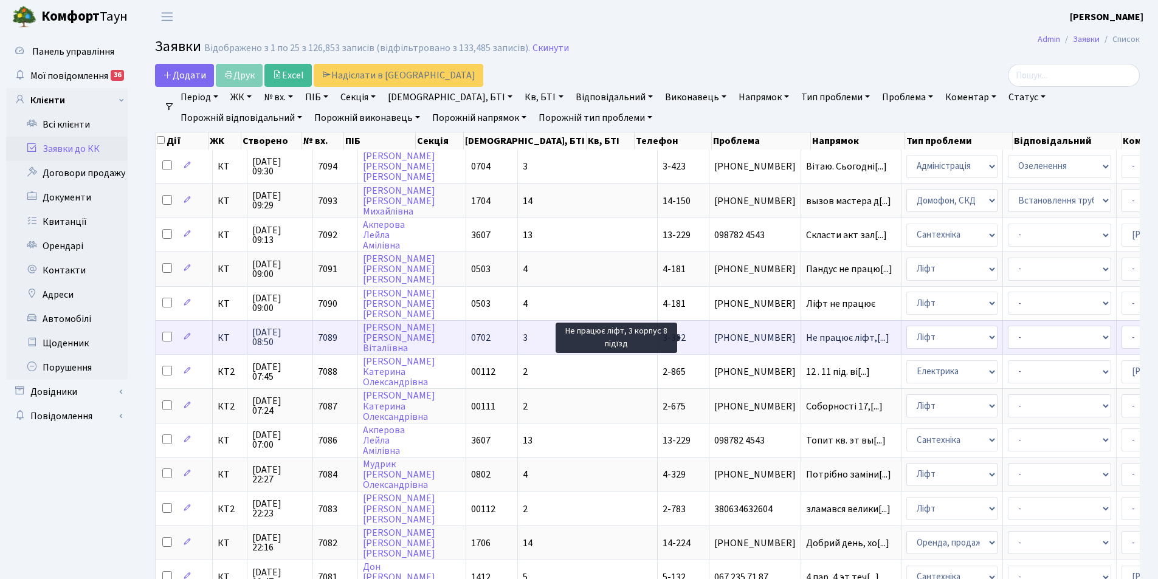
click at [806, 341] on span "Не працює ліфт,[...]" at bounding box center [847, 337] width 83 height 13
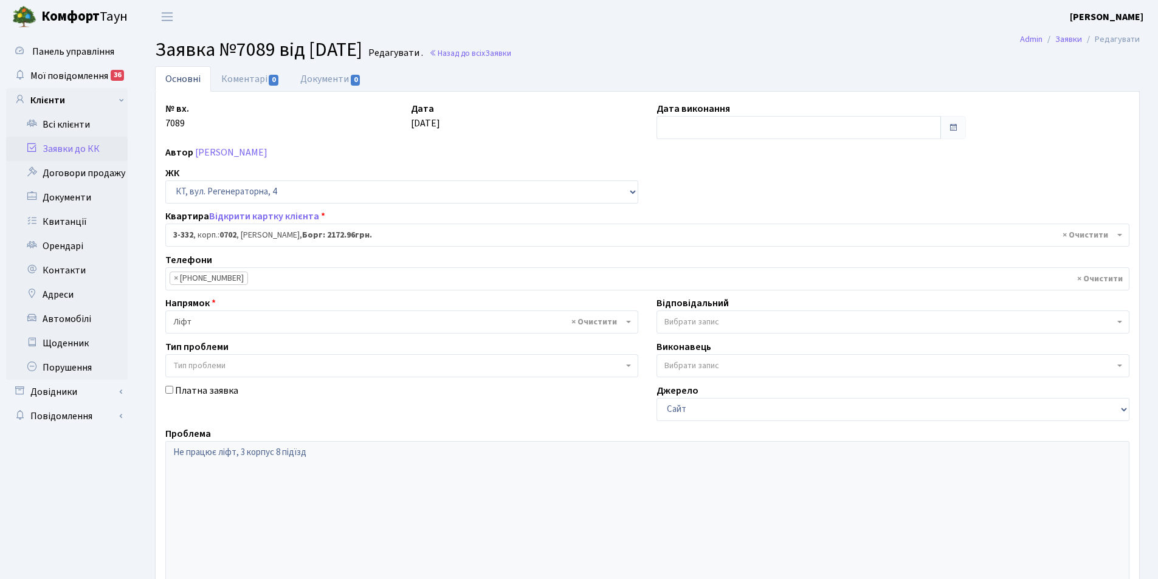
select select "1550"
click at [251, 77] on link "Коментарі 0" at bounding box center [250, 78] width 79 height 25
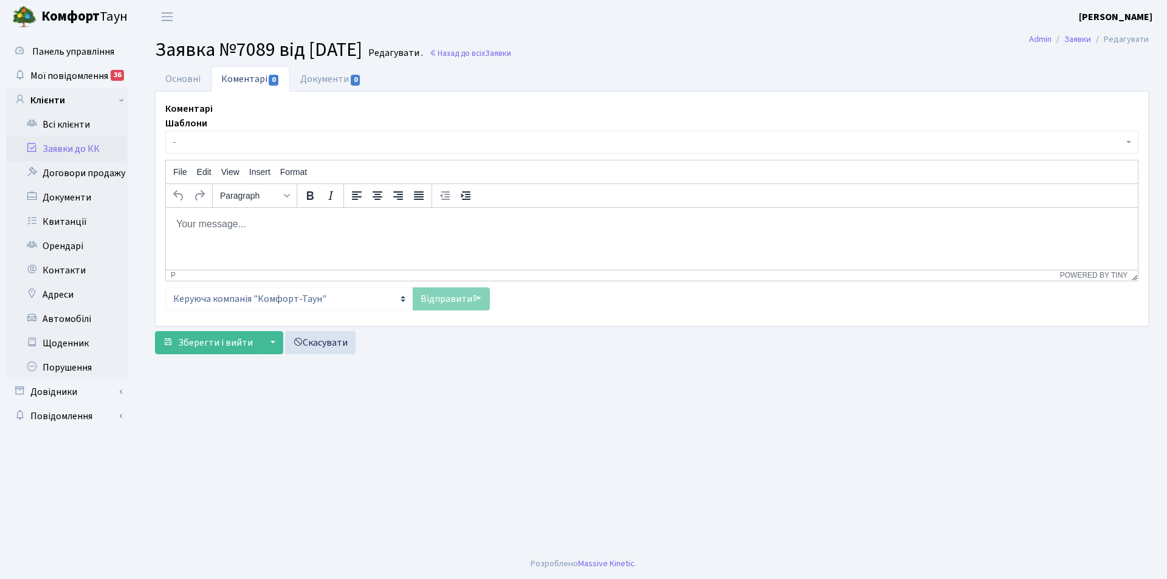
click at [276, 225] on p "Rich Text Area. Press ALT-0 for help." at bounding box center [652, 223] width 952 height 13
click at [376, 224] on p "Добрий ранок ! Заявку передано до Майстнрліфт" at bounding box center [652, 223] width 952 height 13
click at [346, 222] on p "Добрий ранок ! Заявку передано до Майстерліфт" at bounding box center [652, 223] width 952 height 13
click at [404, 225] on p "Добрий ранок ! Заявку передано до "Майстерліфт" at bounding box center [652, 223] width 952 height 13
click at [458, 302] on link "Відправити" at bounding box center [451, 298] width 77 height 23
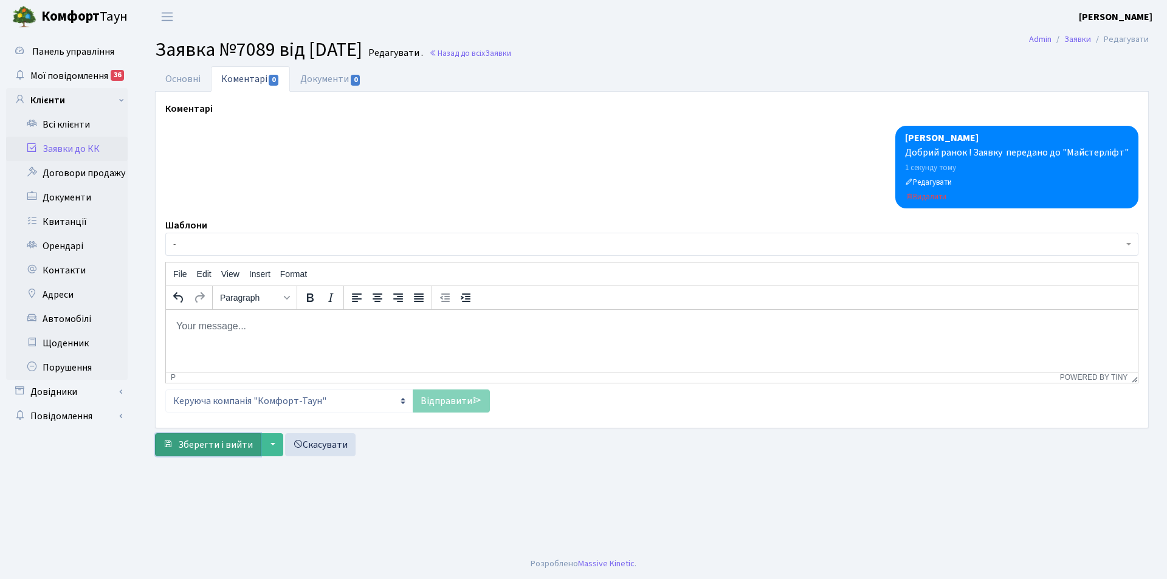
click at [210, 448] on span "Зберегти і вийти" at bounding box center [215, 444] width 75 height 13
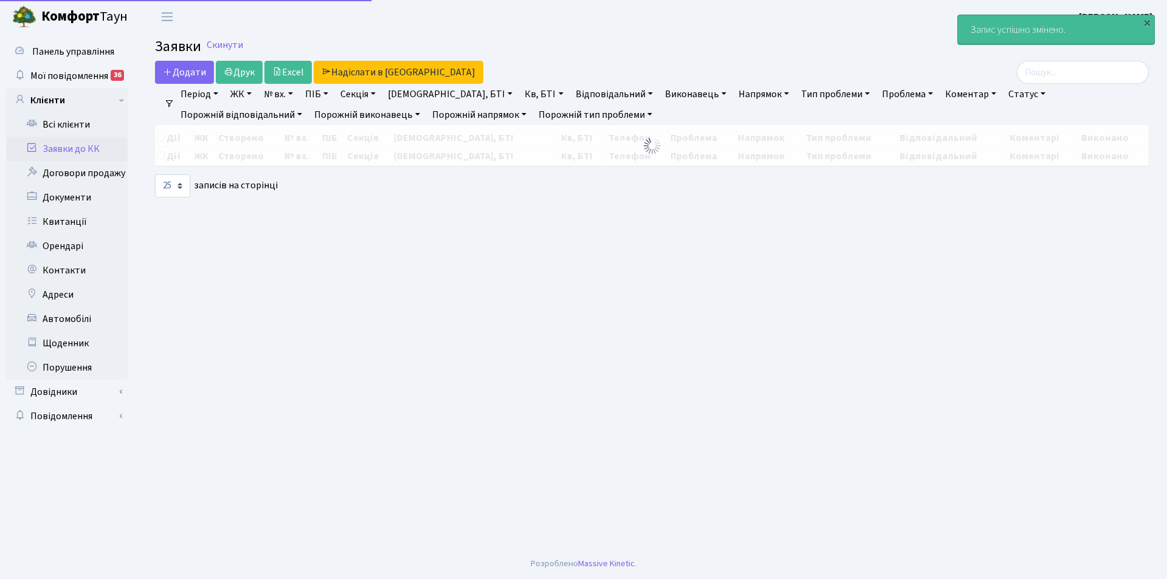
select select "25"
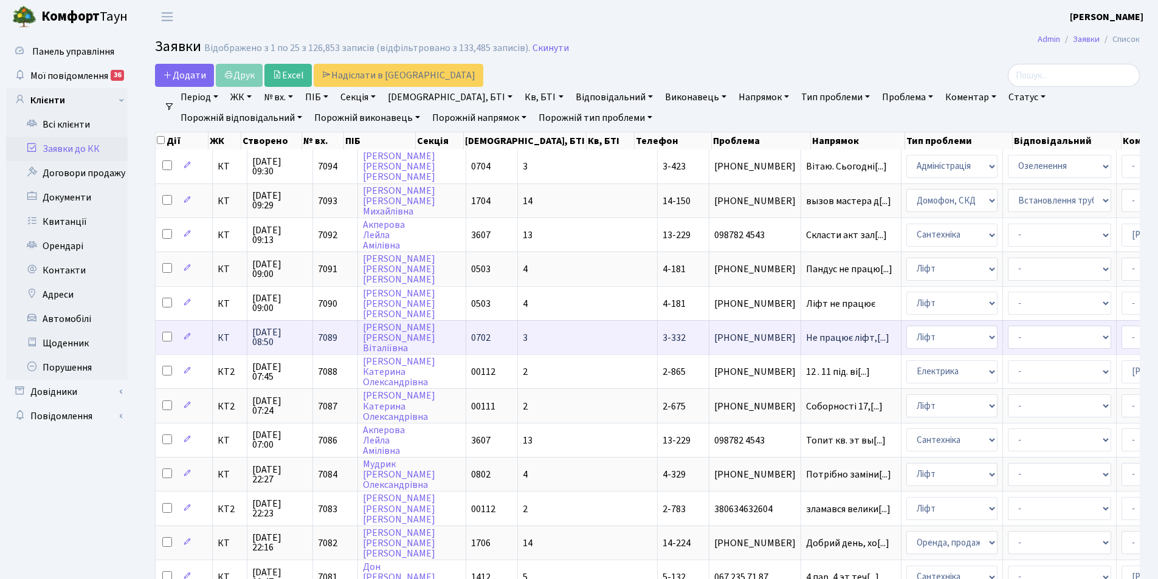
click at [662, 338] on span "3-332" at bounding box center [673, 337] width 23 height 13
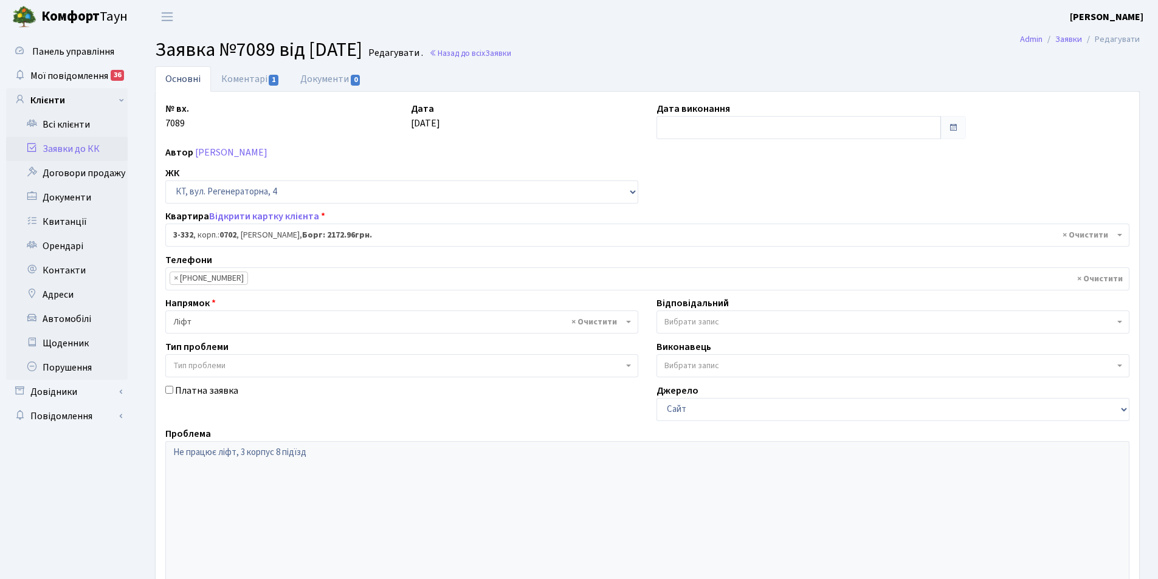
select select "1550"
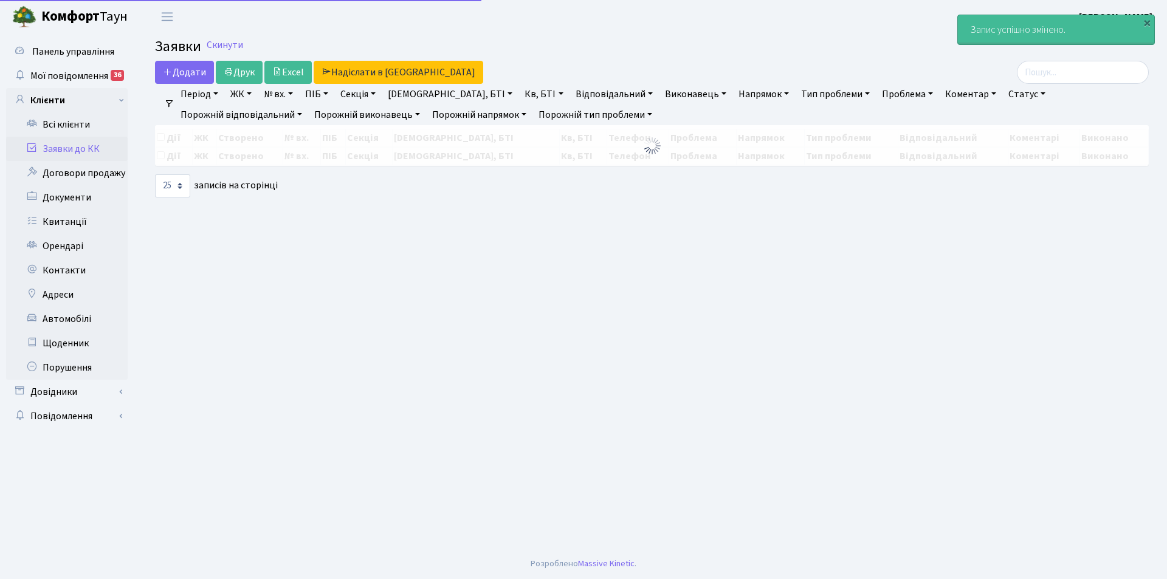
select select "25"
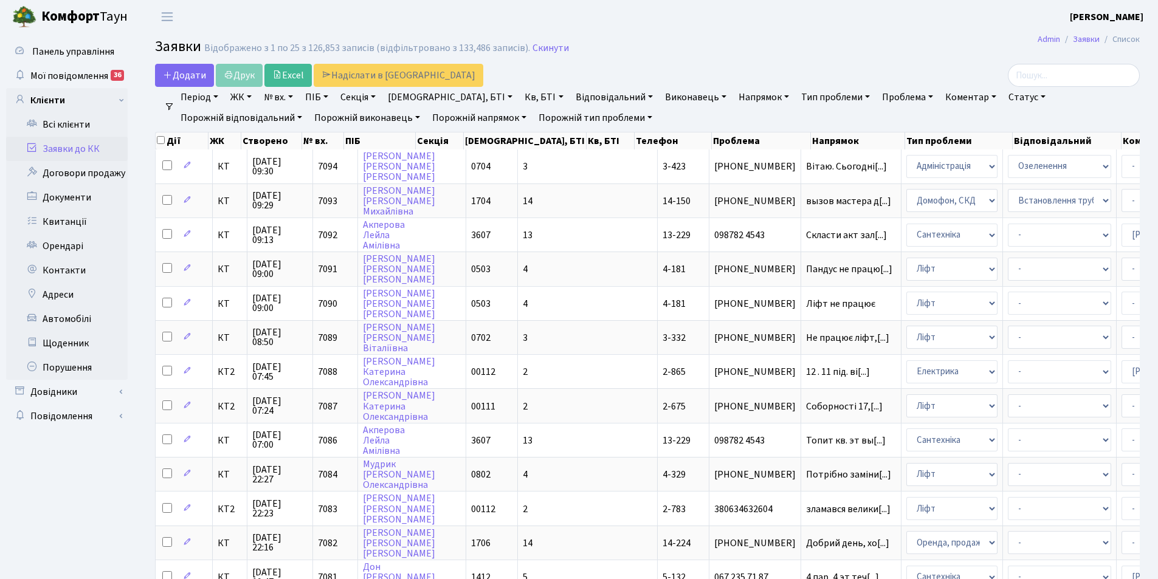
click at [437, 96] on link "Буд., БТІ" at bounding box center [450, 97] width 134 height 21
drag, startPoint x: 413, startPoint y: 122, endPoint x: 383, endPoint y: 117, distance: 29.6
click at [414, 121] on input "text" at bounding box center [437, 120] width 108 height 23
type input "2-377"
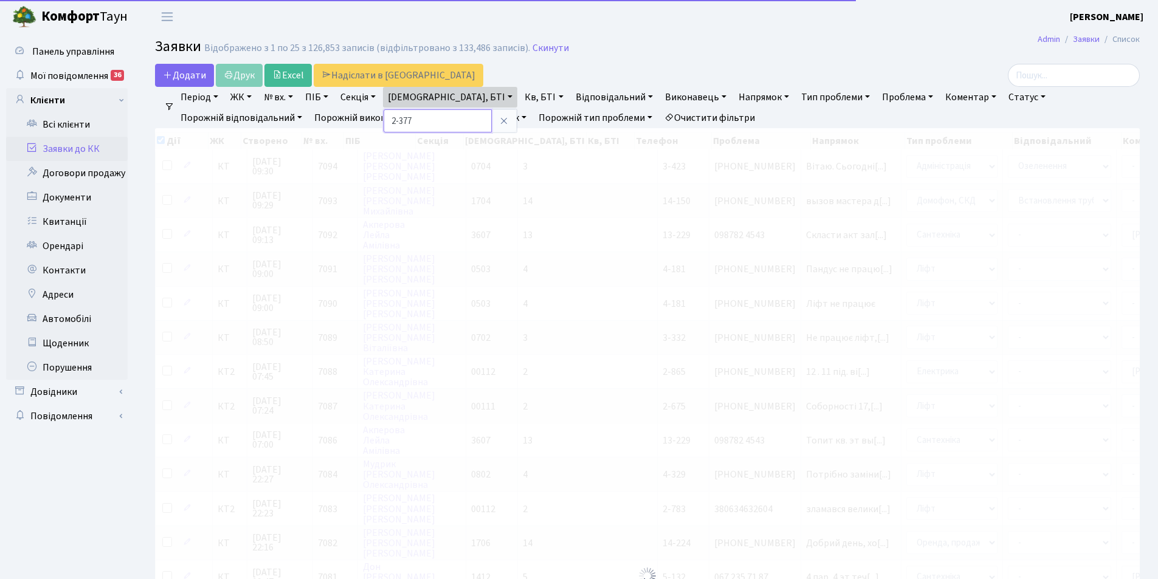
checkbox input "true"
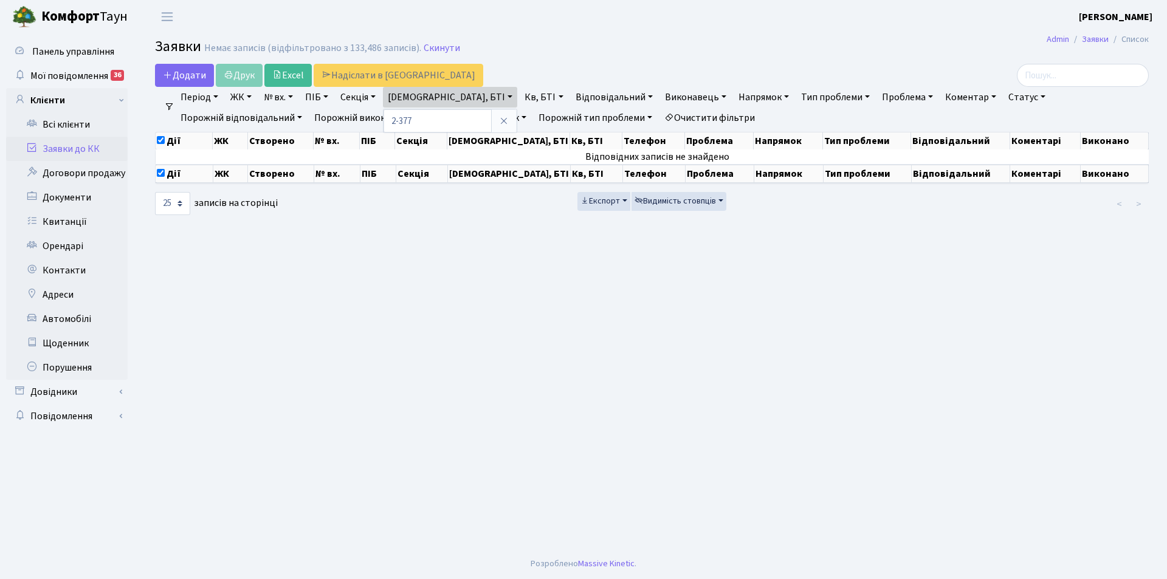
click at [520, 96] on link "Кв, БТІ" at bounding box center [544, 97] width 48 height 21
type input "2-з77"
drag, startPoint x: 484, startPoint y: 116, endPoint x: 447, endPoint y: 122, distance: 38.2
click at [447, 122] on ul "Період 18.08.2025 - 18.08.2025 ЖК КТ, вул. Регенераторна, 4 КТ2, просп. Соборно…" at bounding box center [656, 107] width 964 height 41
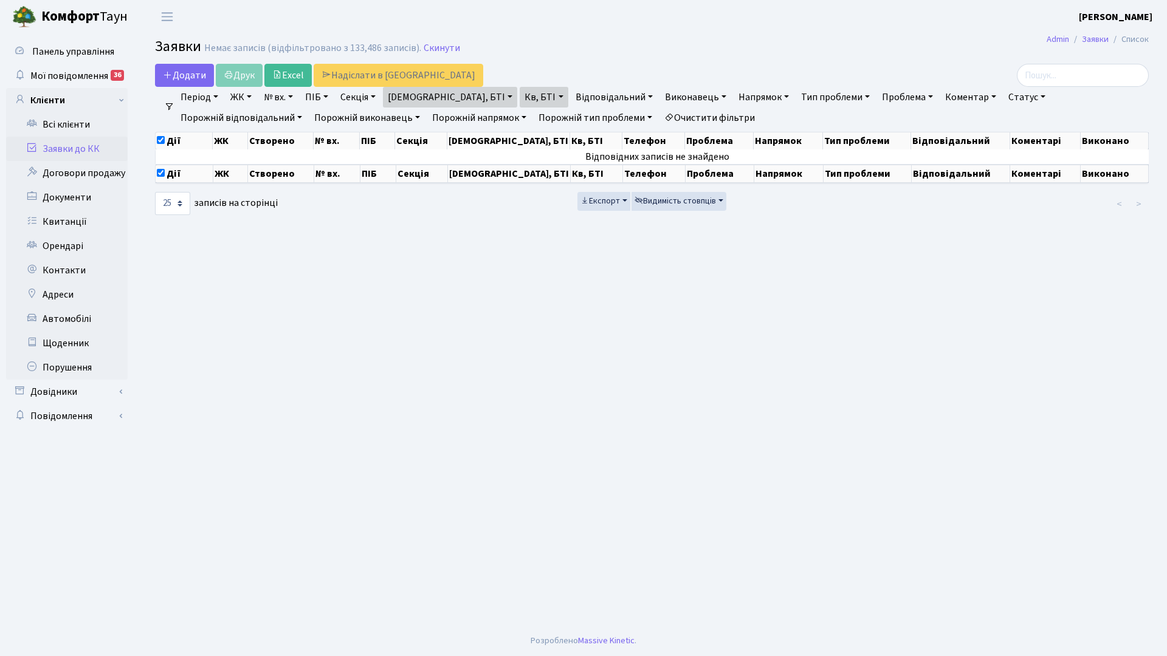
click at [437, 94] on link "Буд., БТІ" at bounding box center [450, 97] width 134 height 21
type input "2"
type input "2-377"
click at [499, 122] on icon at bounding box center [504, 121] width 10 height 10
click at [520, 95] on link "Кв, БТІ" at bounding box center [544, 97] width 48 height 21
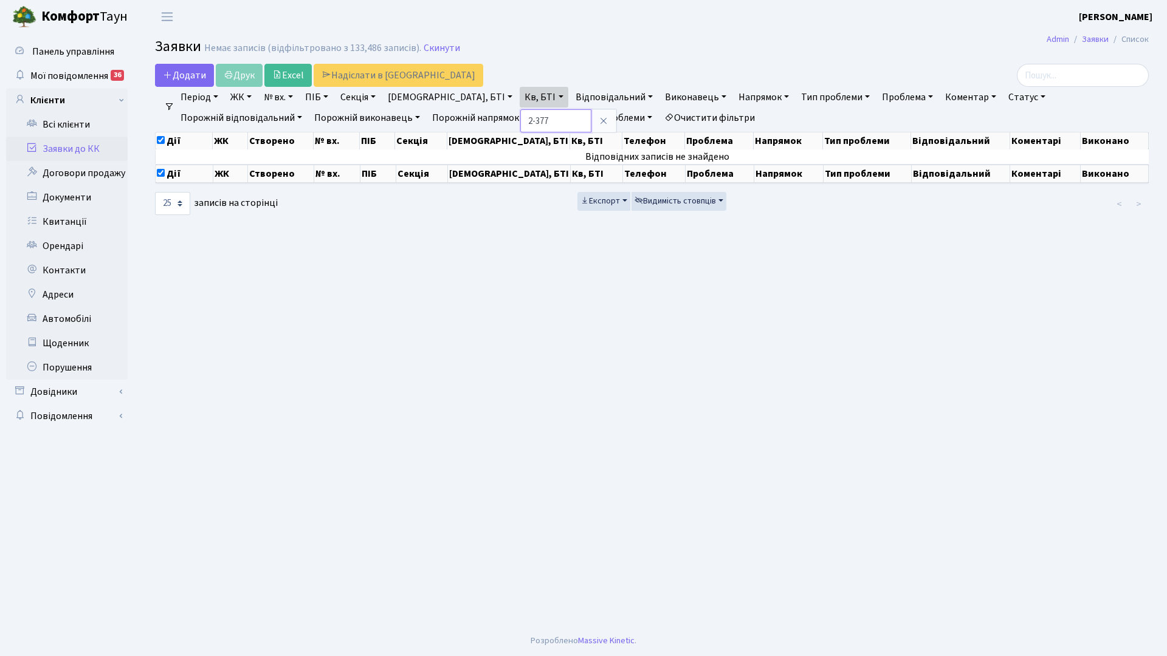
type input "2-377"
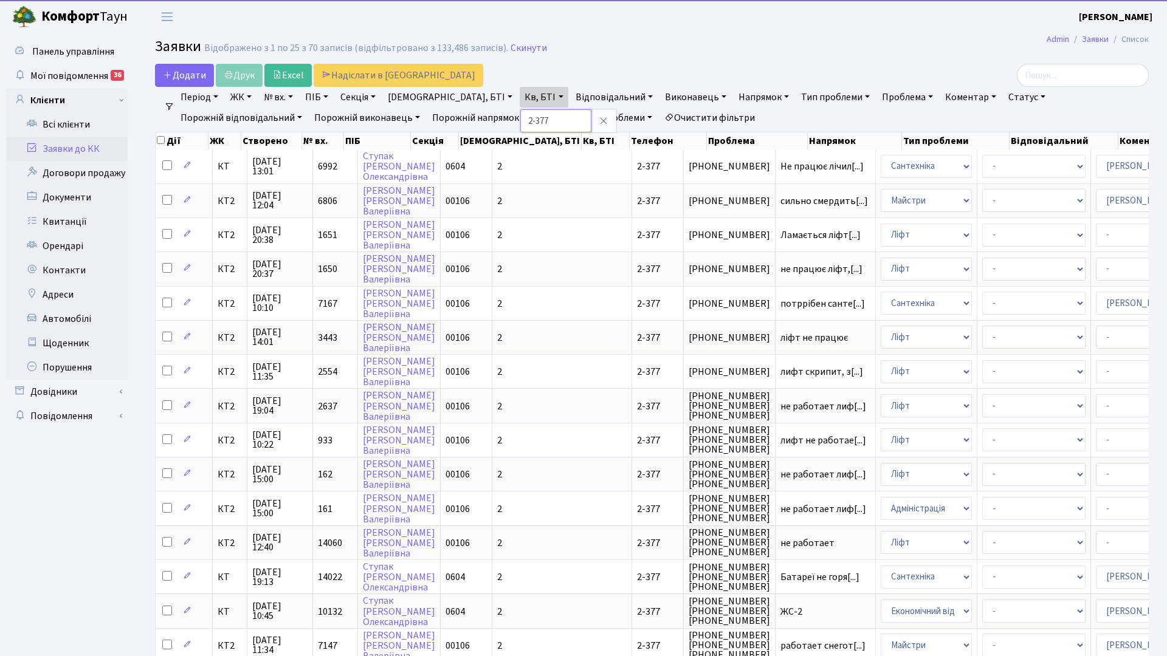
checkbox input "false"
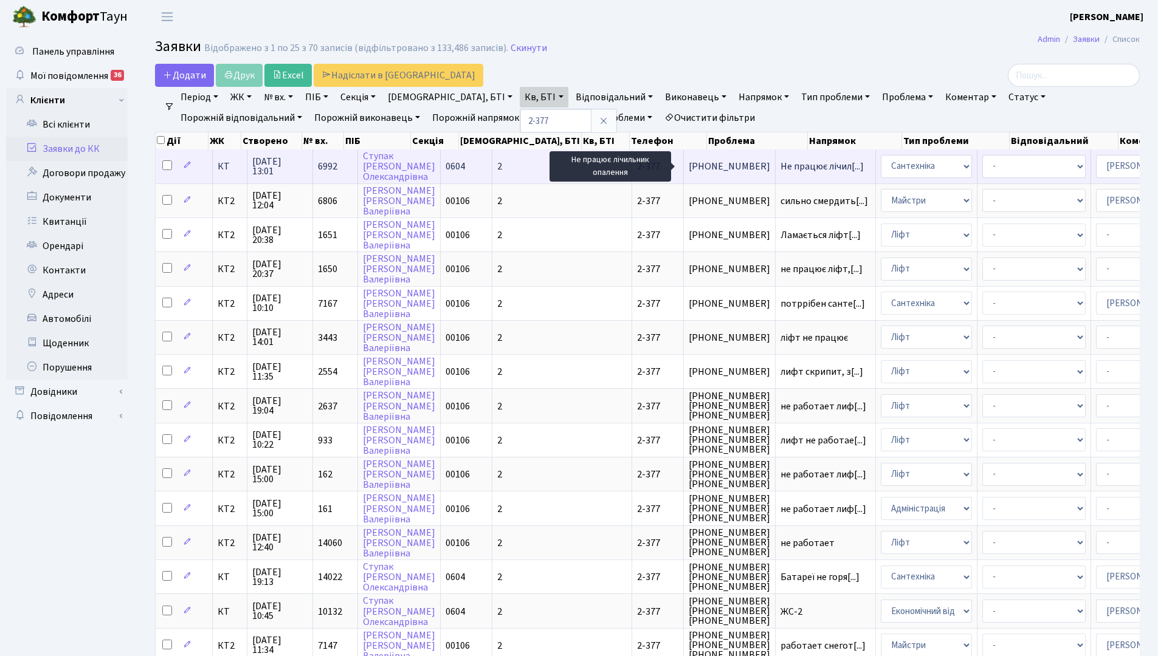
click at [780, 165] on span "Не працює лічил[...]" at bounding box center [821, 166] width 83 height 13
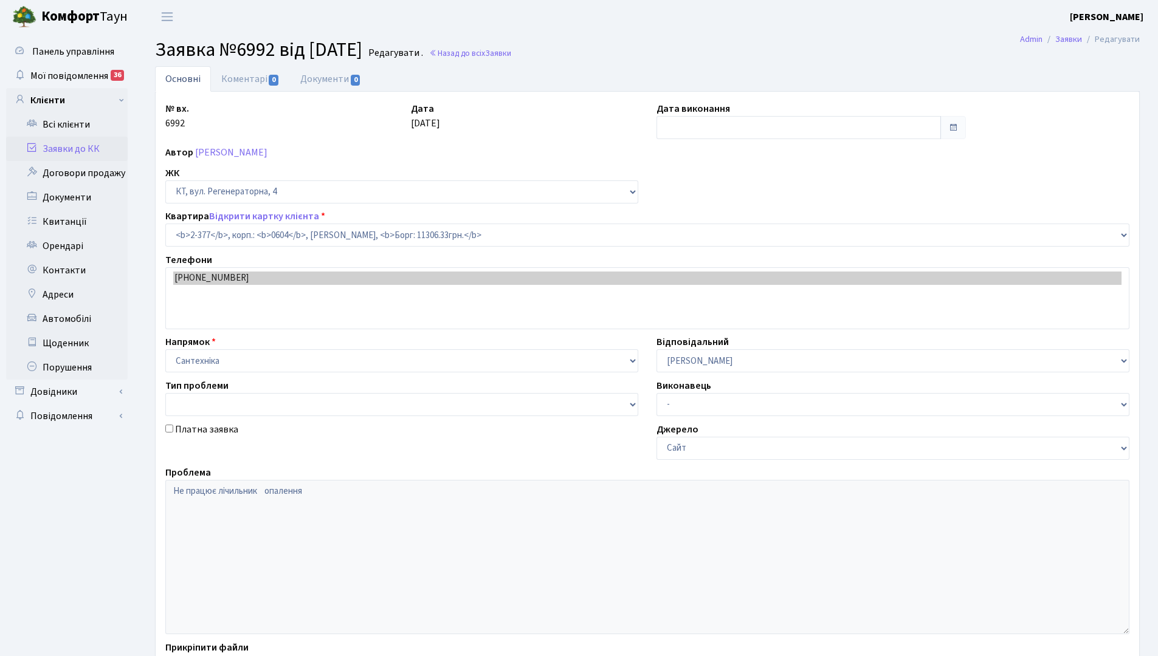
select select "1391"
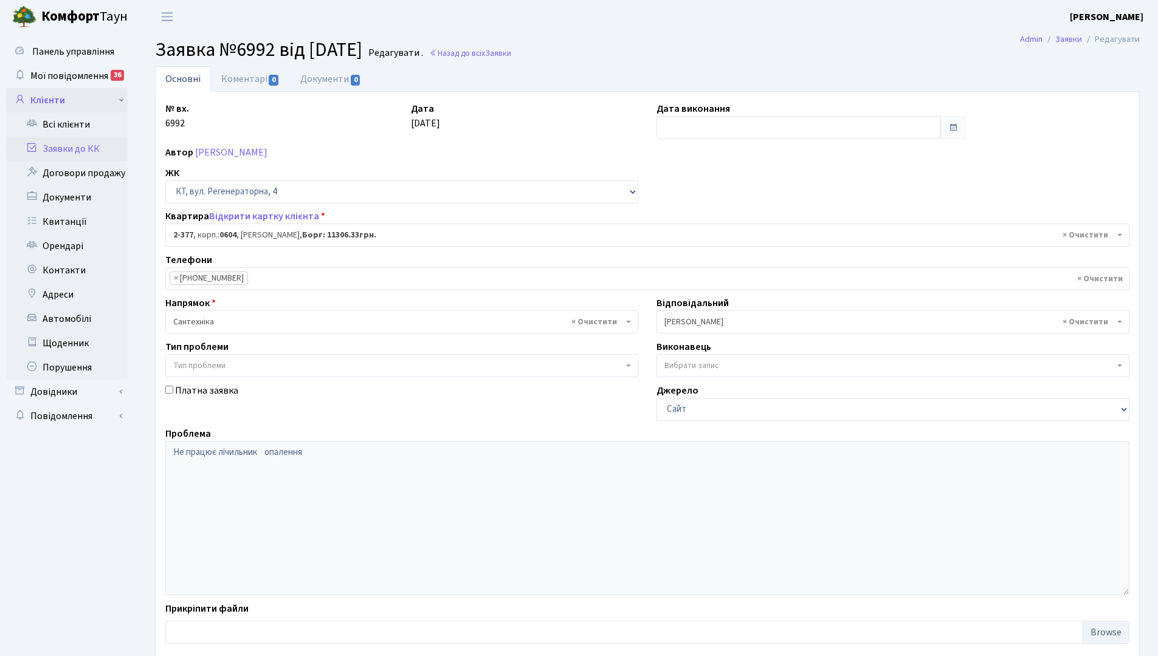
click at [58, 103] on link "Клієнти" at bounding box center [67, 100] width 122 height 24
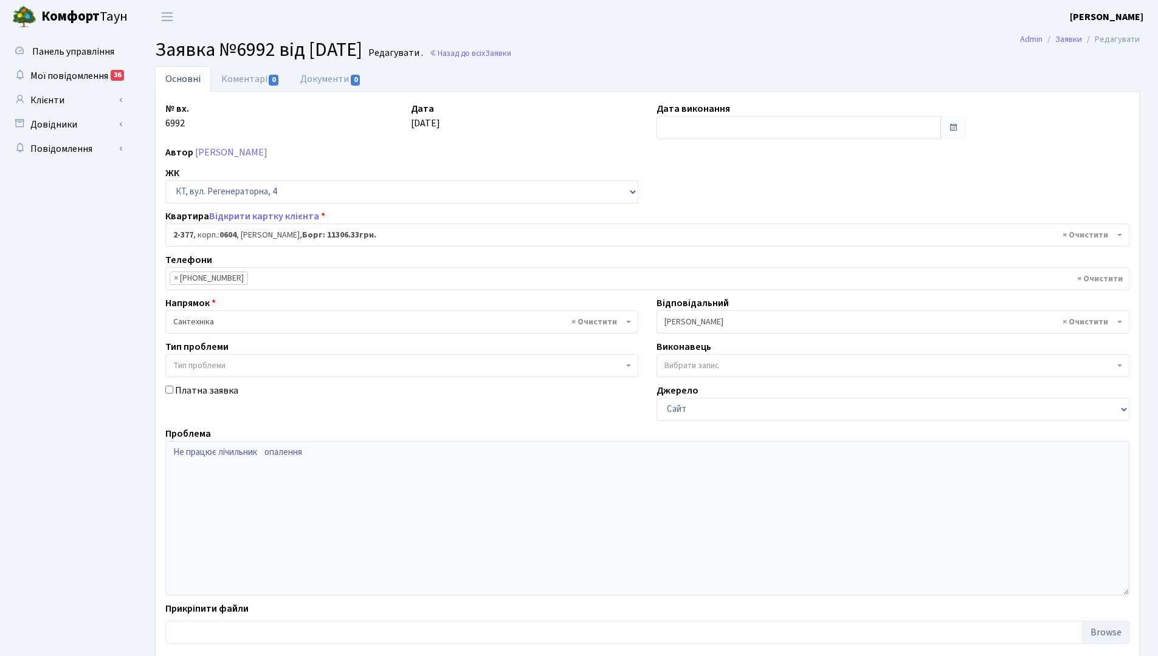
click at [180, 81] on link "Основні" at bounding box center [183, 79] width 56 height 26
click at [59, 97] on link "Клієнти" at bounding box center [67, 100] width 122 height 24
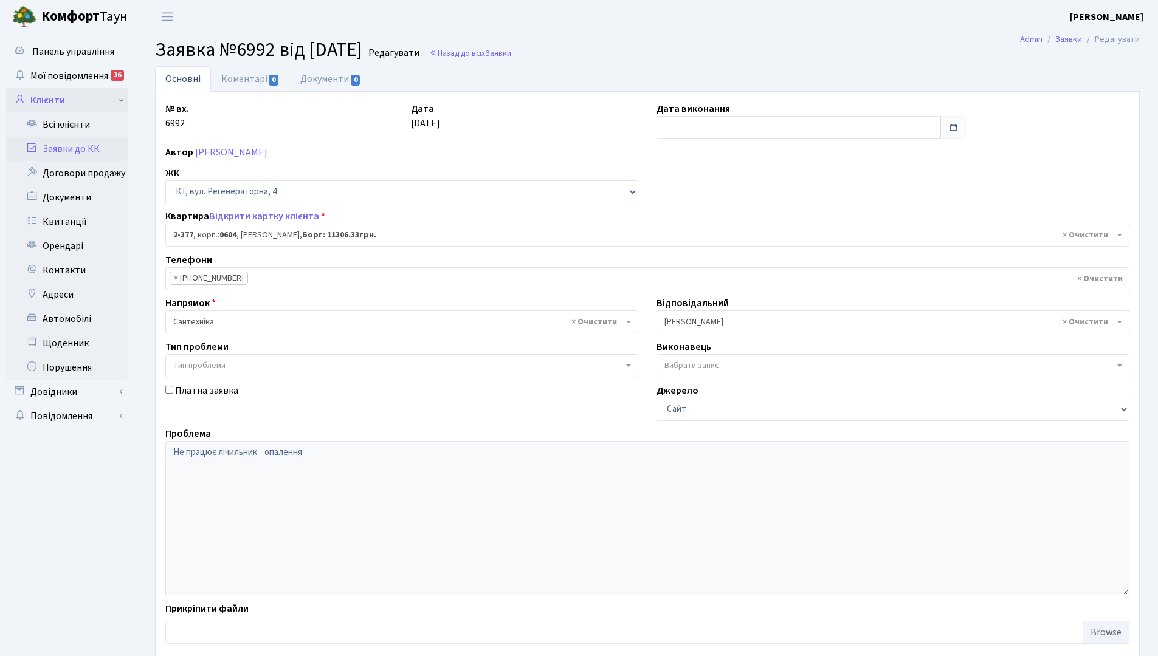
click at [55, 99] on link "Клієнти" at bounding box center [67, 100] width 122 height 24
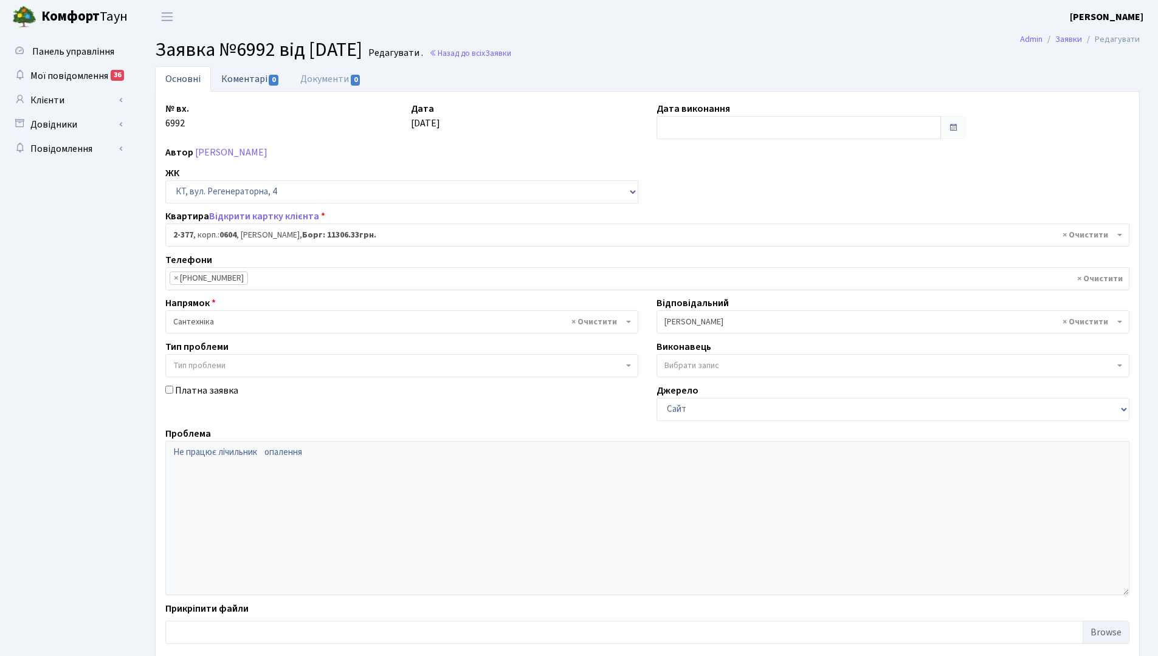
click at [248, 79] on link "Коментарі 0" at bounding box center [250, 78] width 79 height 25
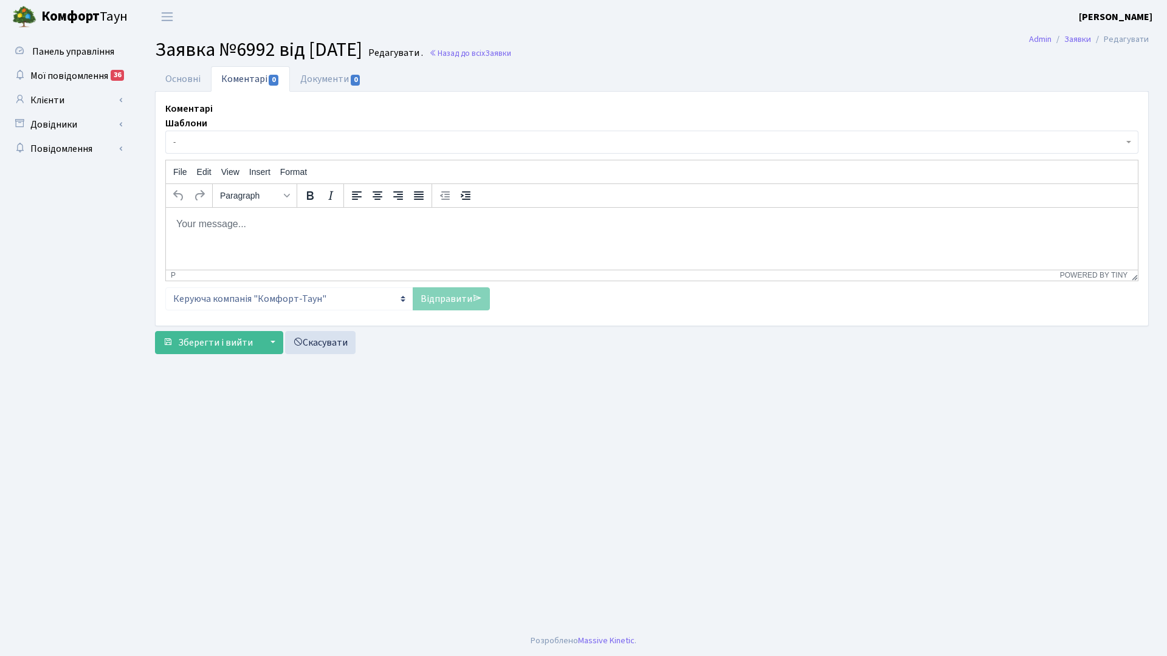
click at [248, 78] on link "Коментарі 0" at bounding box center [250, 79] width 79 height 26
click at [58, 102] on link "Клієнти" at bounding box center [67, 100] width 122 height 24
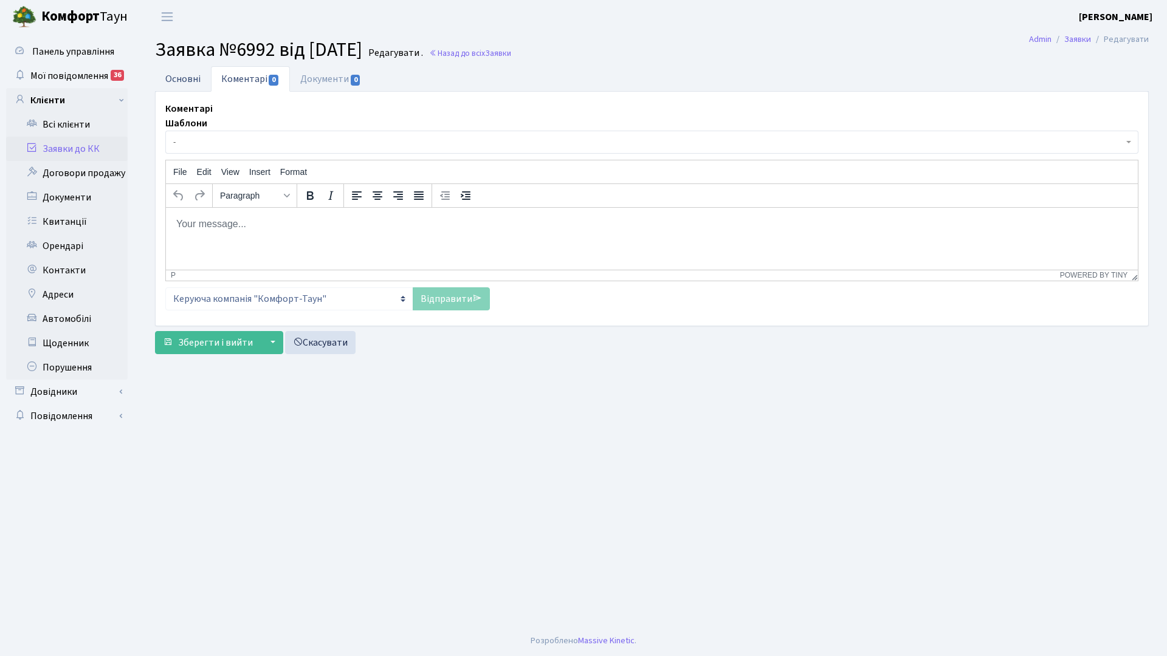
click at [190, 77] on link "Основні" at bounding box center [183, 78] width 56 height 25
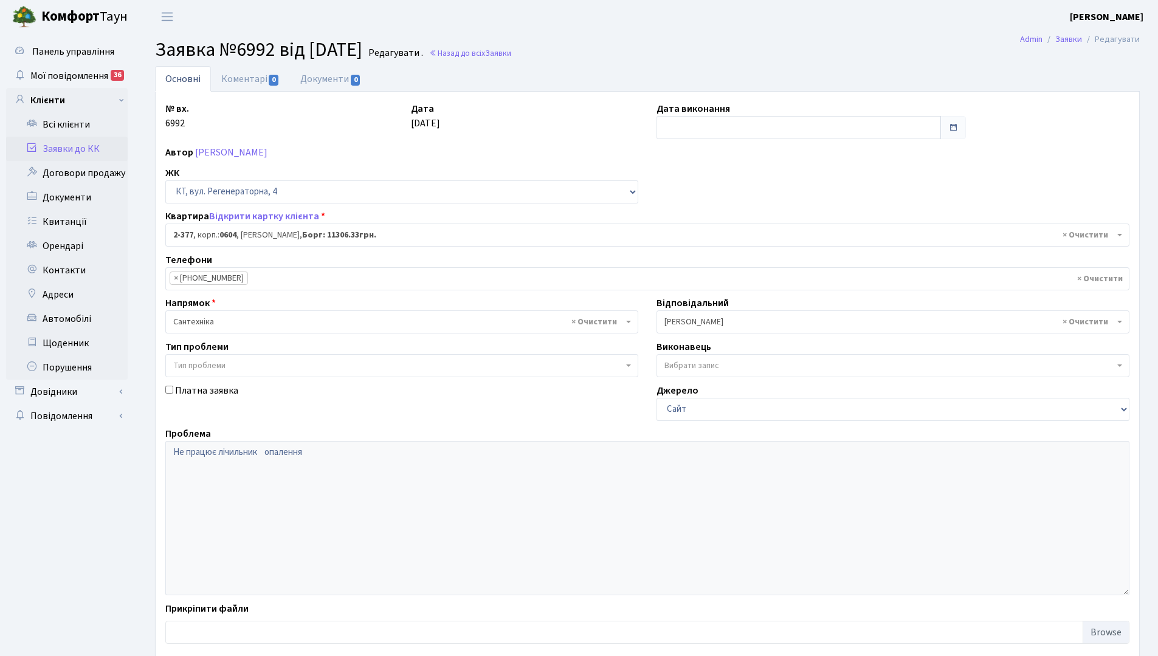
click at [189, 77] on link "Основні" at bounding box center [183, 79] width 56 height 26
click at [185, 78] on link "Основні" at bounding box center [183, 79] width 56 height 26
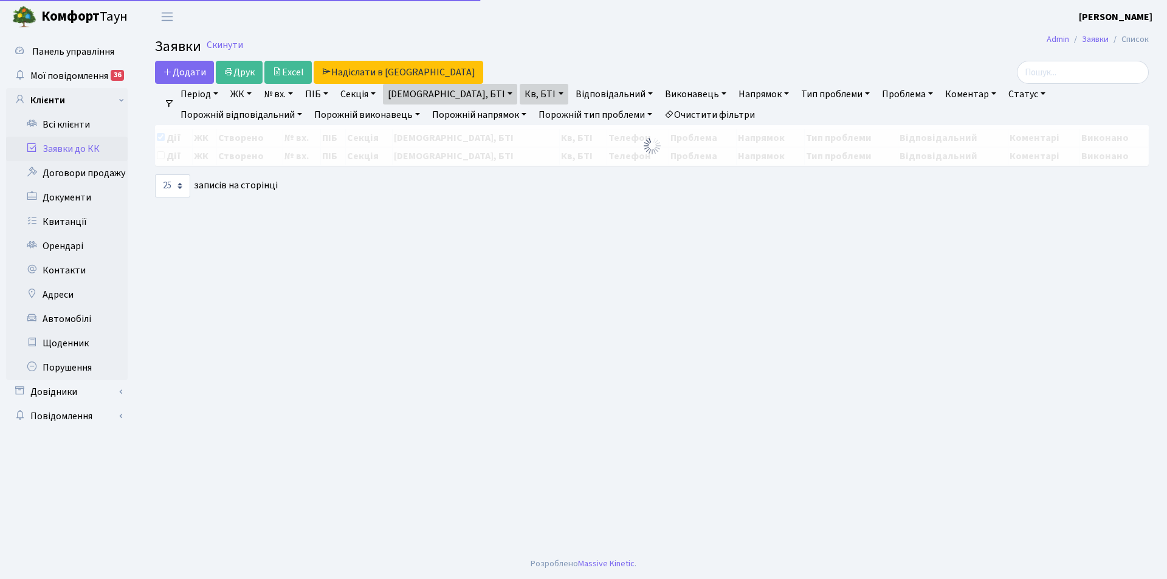
select select "25"
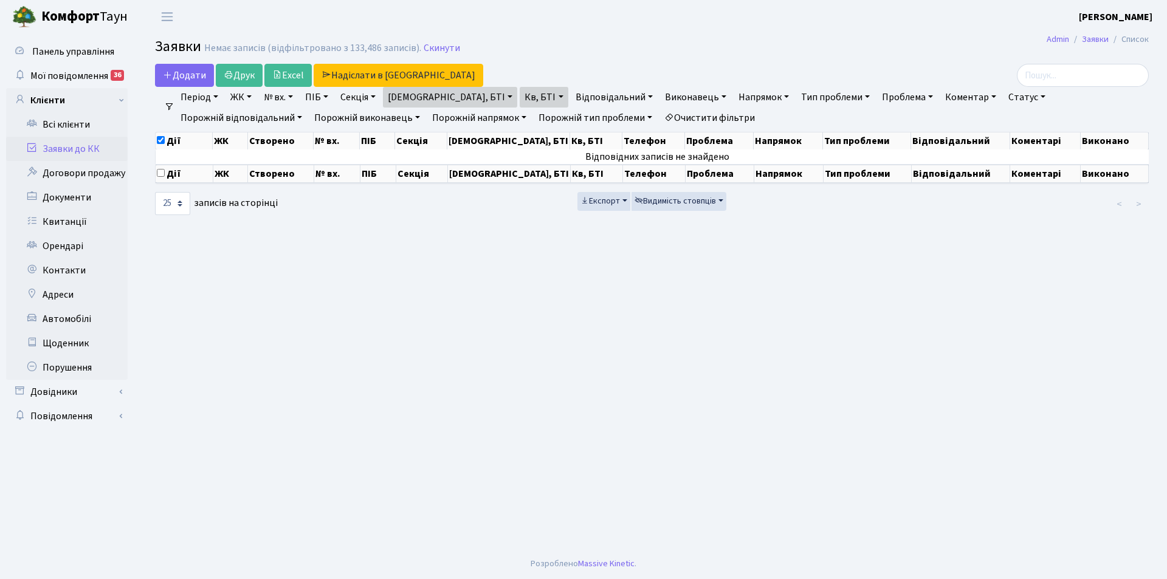
click at [659, 121] on link "Очистити фільтри" at bounding box center [709, 118] width 100 height 21
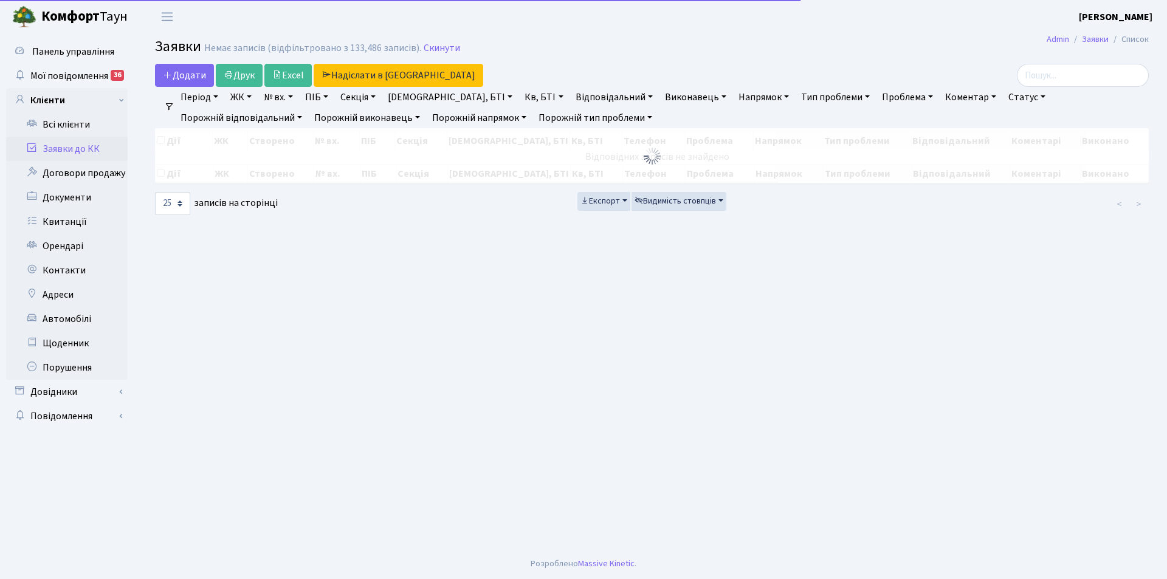
checkbox input "false"
